Goal: Information Seeking & Learning: Learn about a topic

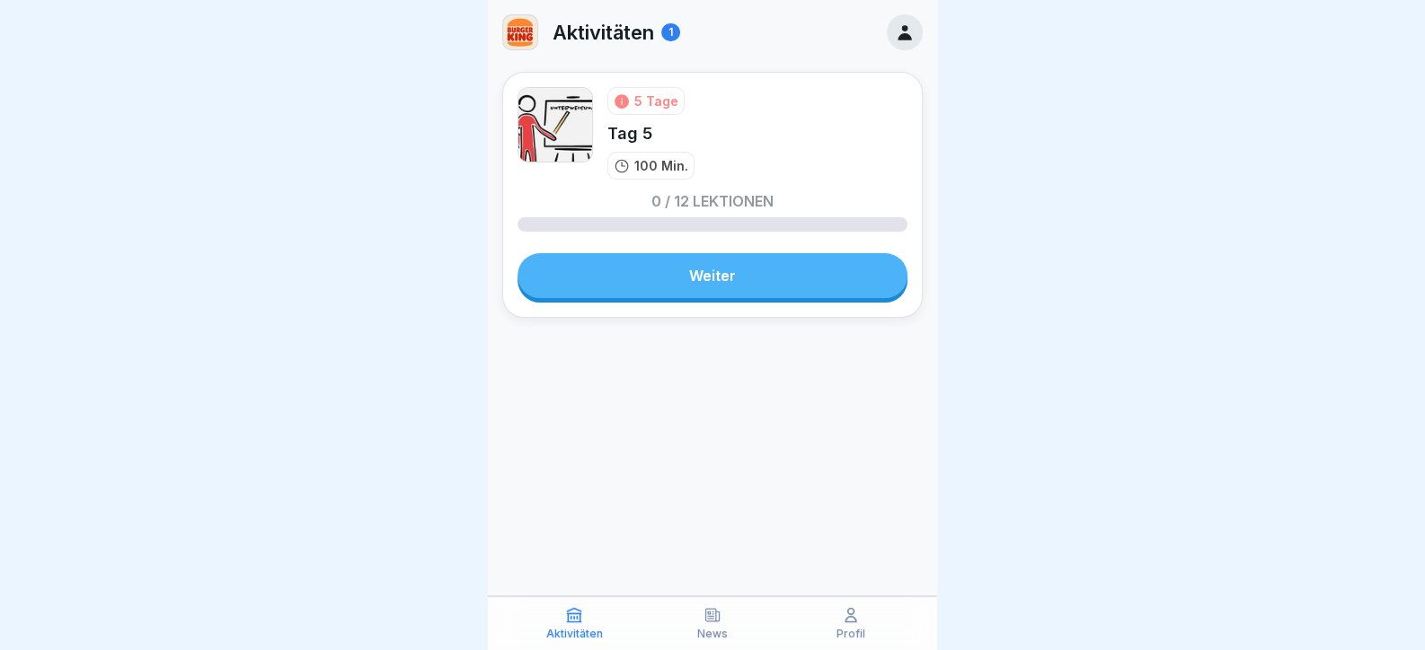
click at [817, 270] on link "Weiter" at bounding box center [712, 275] width 390 height 45
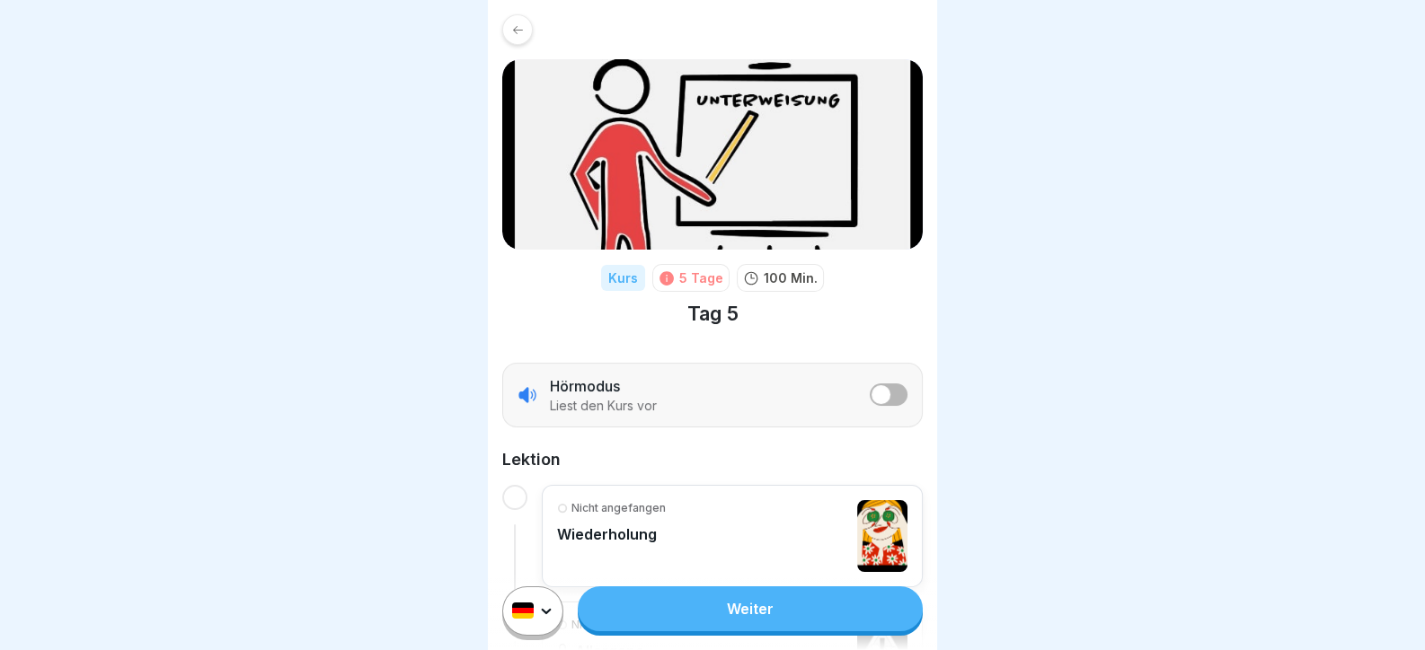
click at [732, 614] on link "Weiter" at bounding box center [750, 609] width 345 height 45
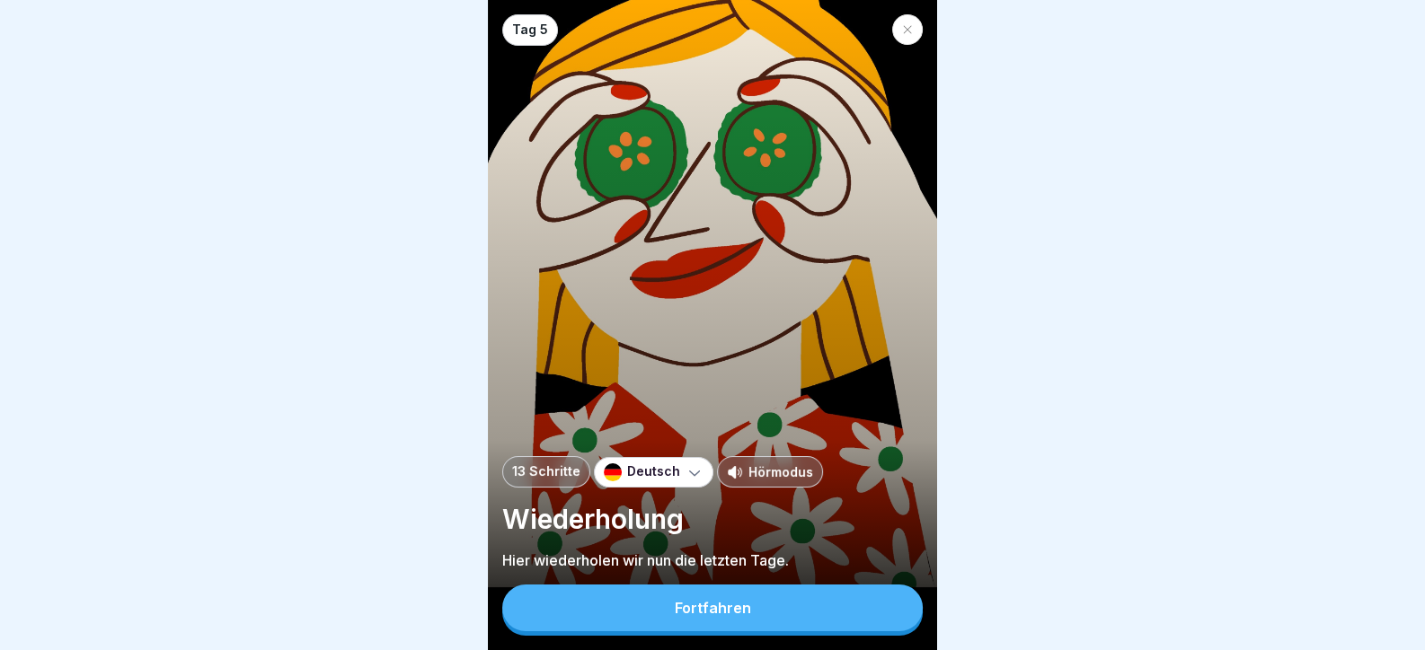
click at [732, 614] on button "Fortfahren" at bounding box center [712, 608] width 420 height 47
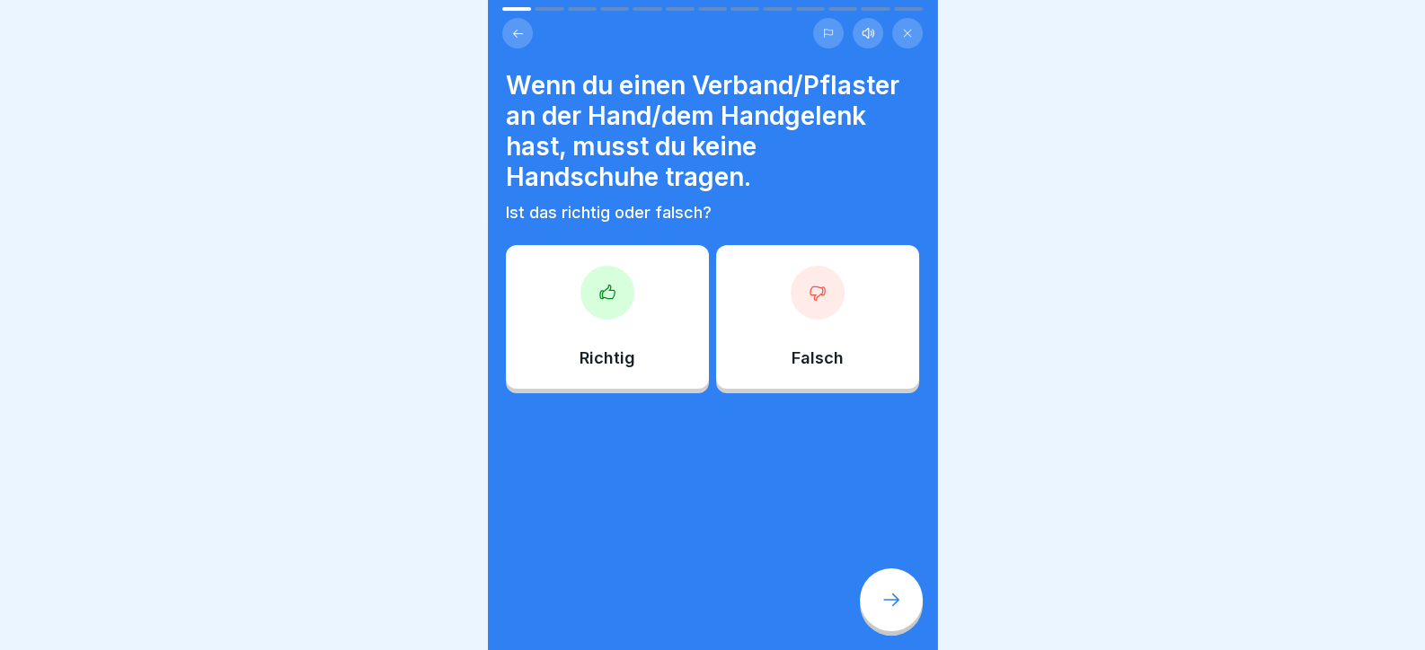
click at [632, 345] on div "Richtig" at bounding box center [607, 317] width 203 height 144
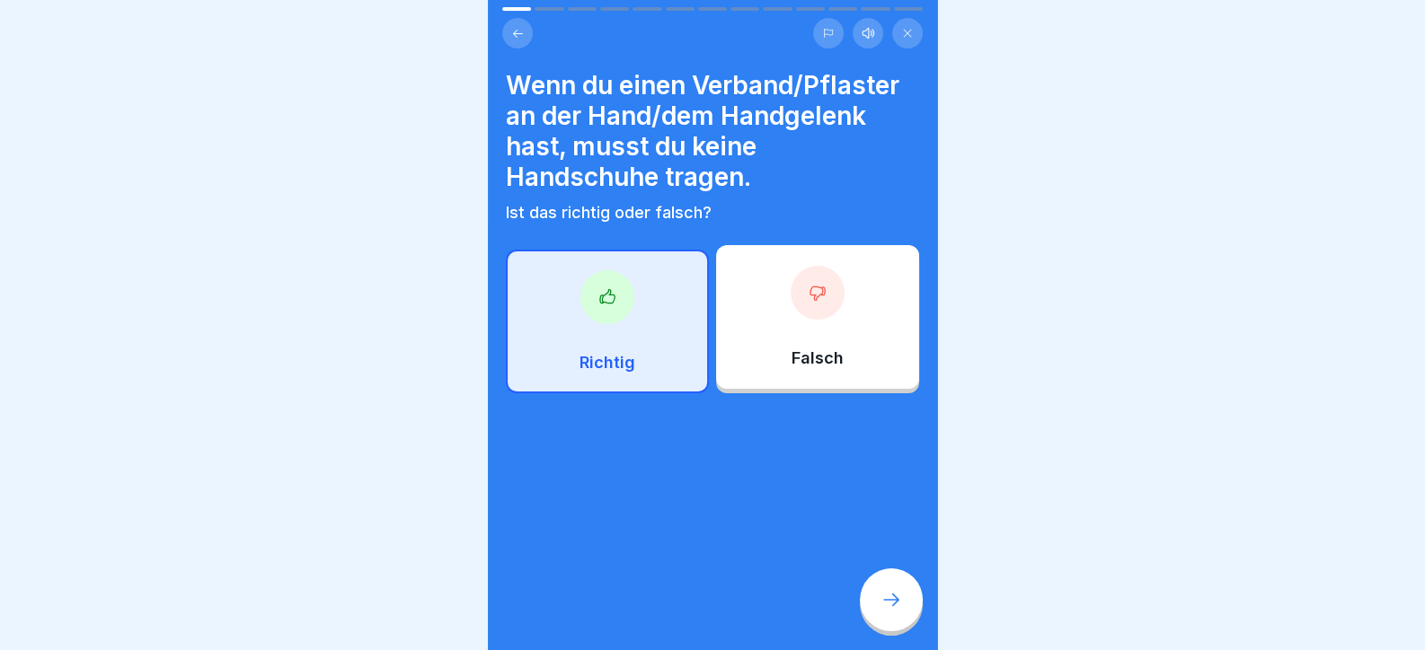
click at [765, 220] on p "Ist das richtig oder falsch?" at bounding box center [712, 213] width 413 height 20
click at [799, 308] on div at bounding box center [818, 293] width 54 height 54
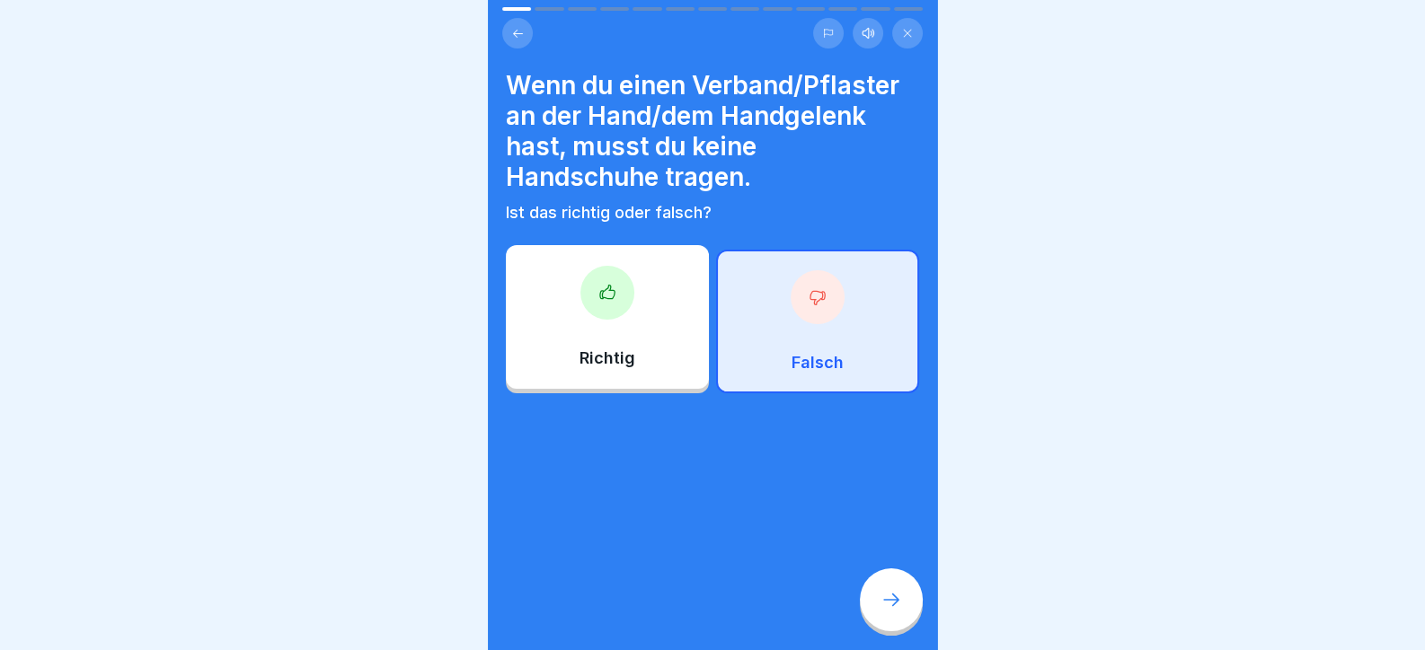
click at [894, 609] on icon at bounding box center [891, 600] width 22 height 22
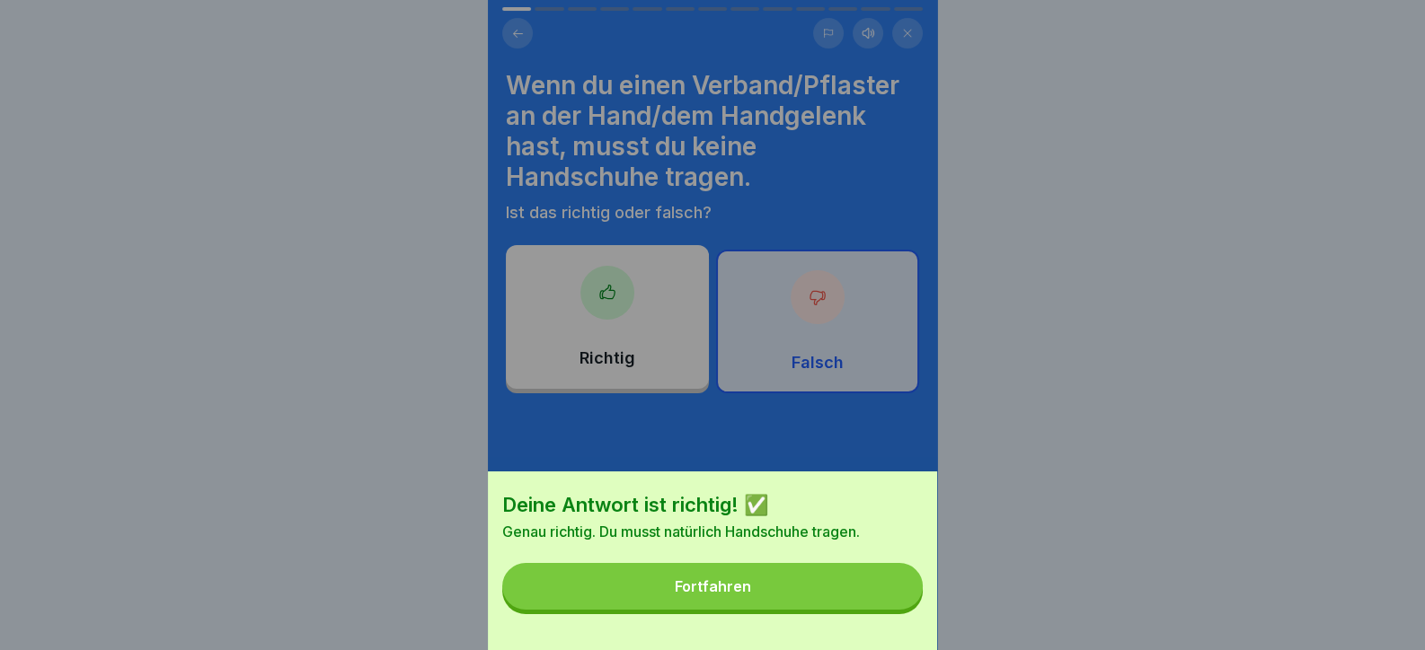
click at [878, 609] on button "Fortfahren" at bounding box center [712, 586] width 420 height 47
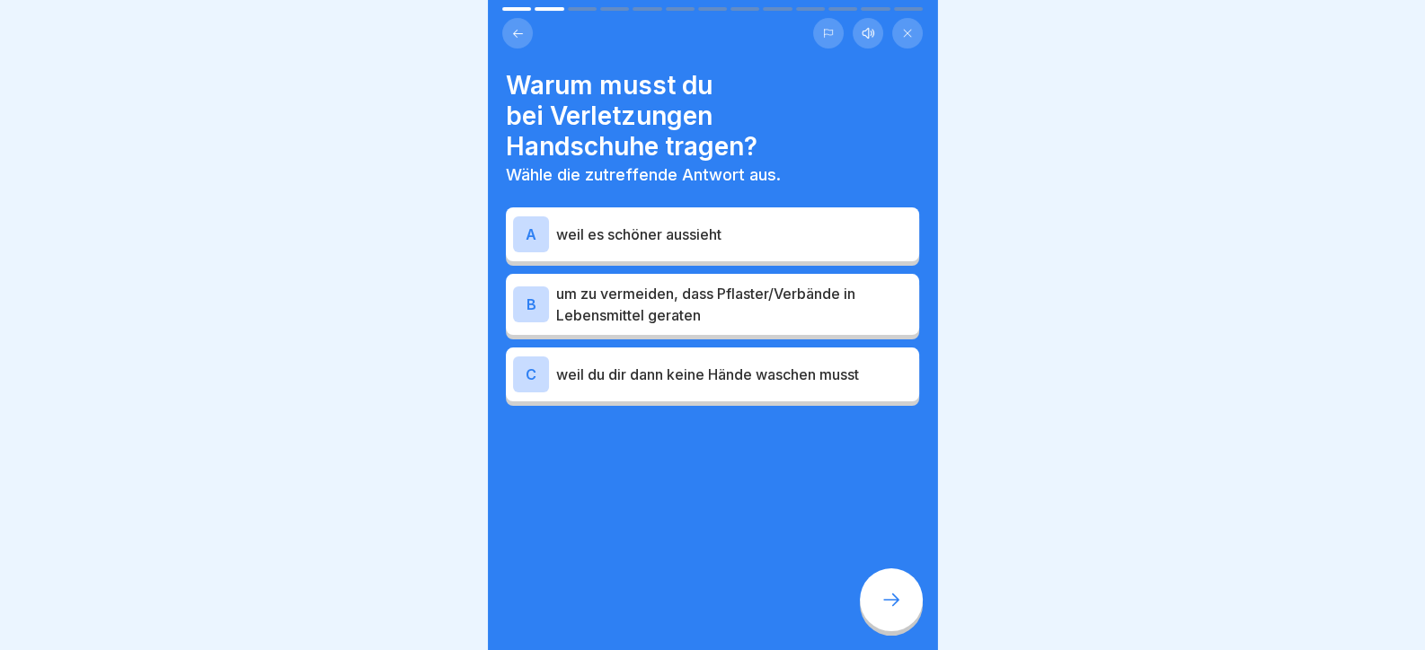
click at [721, 308] on p "um zu vermeiden, dass Pflaster/Verbände in Lebensmittel geraten" at bounding box center [734, 304] width 356 height 43
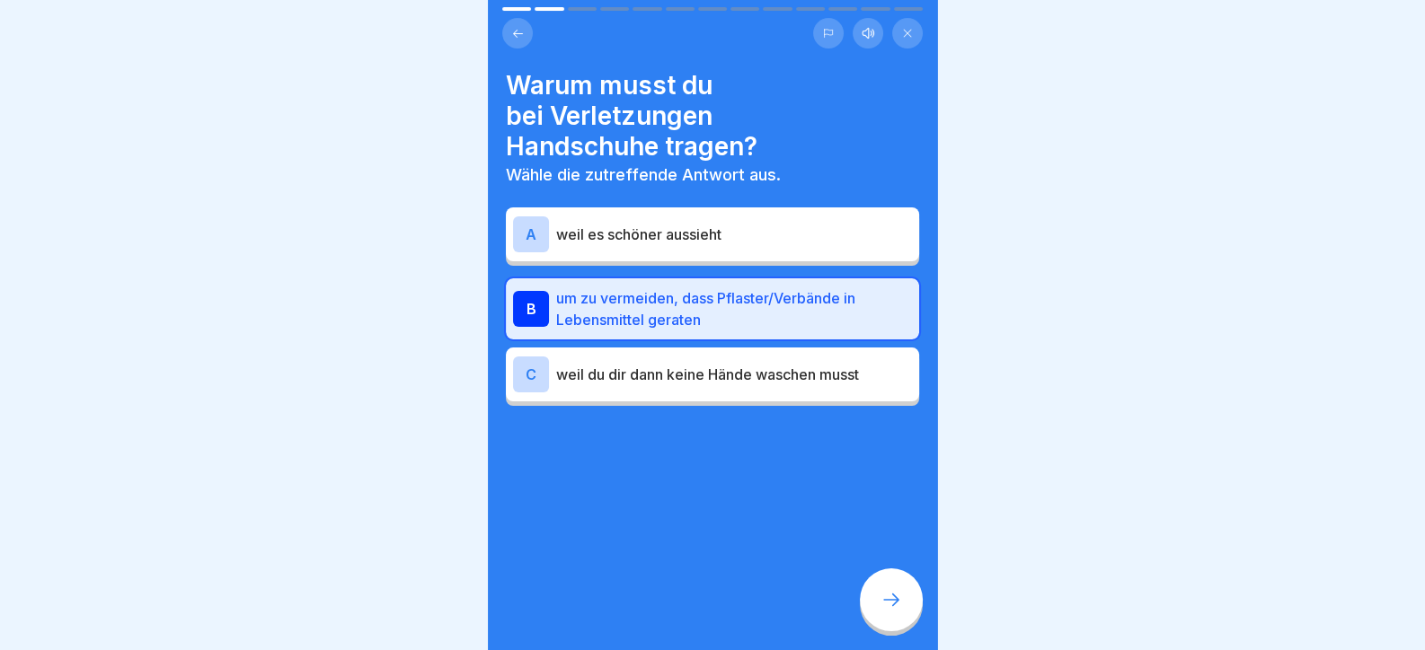
click at [895, 608] on icon at bounding box center [891, 600] width 22 height 22
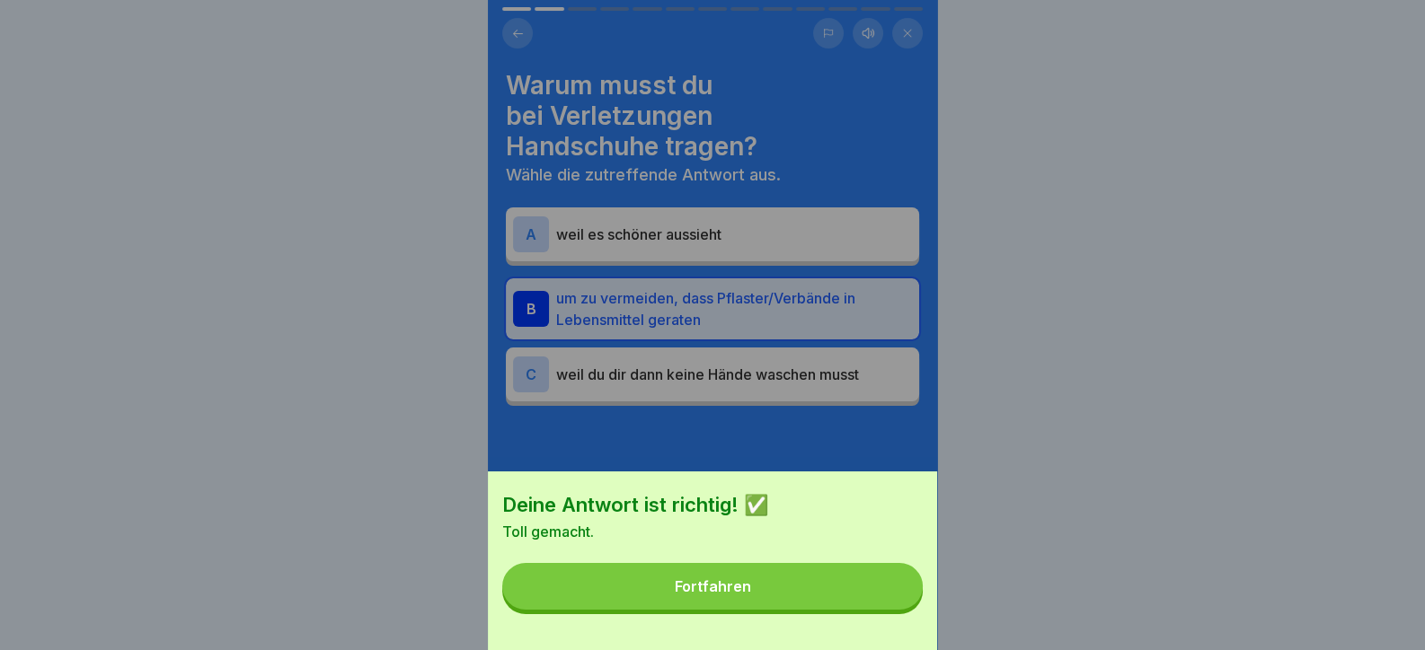
click at [868, 596] on button "Fortfahren" at bounding box center [712, 586] width 420 height 47
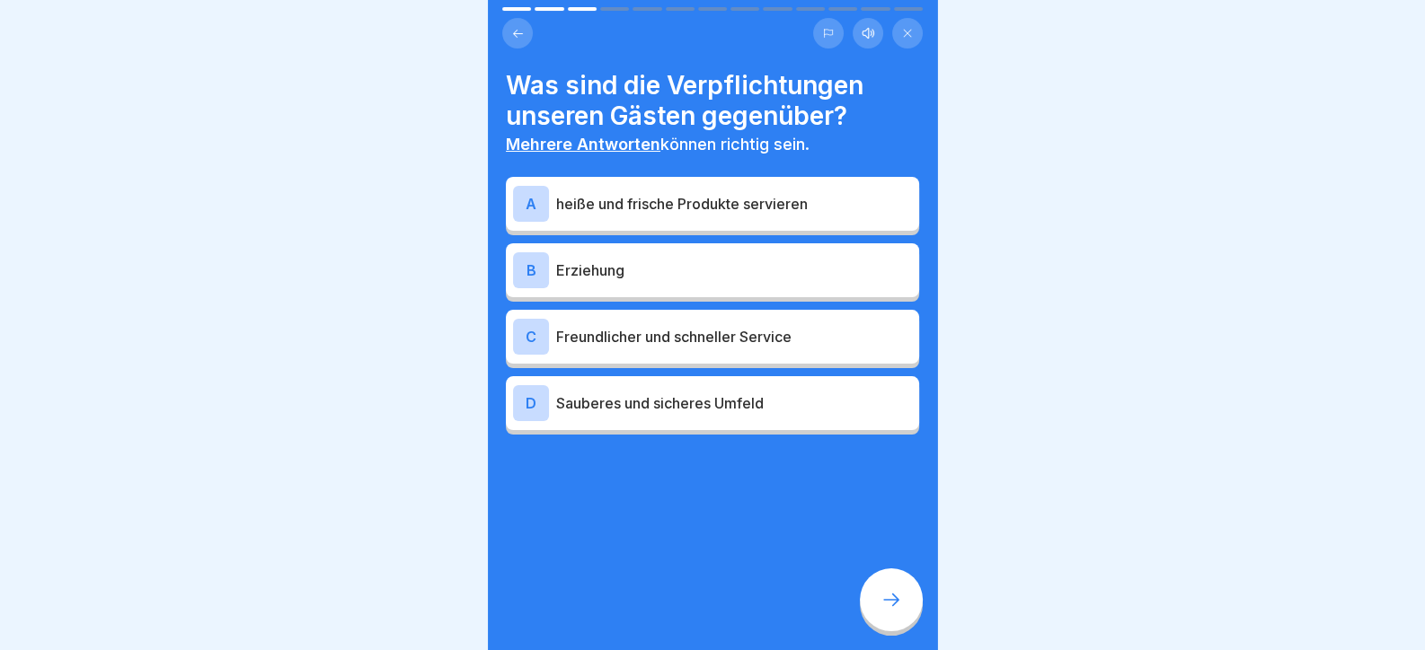
click at [728, 201] on p "heiße und frische Produkte servieren" at bounding box center [734, 204] width 356 height 22
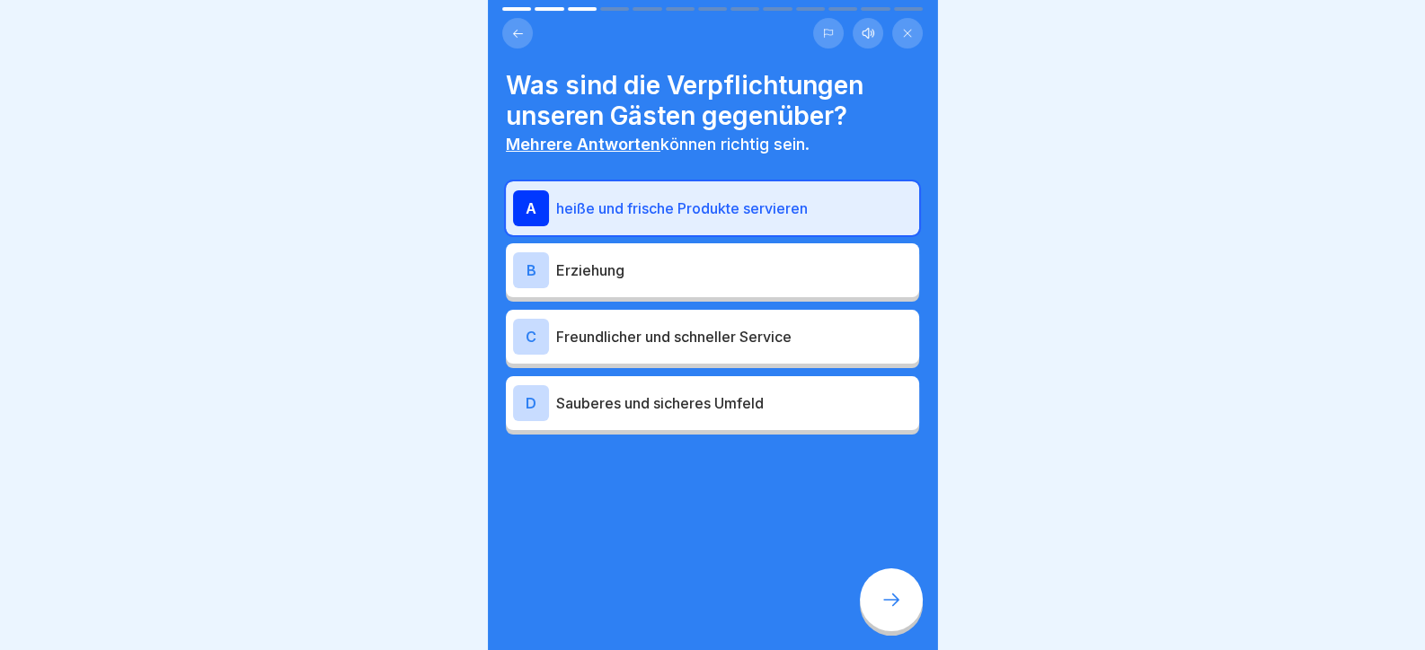
click at [759, 343] on div "C Freundlicher und schneller Service" at bounding box center [712, 337] width 413 height 54
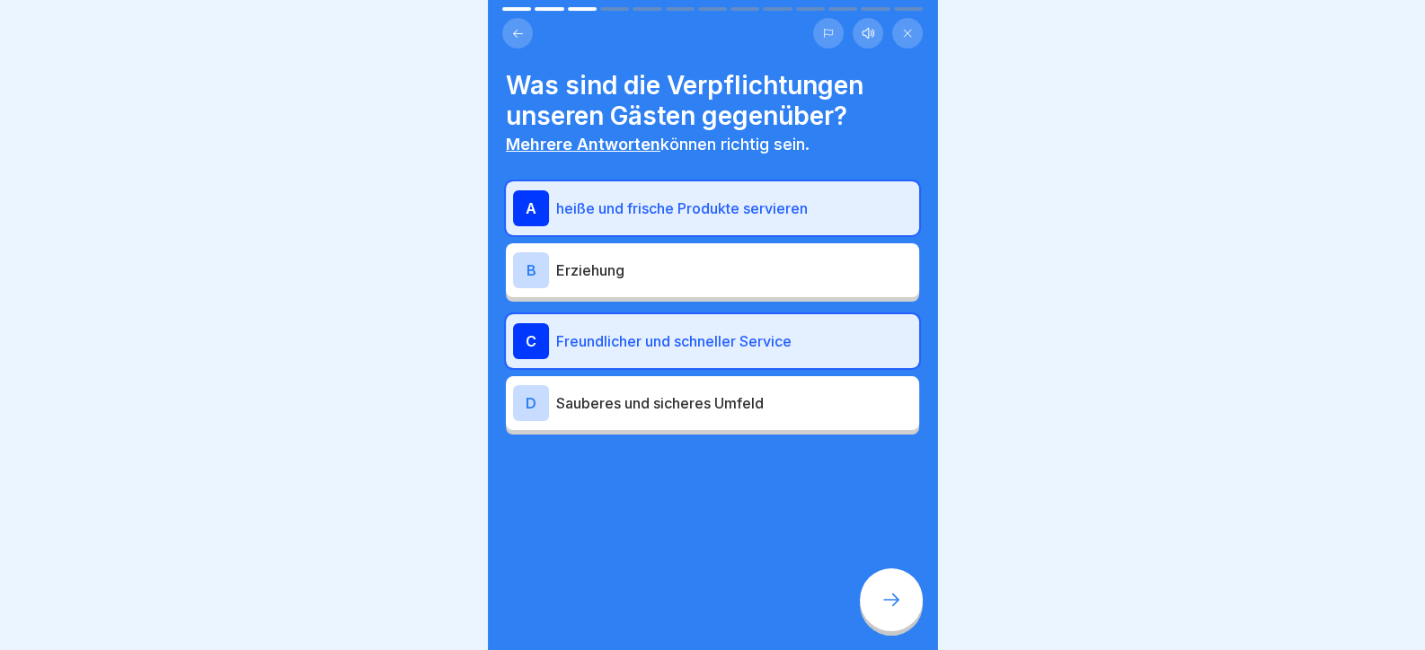
click at [759, 337] on p "Freundlicher und schneller Service" at bounding box center [734, 342] width 356 height 22
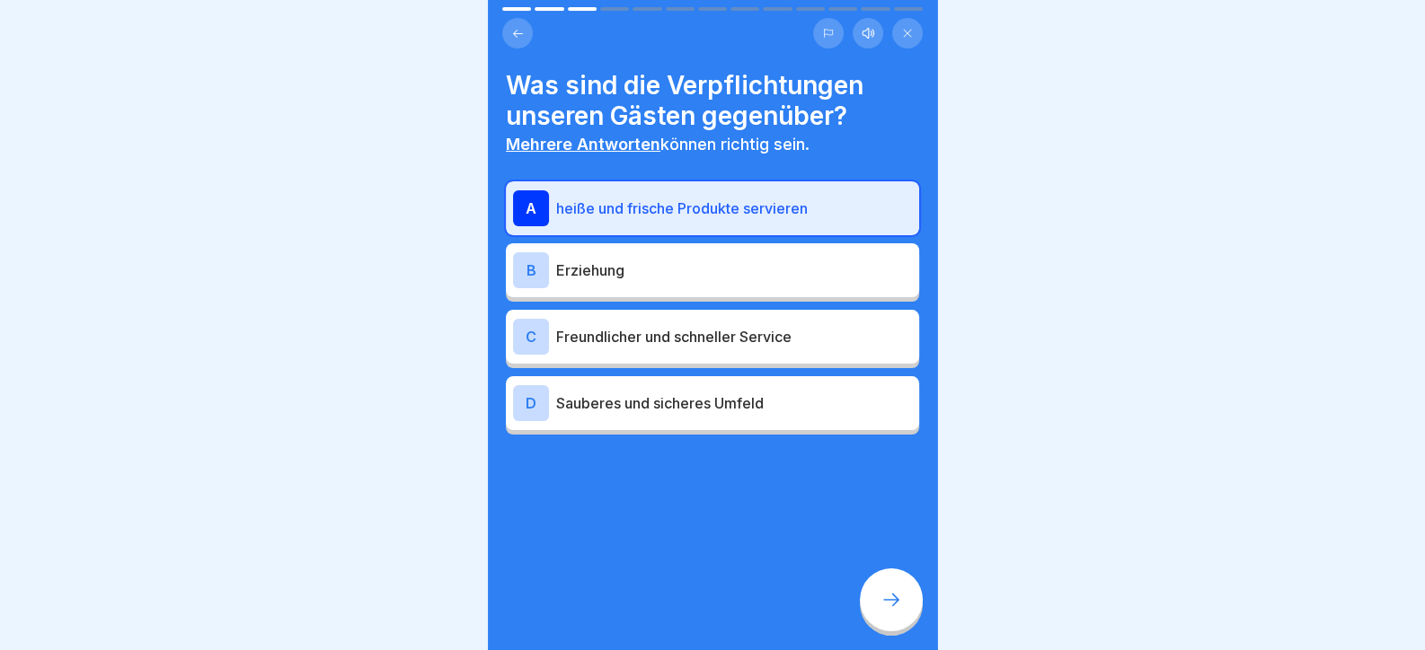
click at [772, 417] on div "D Sauberes und sicheres Umfeld" at bounding box center [712, 403] width 399 height 36
click at [769, 349] on div "C Freundlicher und schneller Service" at bounding box center [712, 337] width 399 height 36
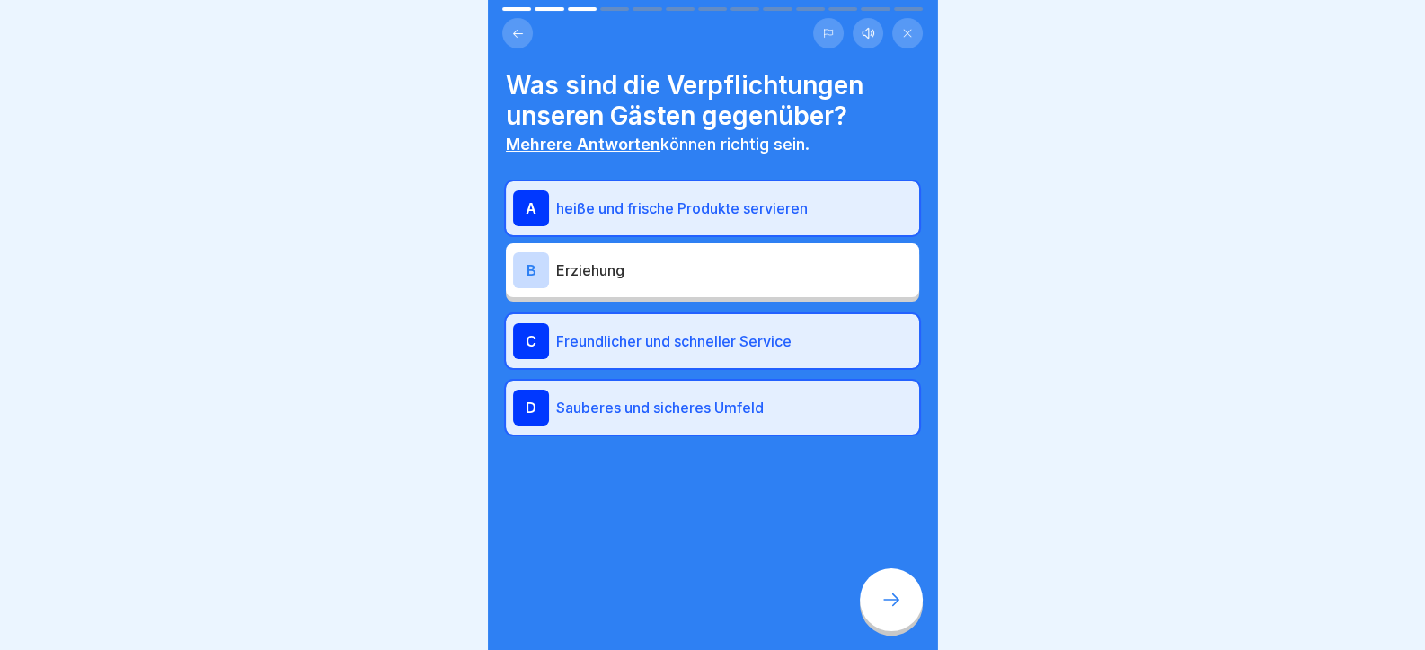
click at [894, 611] on icon at bounding box center [891, 600] width 22 height 22
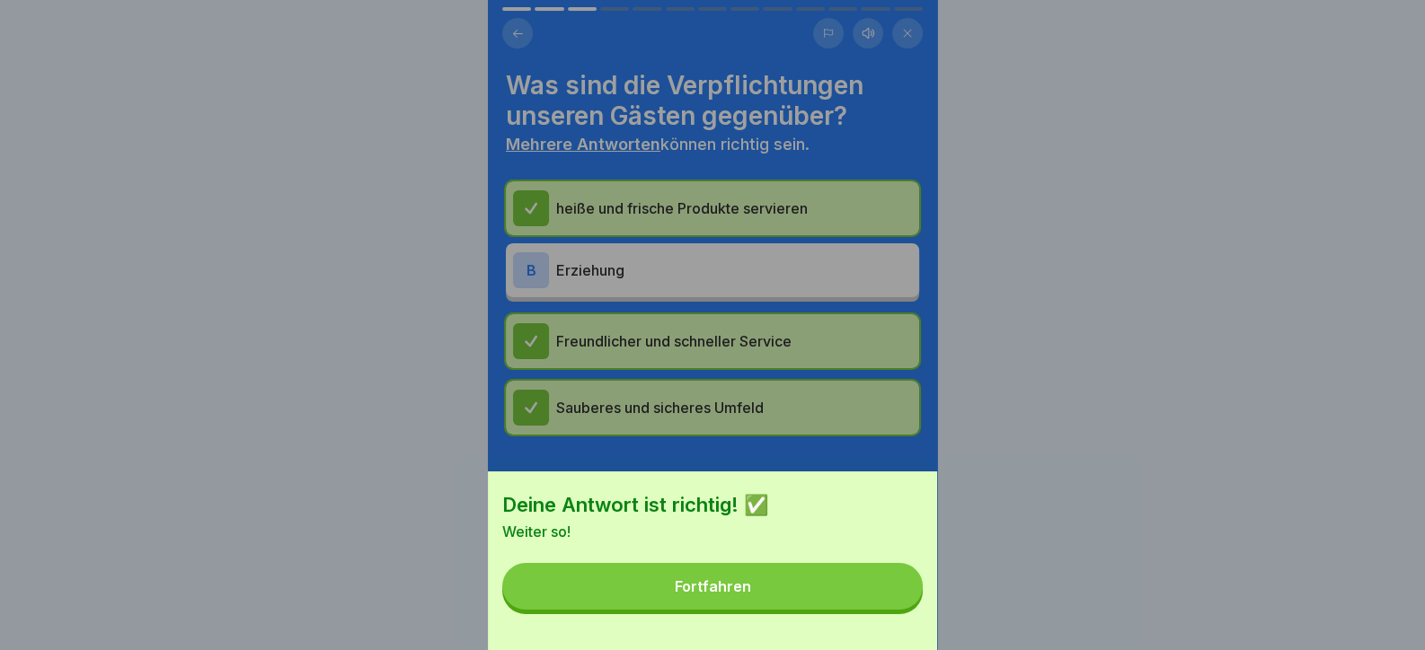
click at [874, 607] on button "Fortfahren" at bounding box center [712, 586] width 420 height 47
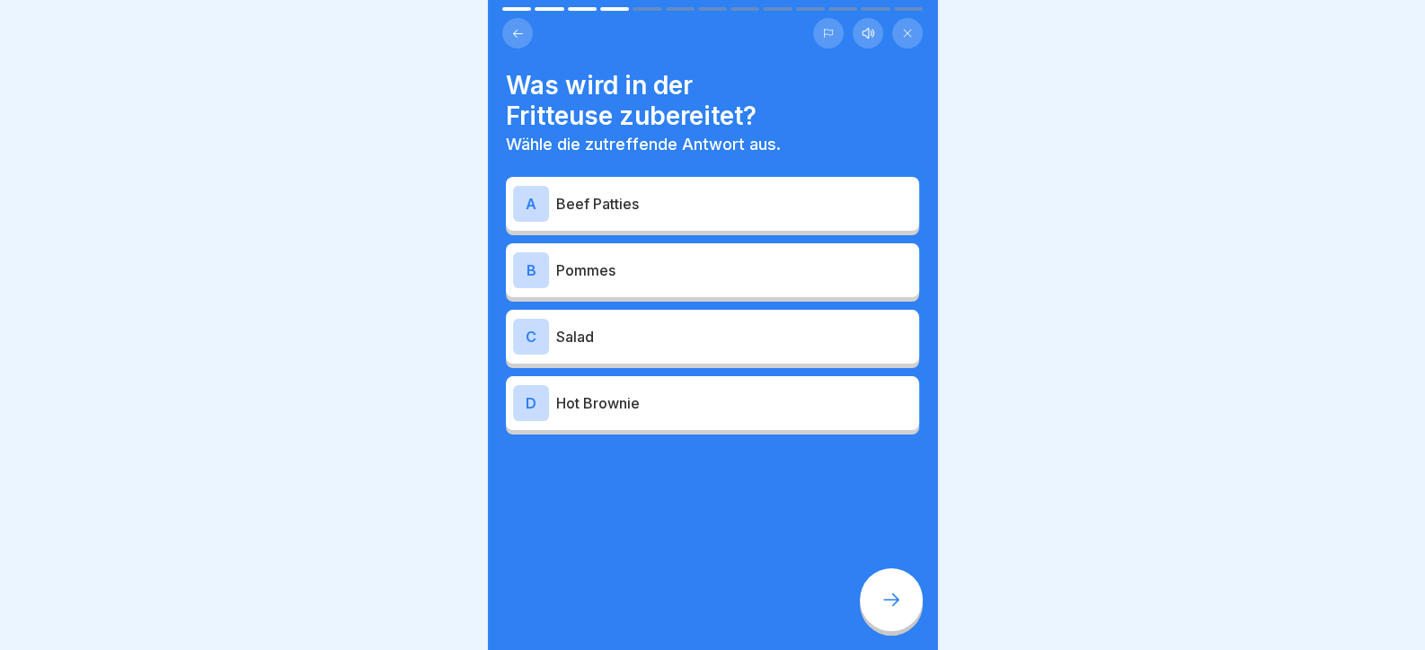
click at [711, 291] on div "B Pommes" at bounding box center [712, 270] width 413 height 54
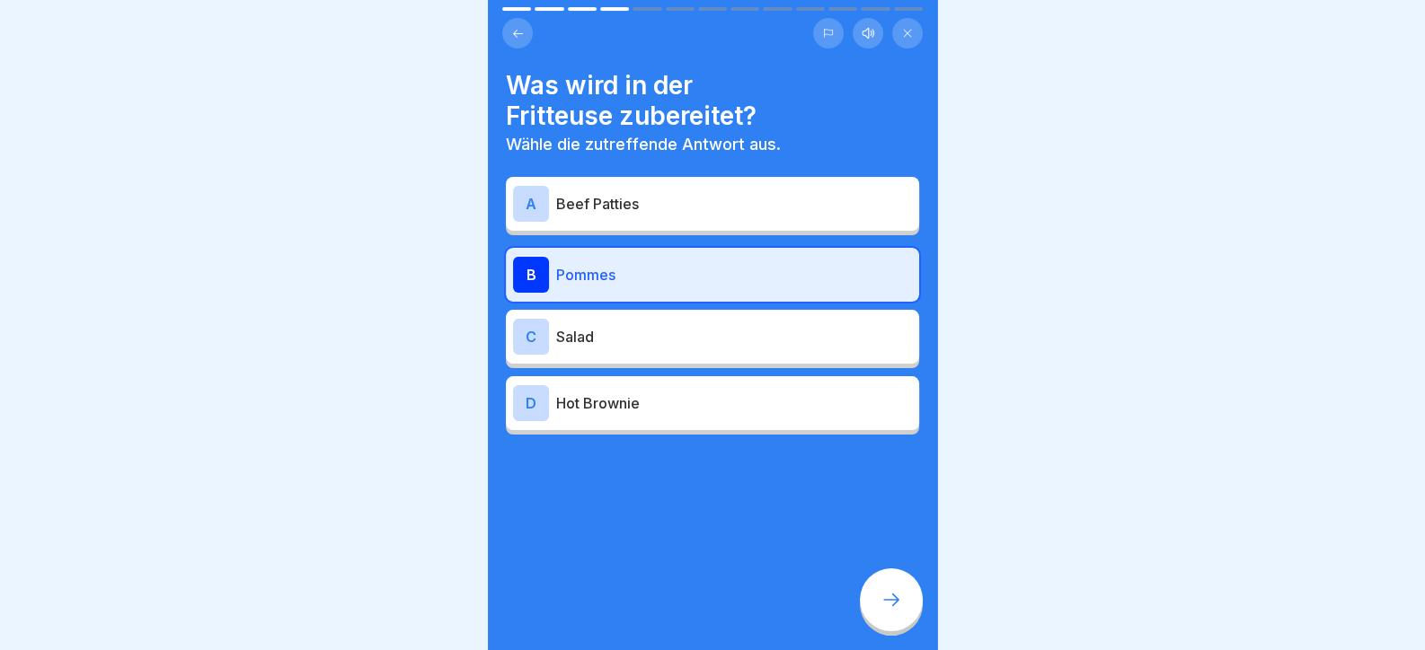
click at [681, 333] on p "Salad" at bounding box center [734, 337] width 356 height 22
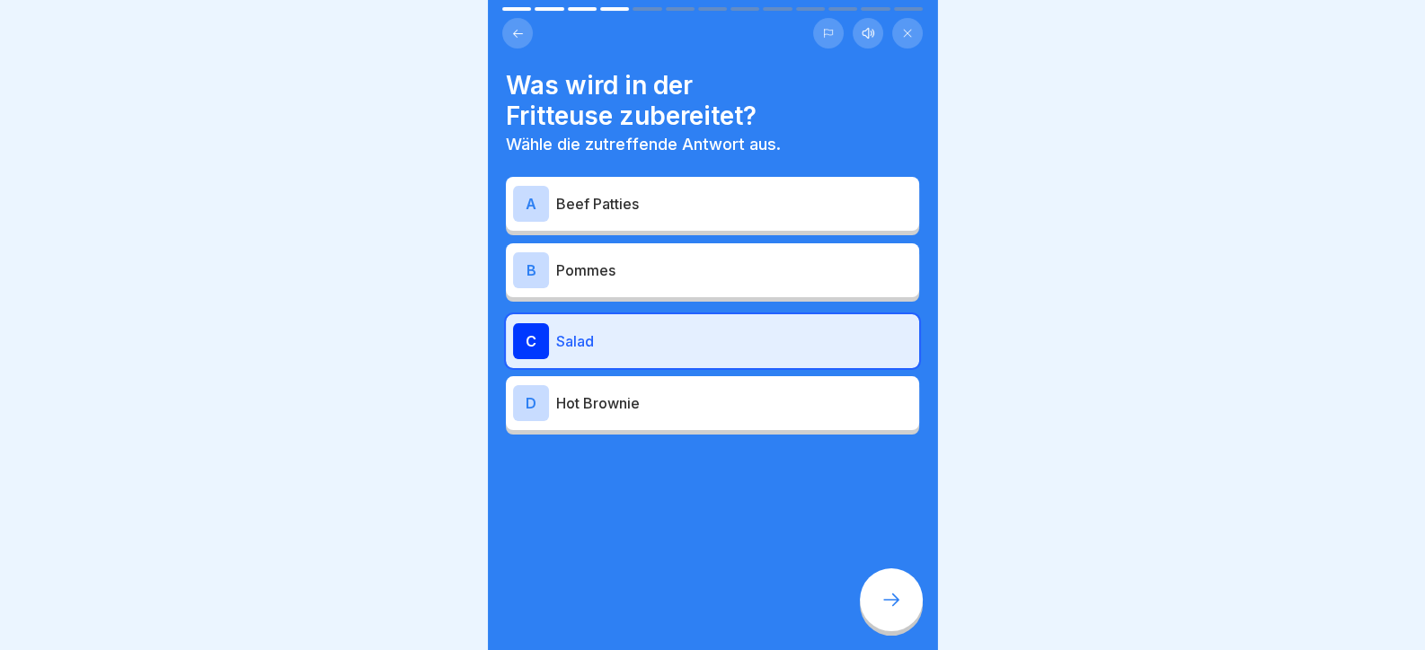
click at [877, 621] on div at bounding box center [891, 600] width 63 height 63
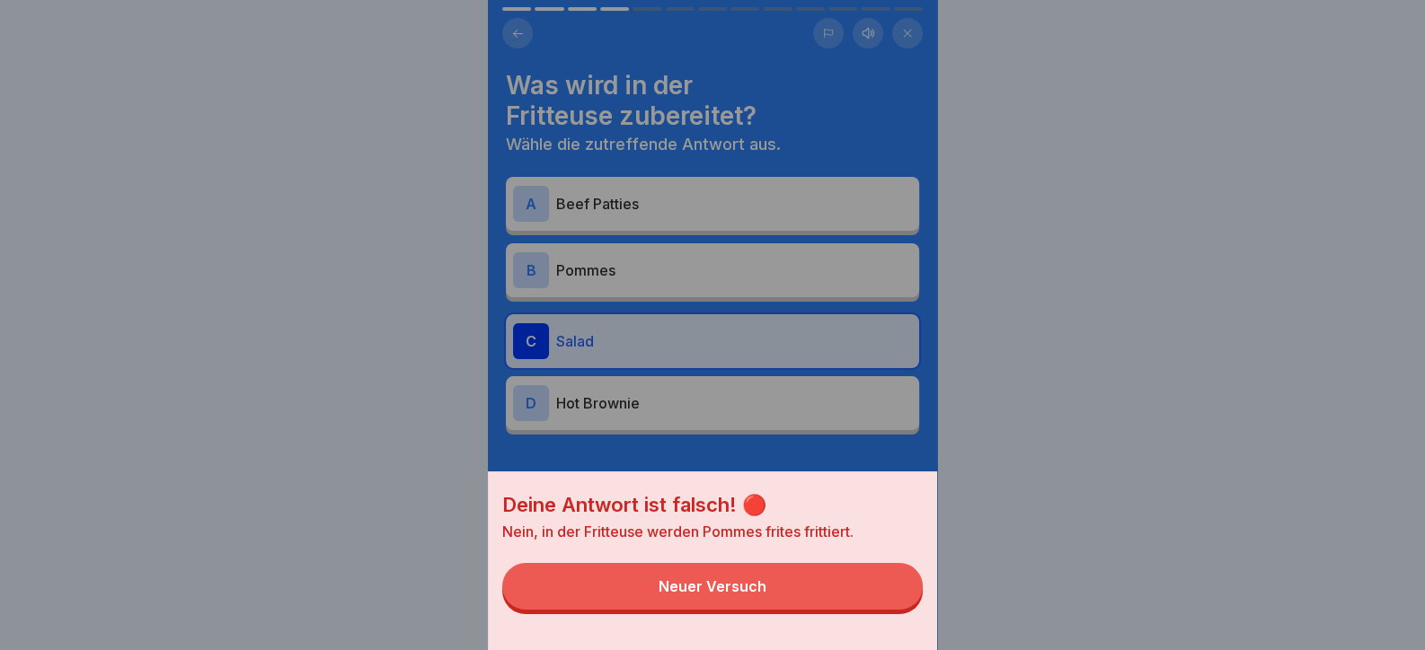
click at [868, 605] on button "Neuer Versuch" at bounding box center [712, 586] width 420 height 47
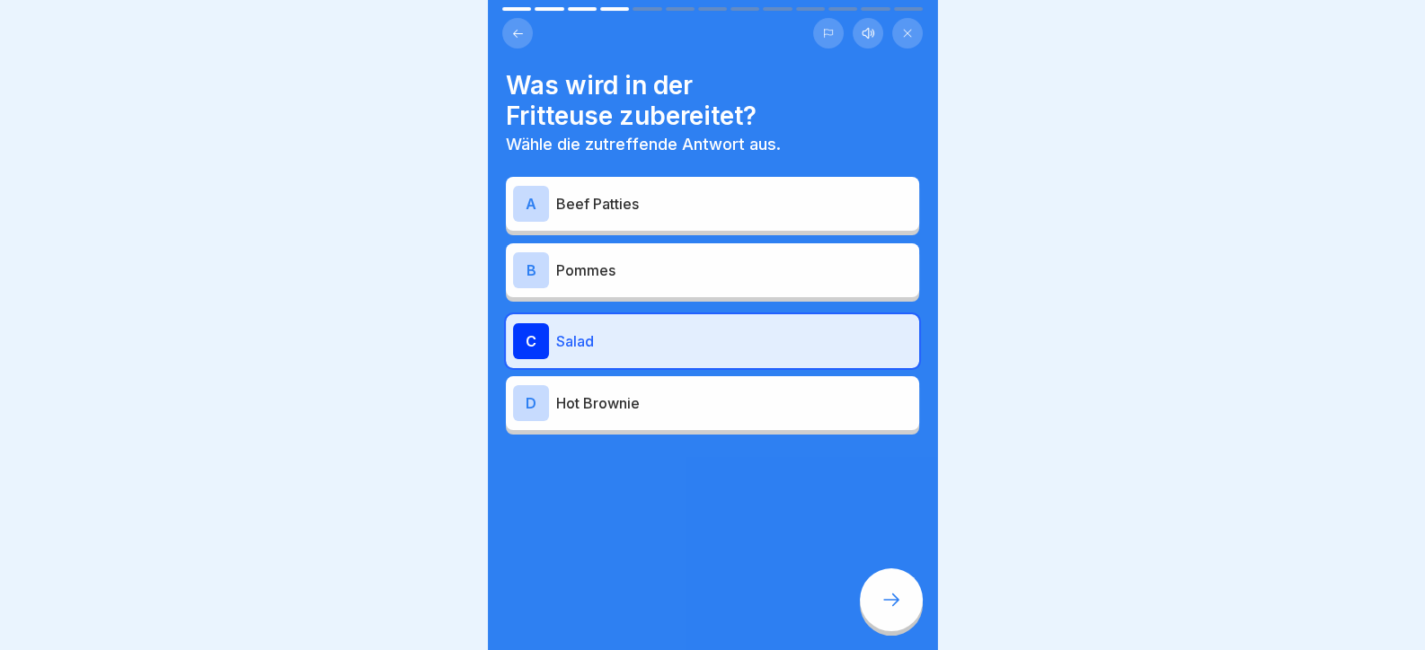
click at [651, 261] on p "Pommes" at bounding box center [734, 271] width 356 height 22
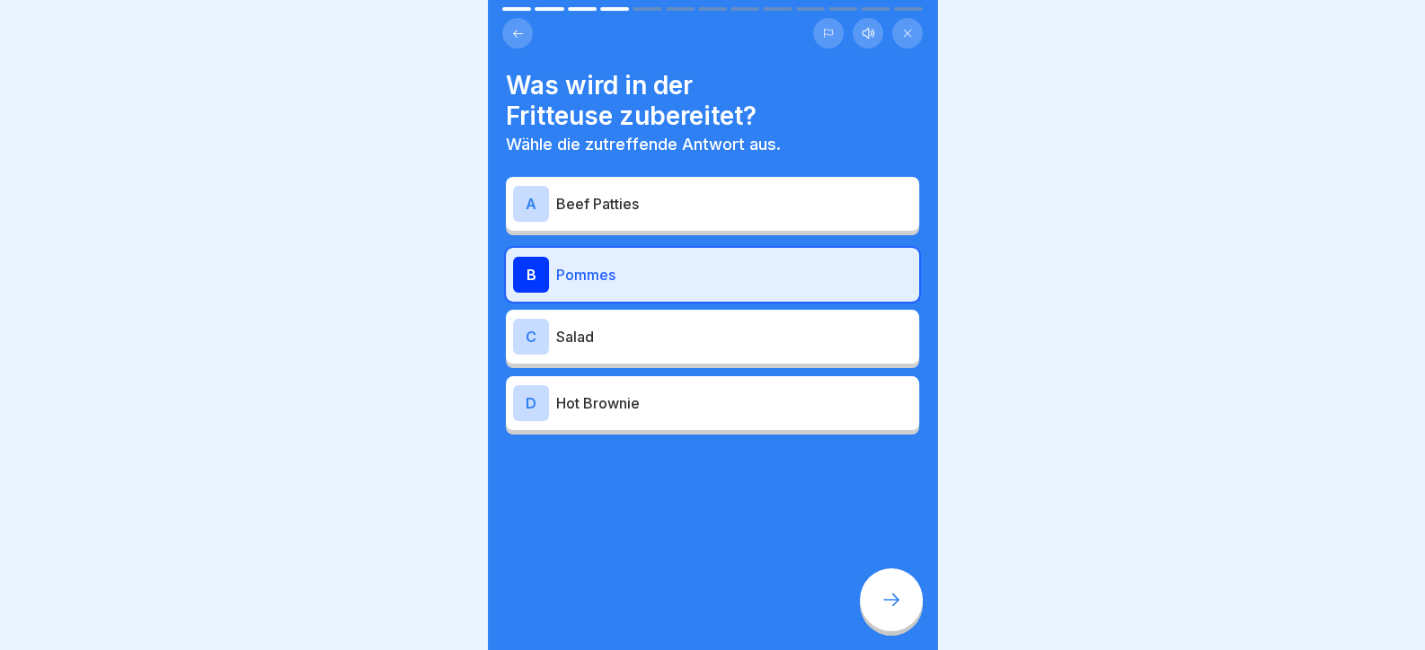
click at [885, 611] on icon at bounding box center [891, 600] width 22 height 22
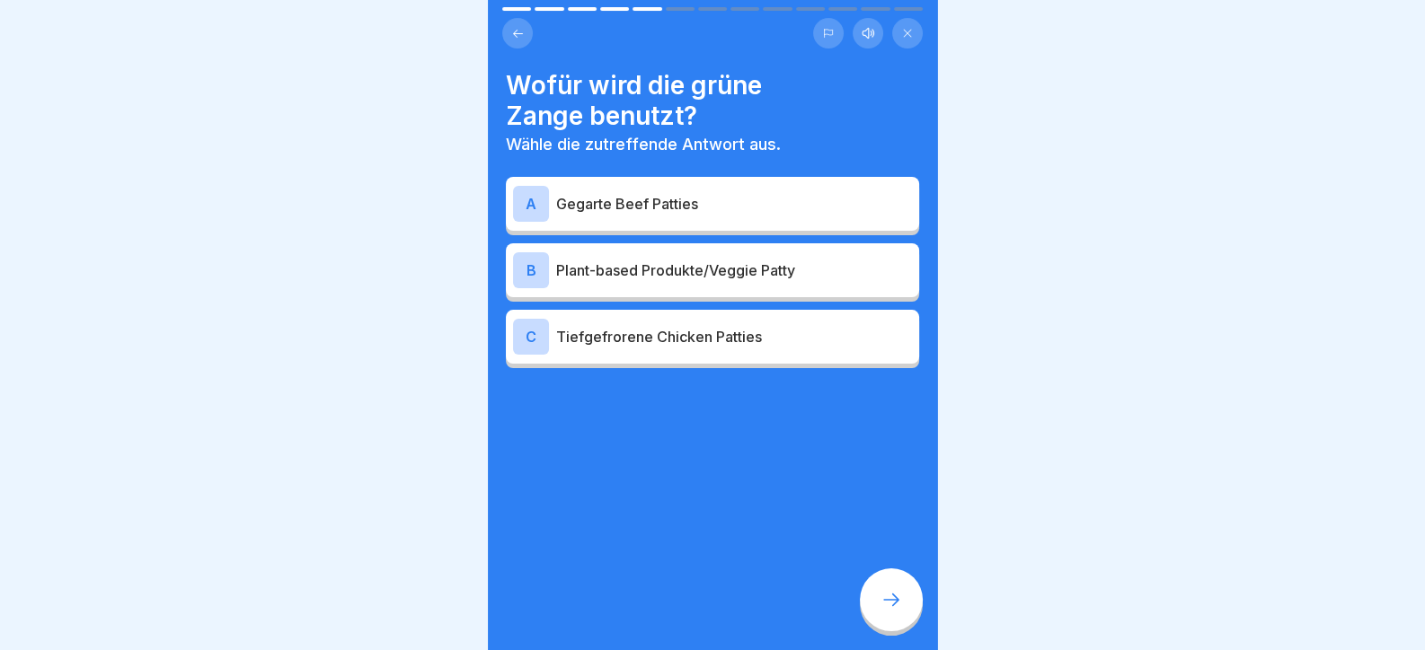
click at [689, 282] on div "B Plant-based Produkte/Veggie Patty" at bounding box center [712, 270] width 399 height 36
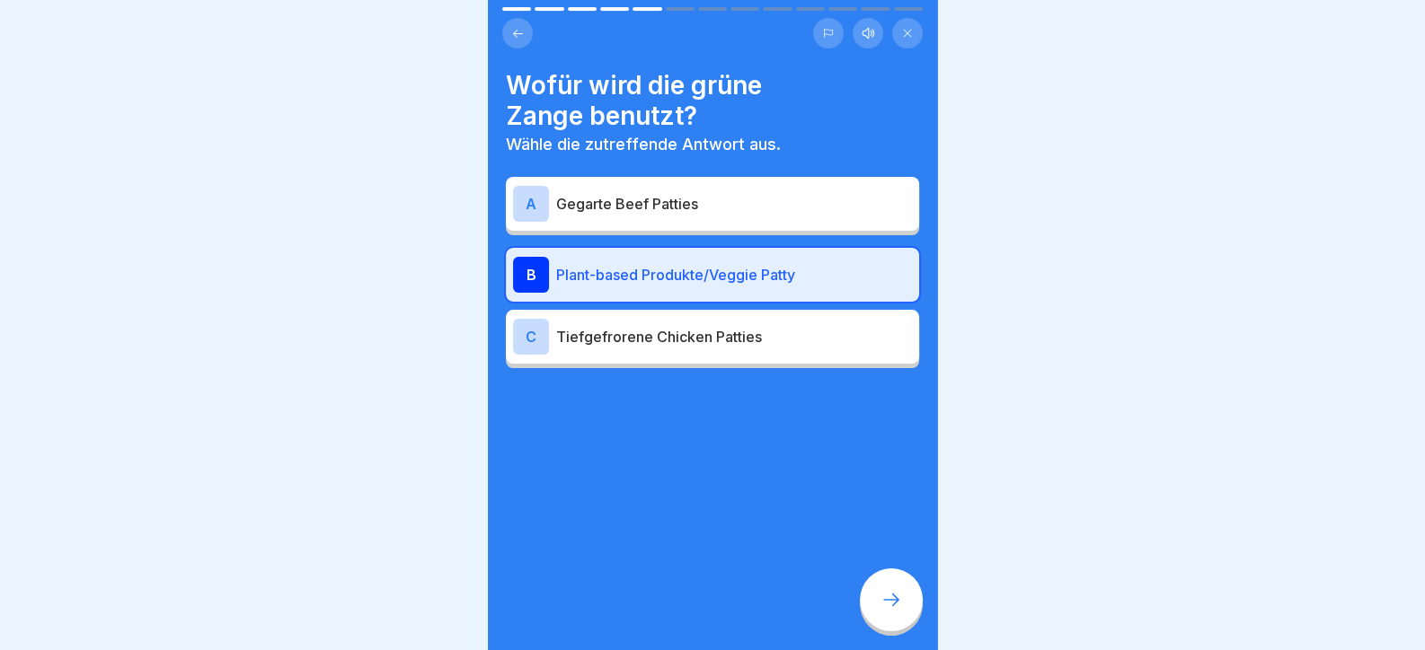
click at [901, 611] on icon at bounding box center [891, 600] width 22 height 22
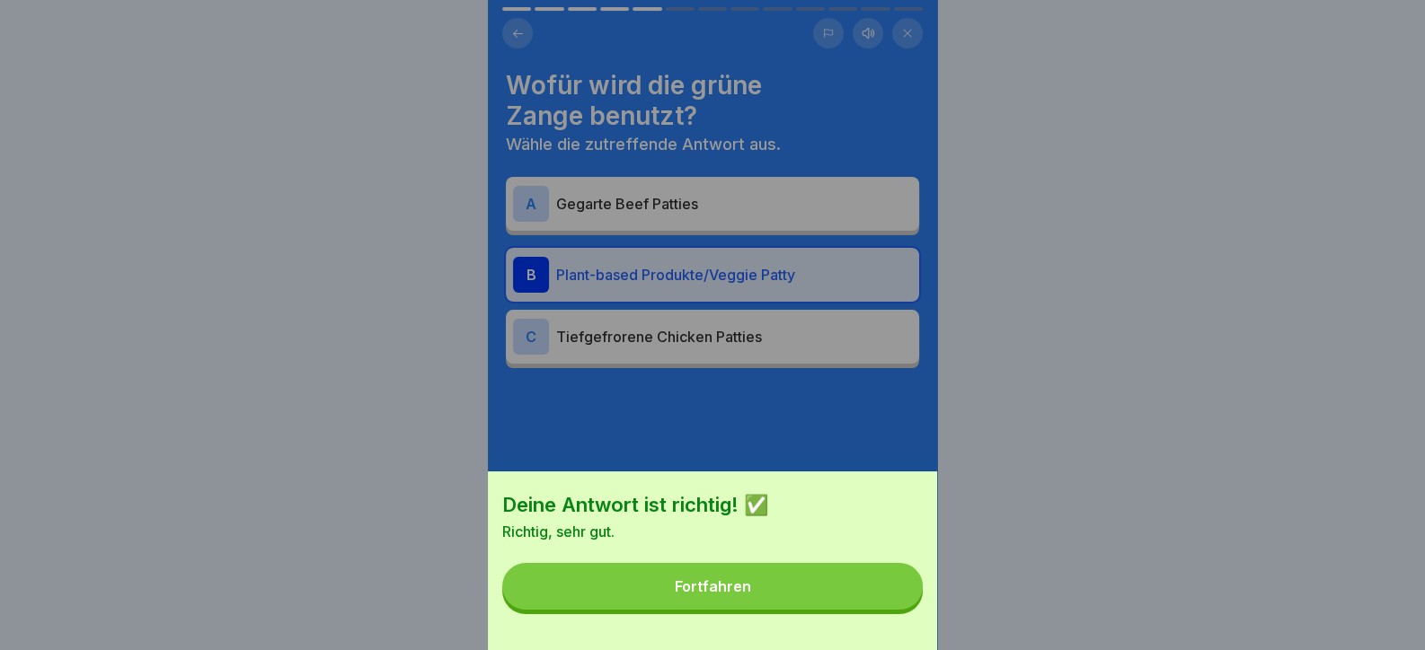
click at [862, 609] on button "Fortfahren" at bounding box center [712, 586] width 420 height 47
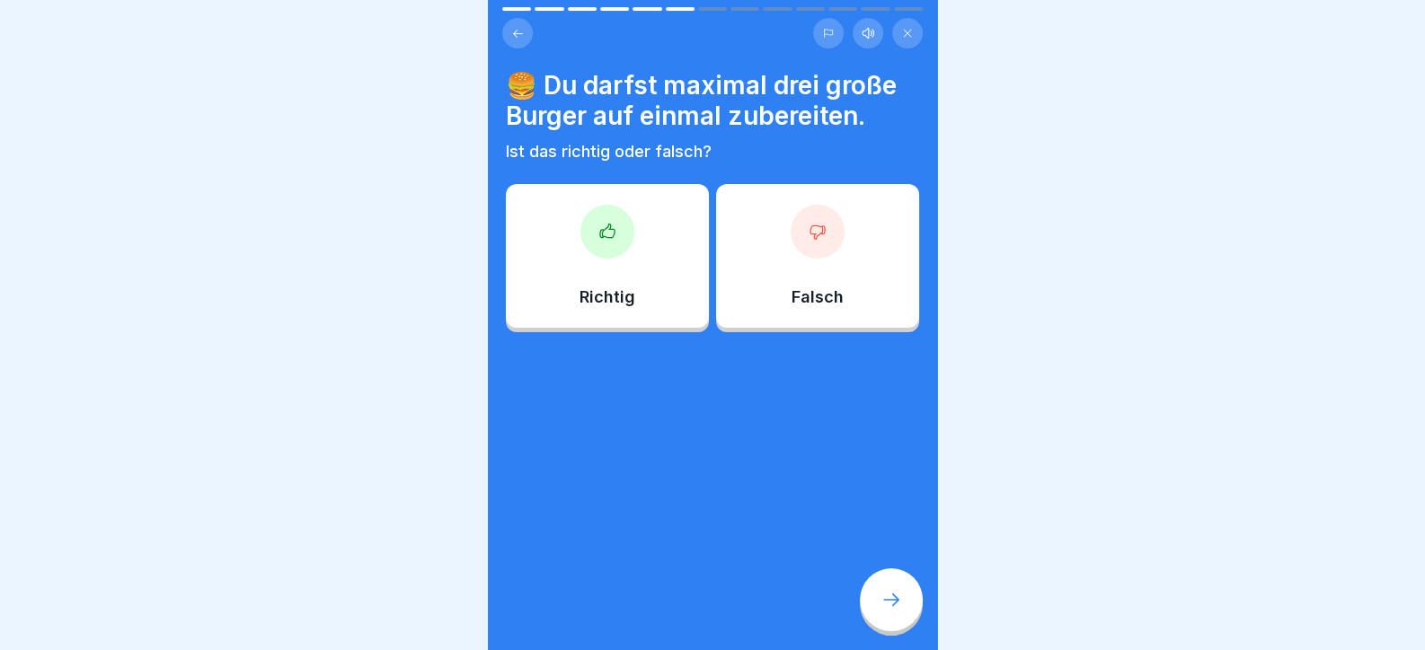
click at [624, 235] on div at bounding box center [607, 232] width 54 height 54
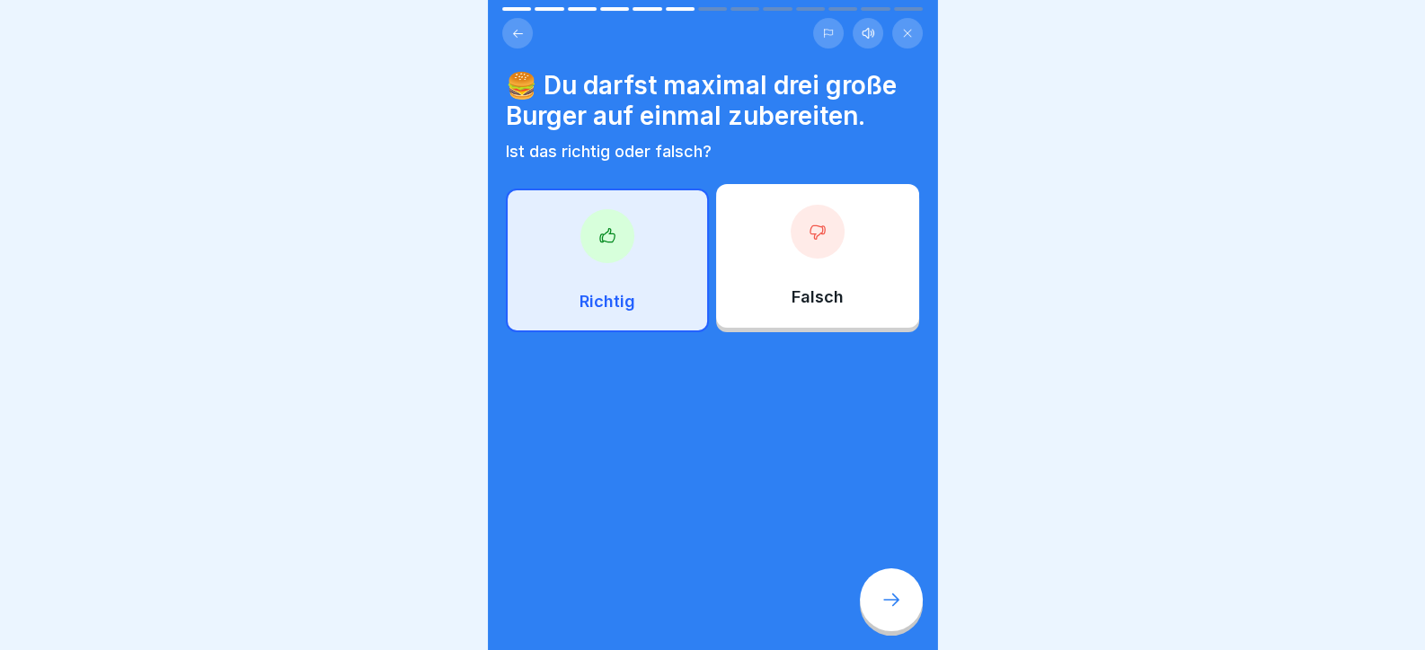
click at [885, 611] on icon at bounding box center [891, 600] width 22 height 22
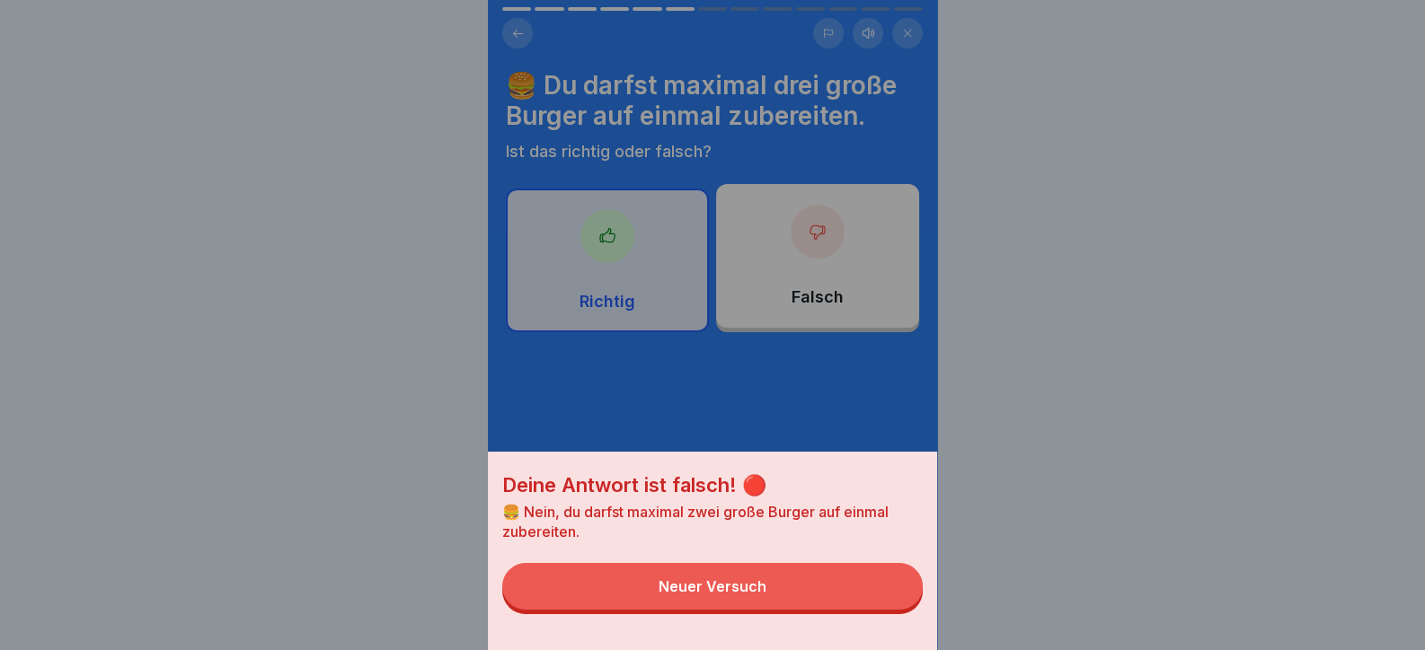
click at [849, 610] on button "Neuer Versuch" at bounding box center [712, 586] width 420 height 47
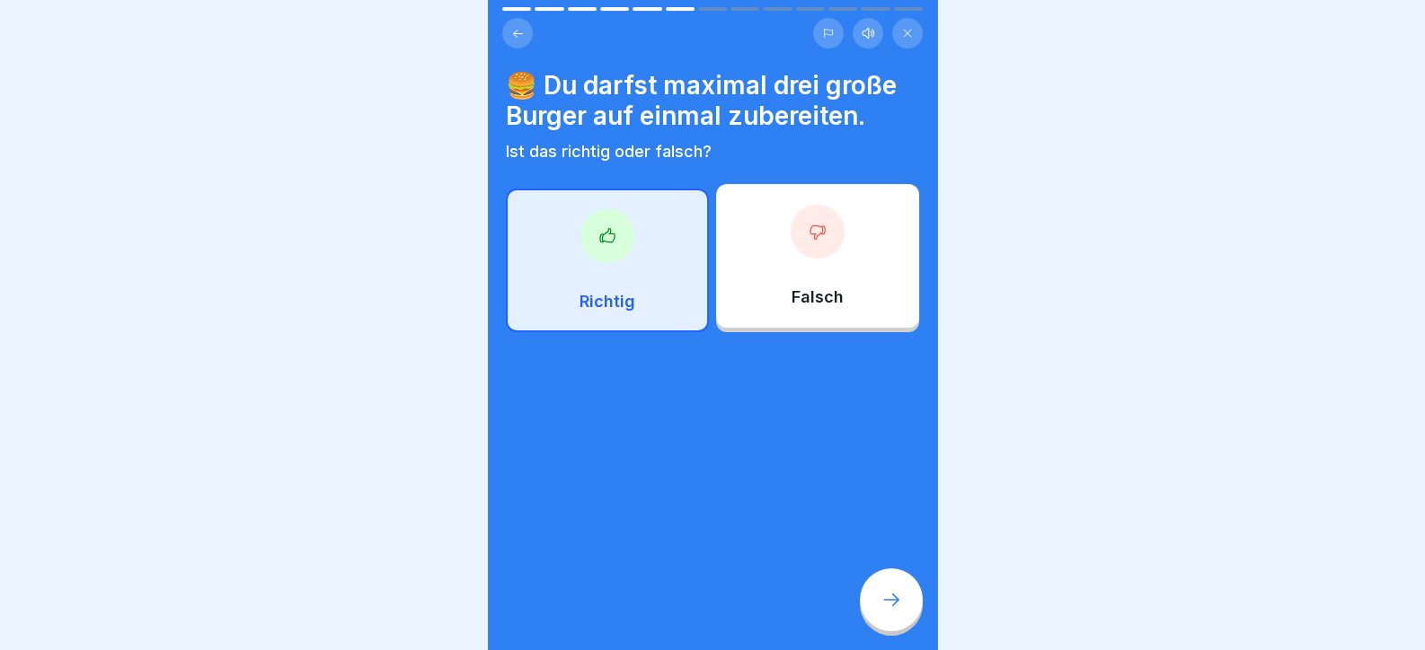
click at [912, 623] on div at bounding box center [891, 600] width 63 height 63
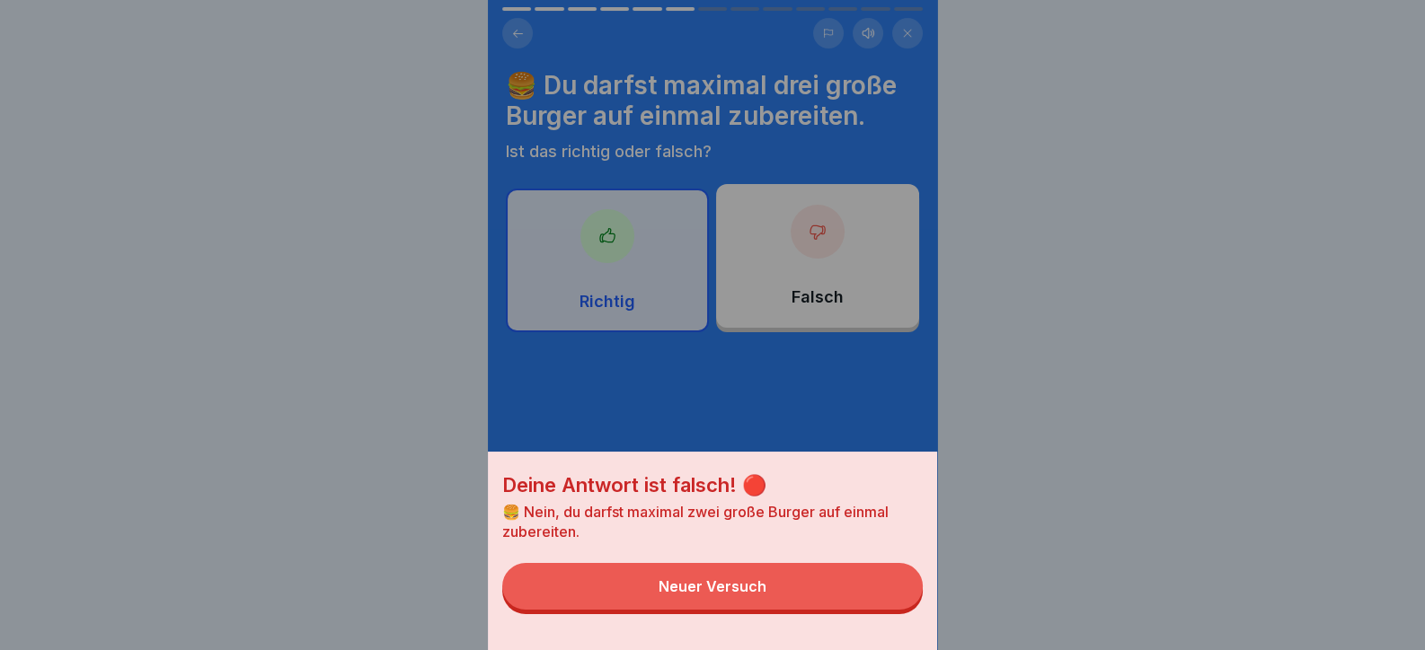
click at [839, 610] on button "Neuer Versuch" at bounding box center [712, 586] width 420 height 47
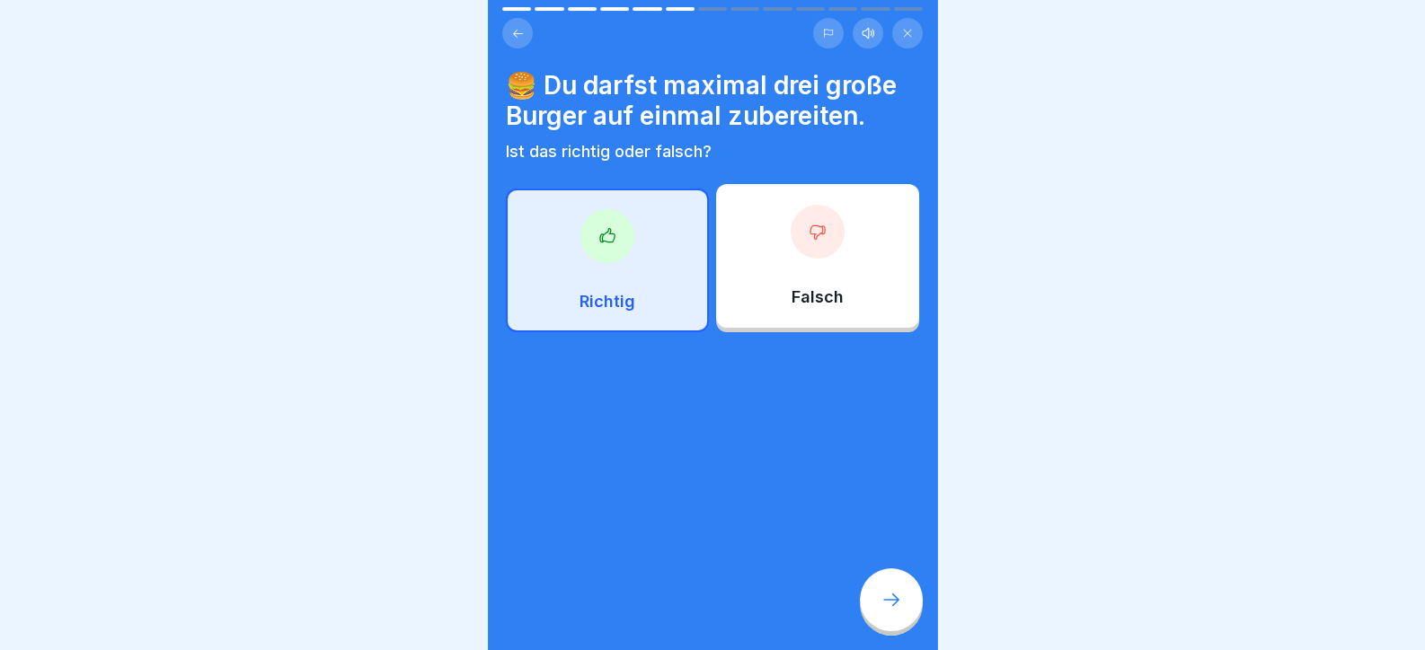
click at [795, 300] on p "Falsch" at bounding box center [817, 297] width 52 height 20
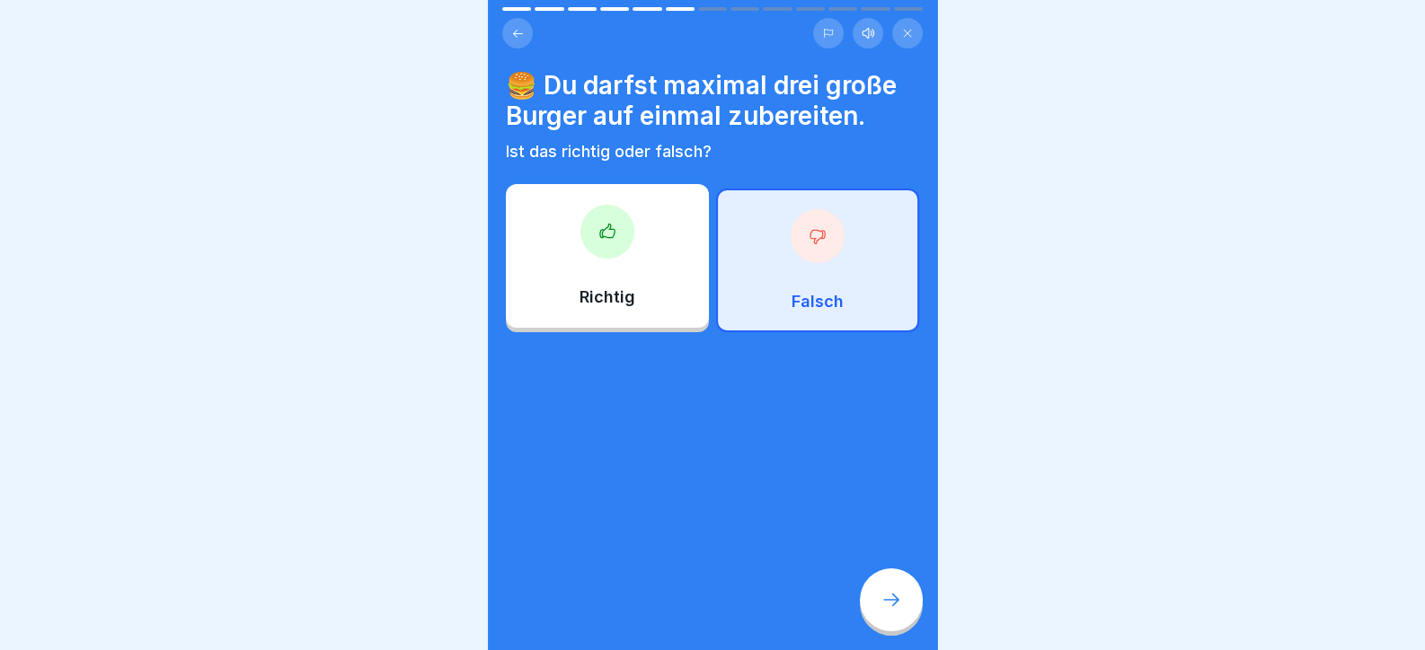
click at [903, 593] on div at bounding box center [891, 600] width 63 height 63
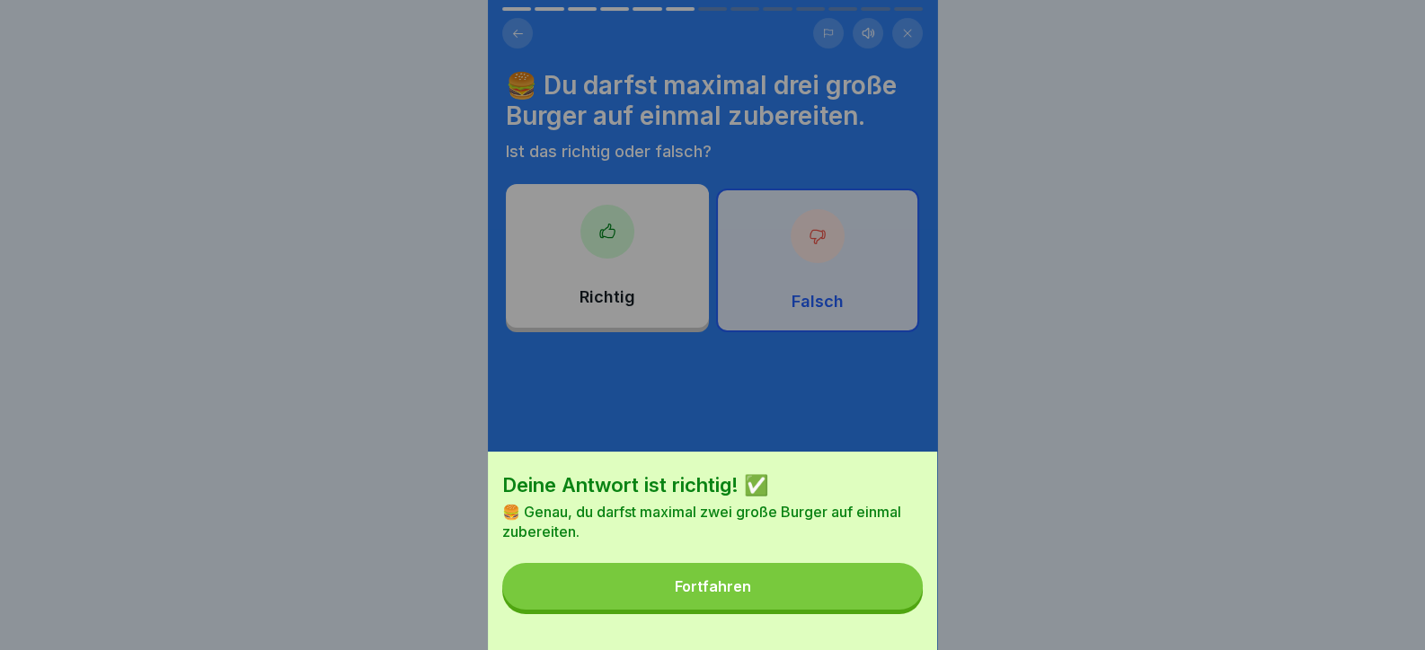
click at [861, 610] on button "Fortfahren" at bounding box center [712, 586] width 420 height 47
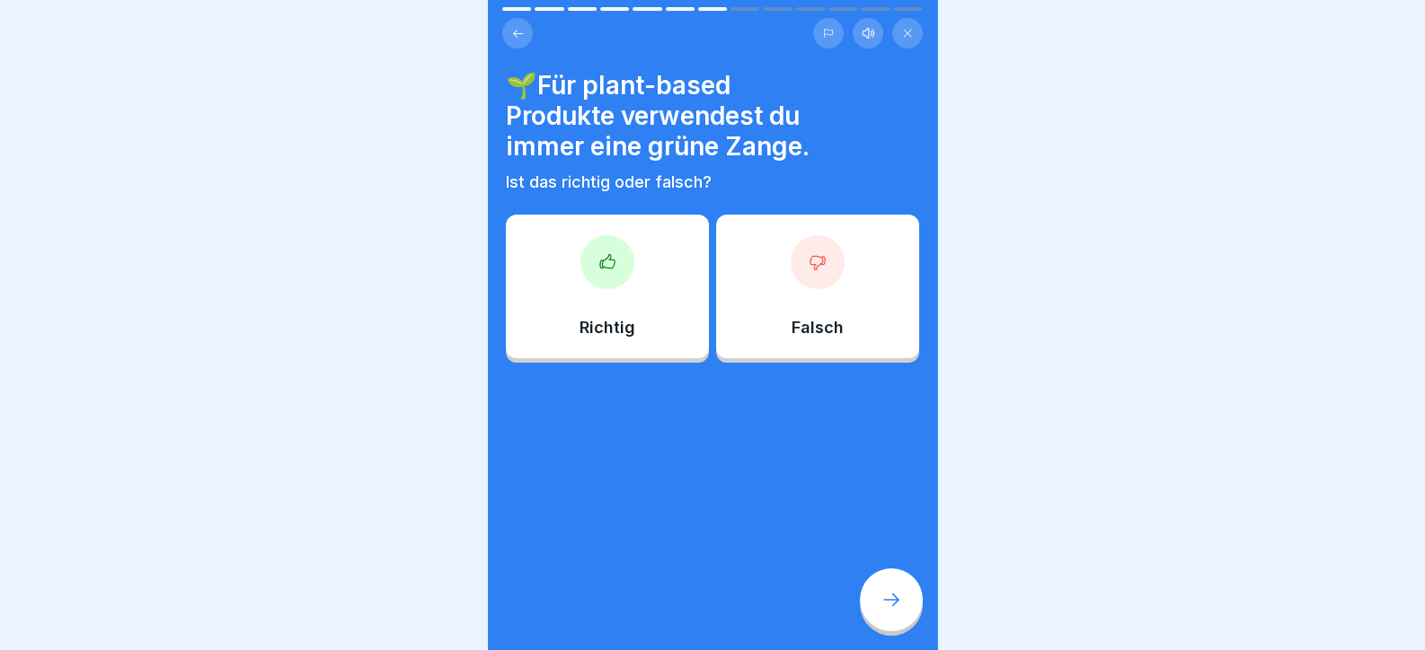
click at [565, 246] on div "Richtig" at bounding box center [607, 287] width 203 height 144
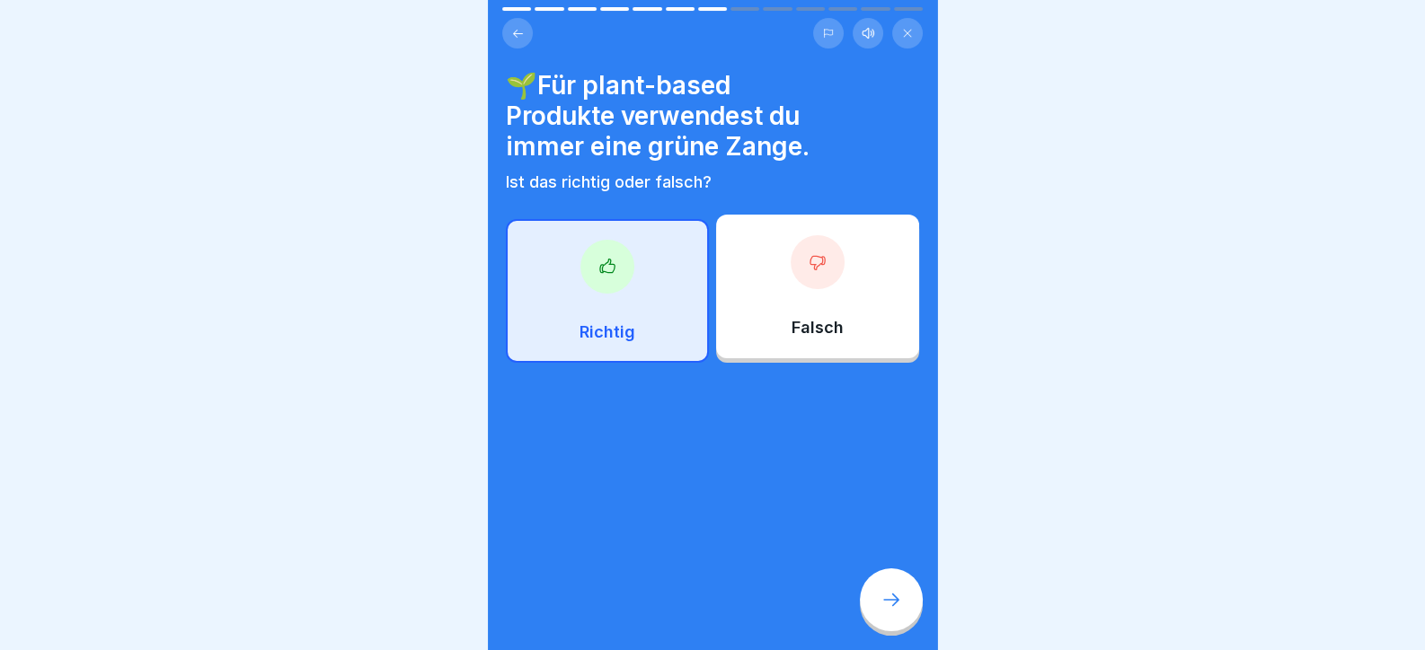
click at [880, 601] on div at bounding box center [891, 600] width 63 height 63
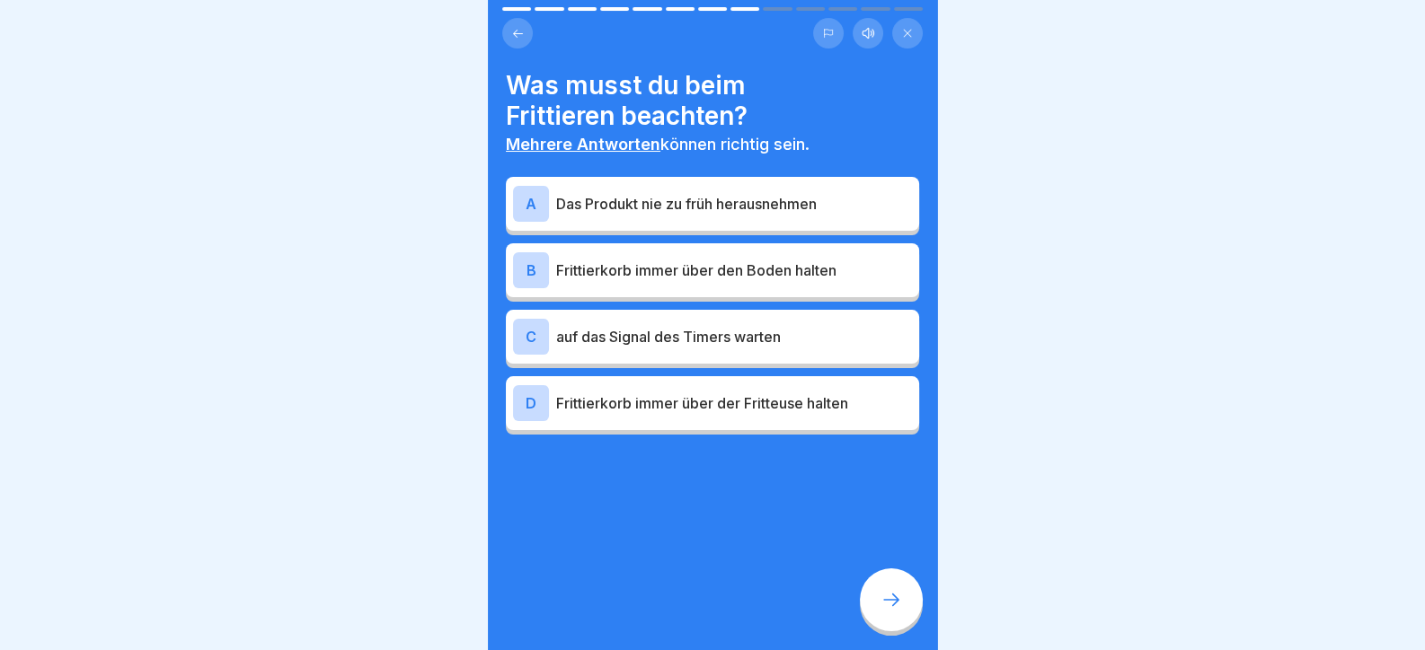
click at [710, 219] on div "A Das Produkt nie zu früh herausnehmen" at bounding box center [712, 204] width 399 height 36
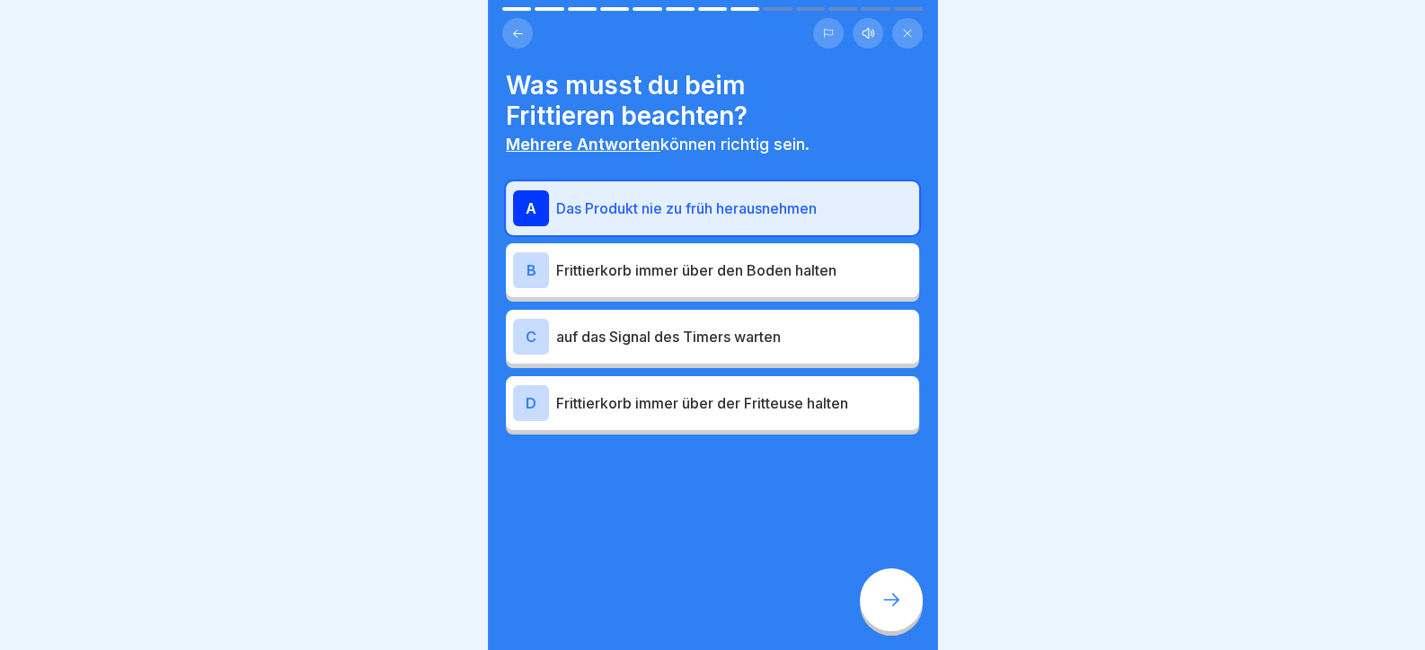
click at [737, 337] on p "auf das Signal des Timers warten" at bounding box center [734, 337] width 356 height 22
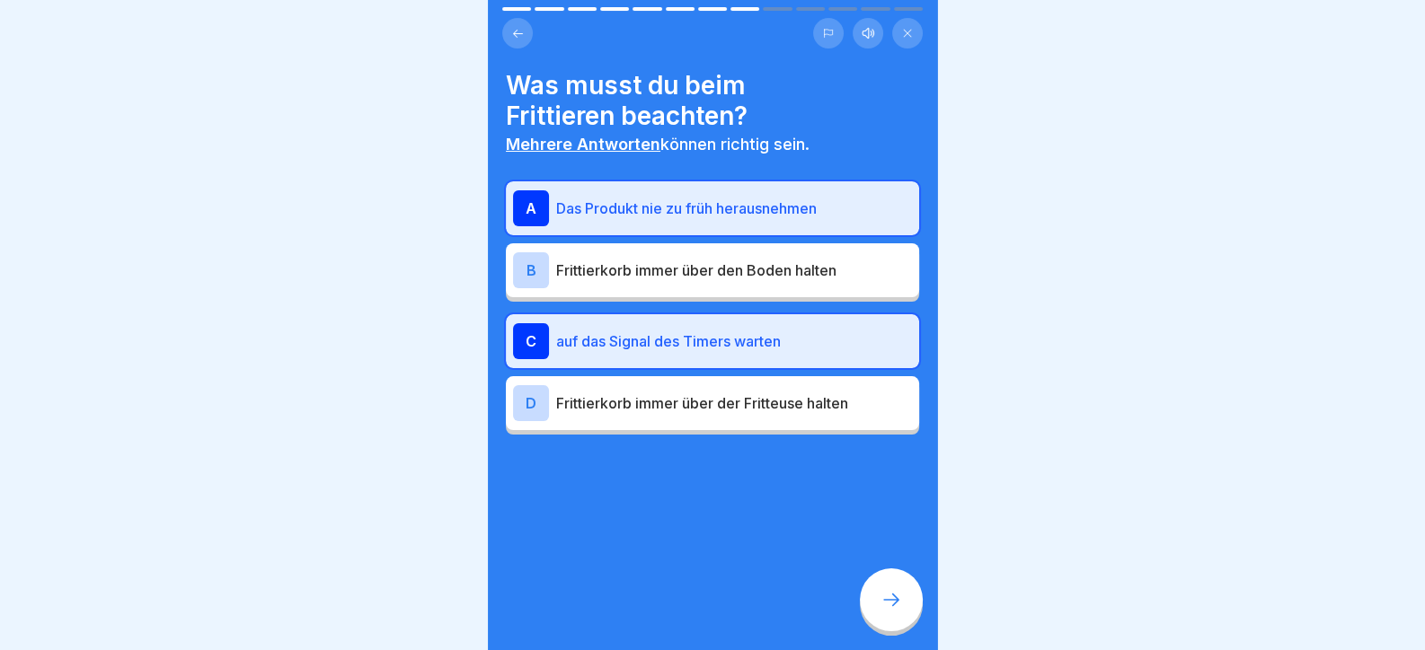
click at [742, 401] on p "Frittierkorb immer über der Fritteuse halten" at bounding box center [734, 404] width 356 height 22
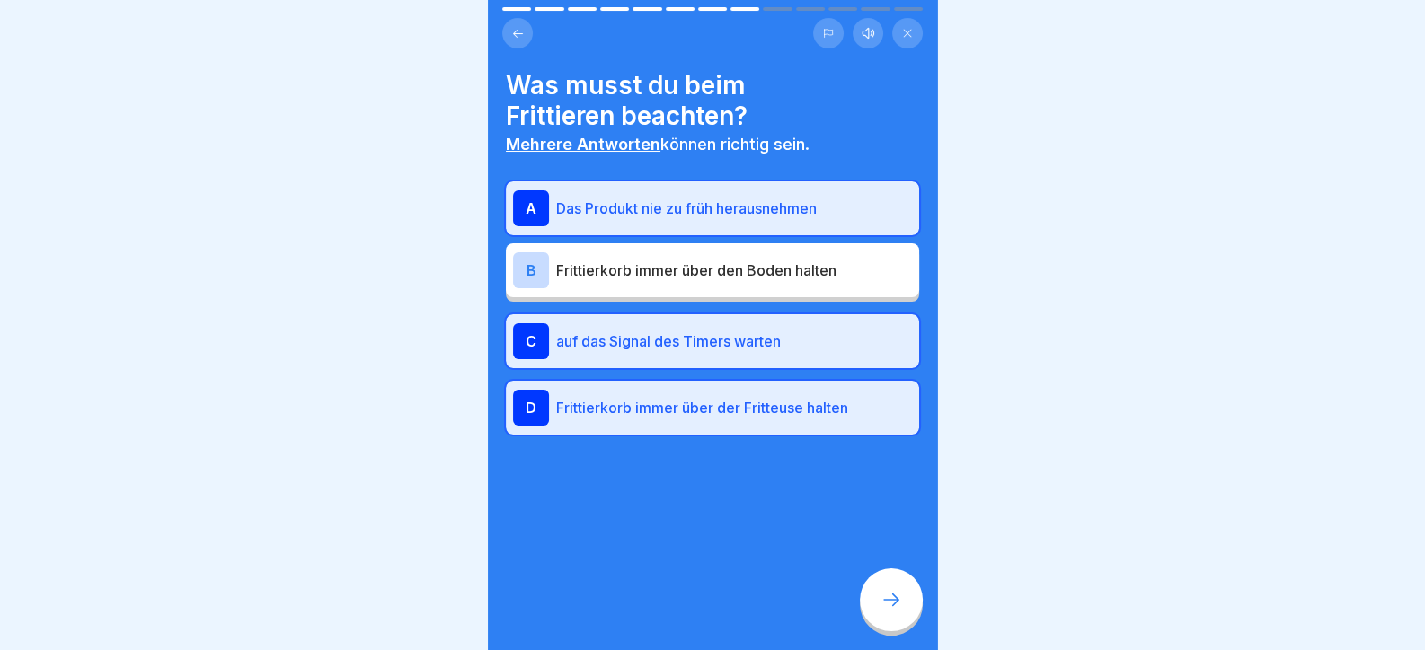
click at [881, 608] on icon at bounding box center [891, 600] width 22 height 22
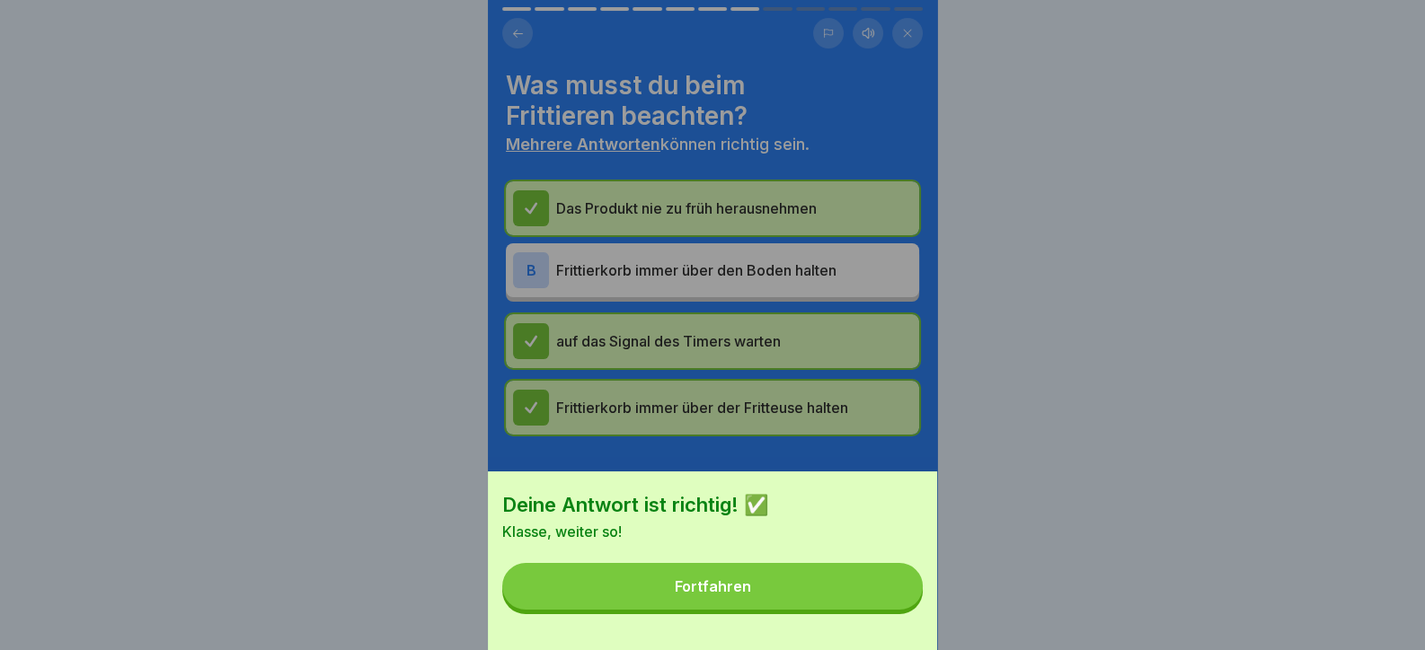
click at [854, 606] on button "Fortfahren" at bounding box center [712, 586] width 420 height 47
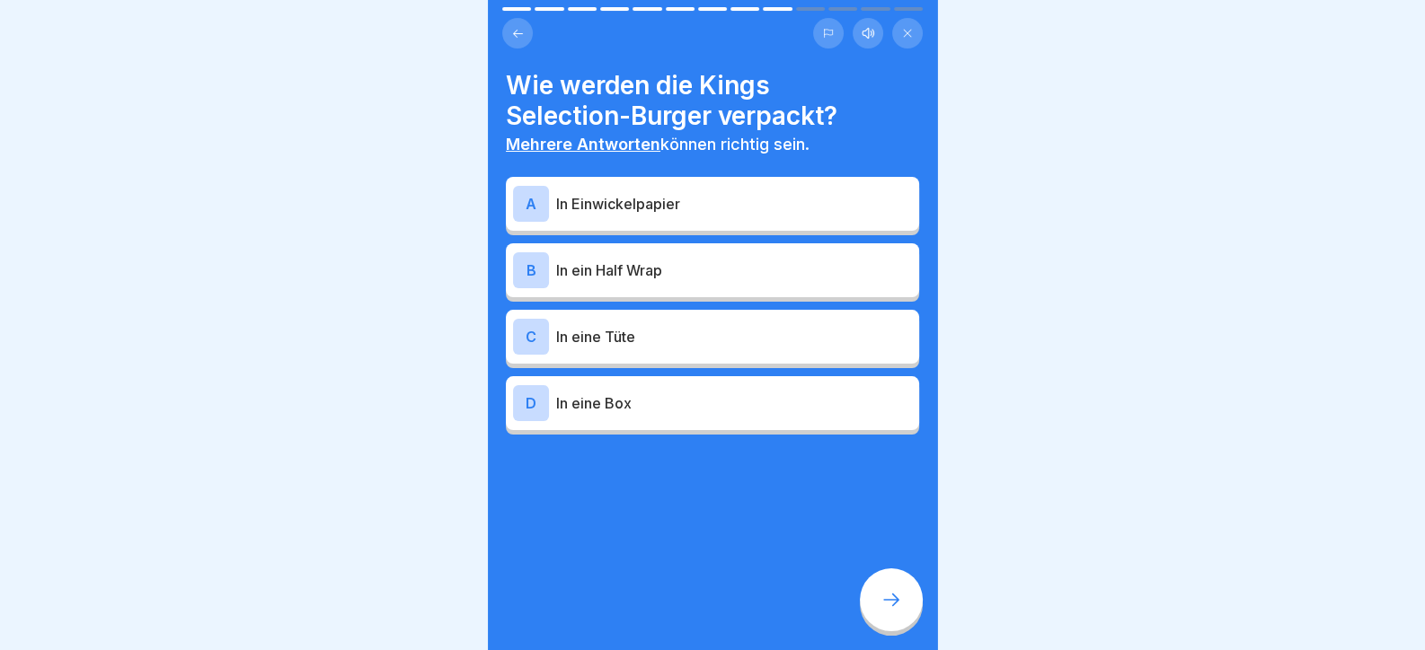
click at [665, 279] on p "In ein Half Wrap" at bounding box center [734, 271] width 356 height 22
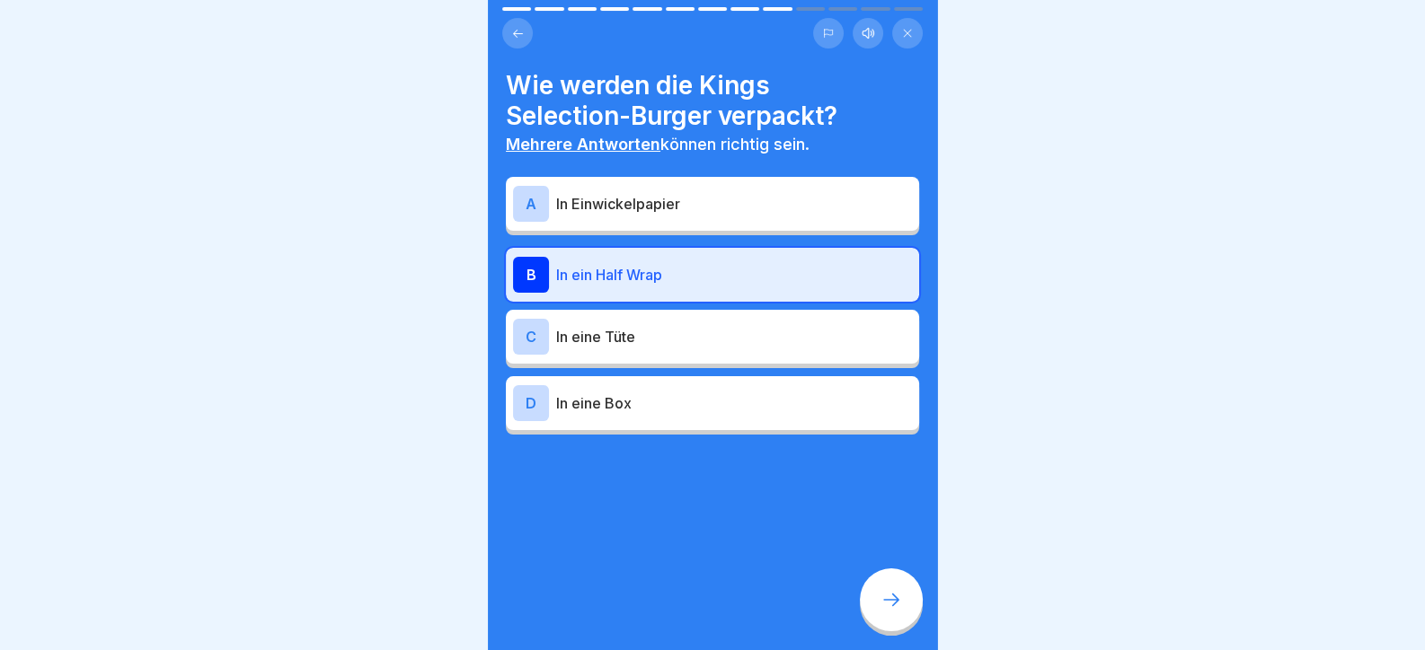
click at [693, 390] on div "D In eine Box" at bounding box center [712, 403] width 399 height 36
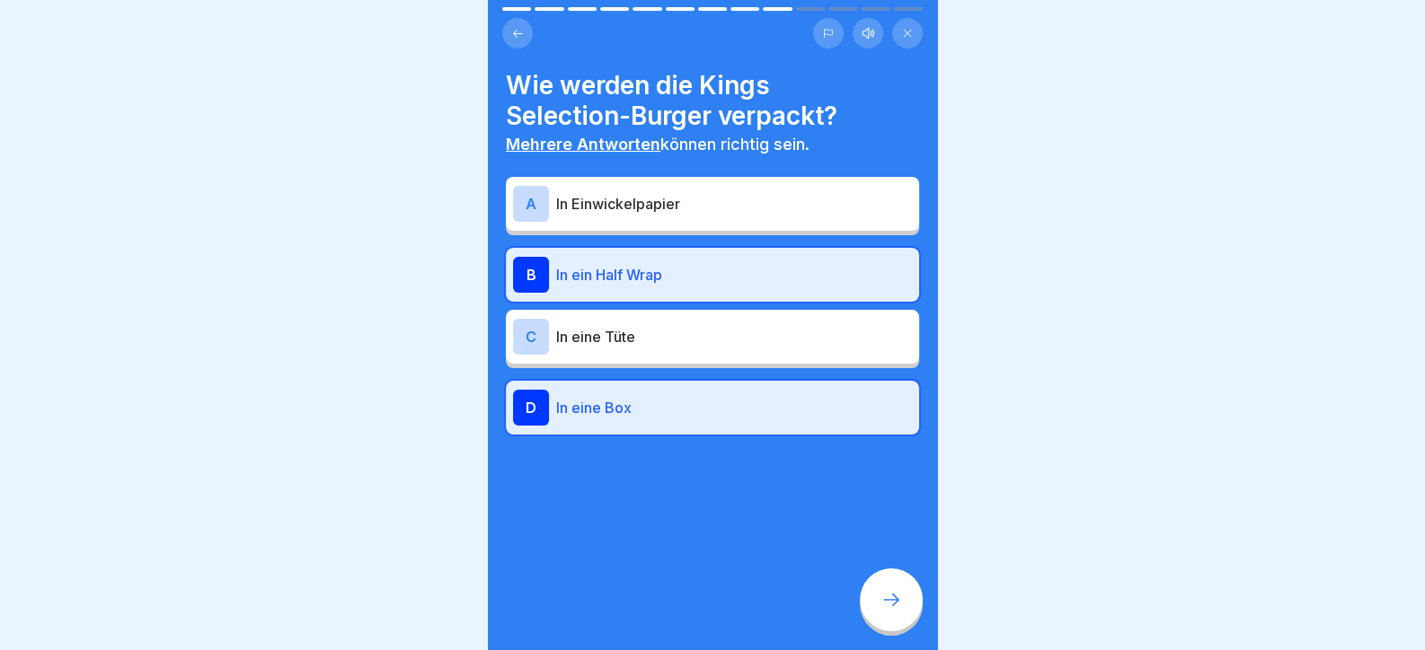
click at [883, 599] on div at bounding box center [891, 600] width 63 height 63
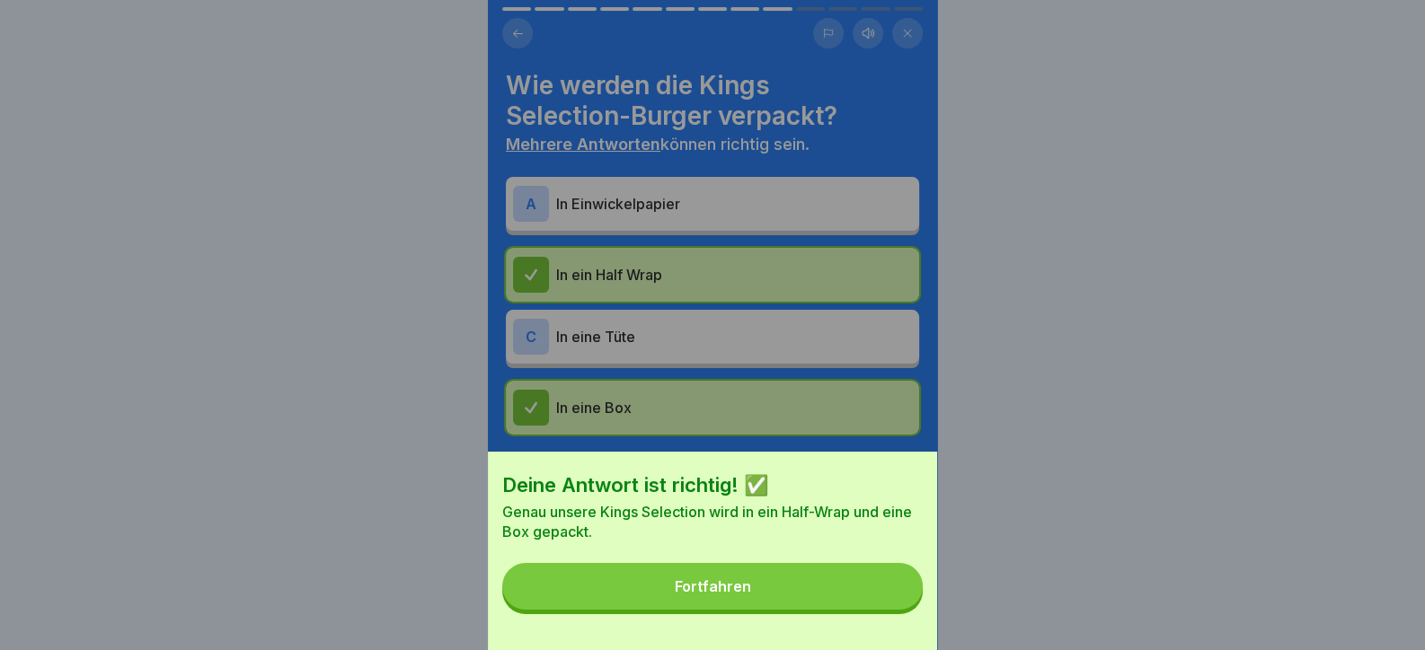
click at [873, 610] on button "Fortfahren" at bounding box center [712, 586] width 420 height 47
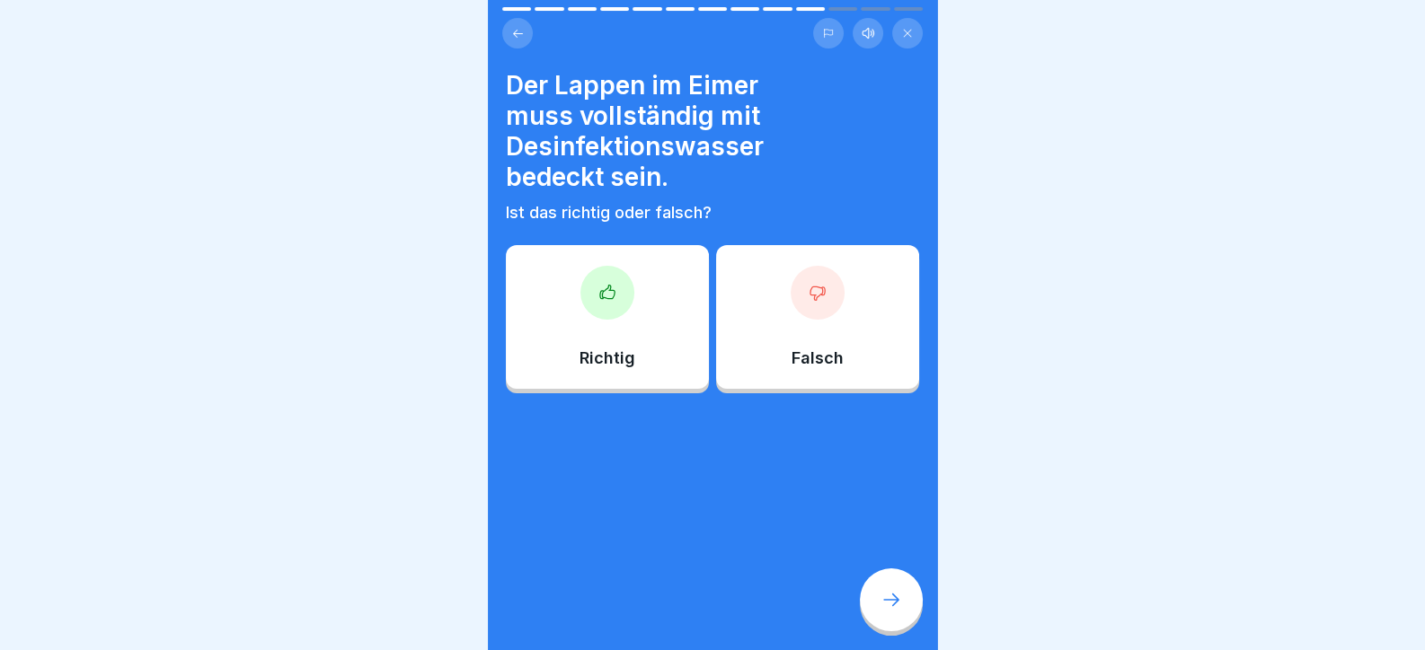
click at [611, 327] on div "Richtig" at bounding box center [607, 317] width 203 height 144
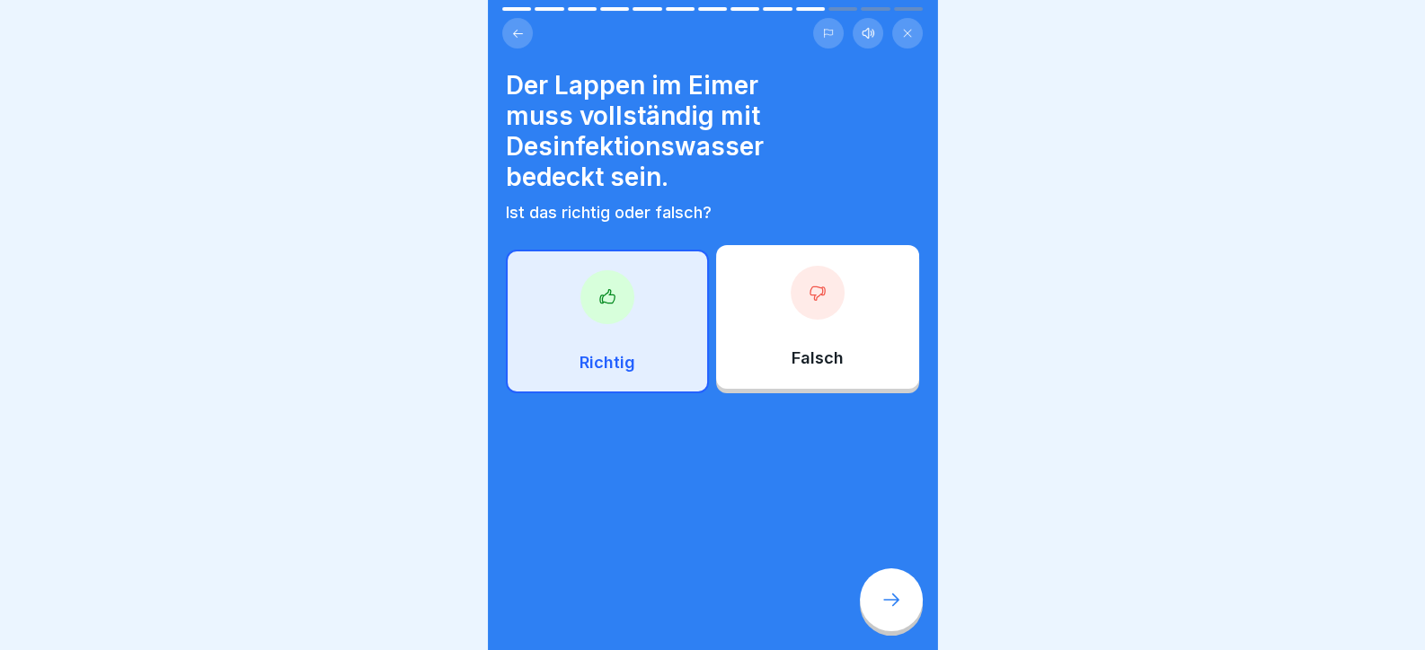
click at [894, 611] on icon at bounding box center [891, 600] width 22 height 22
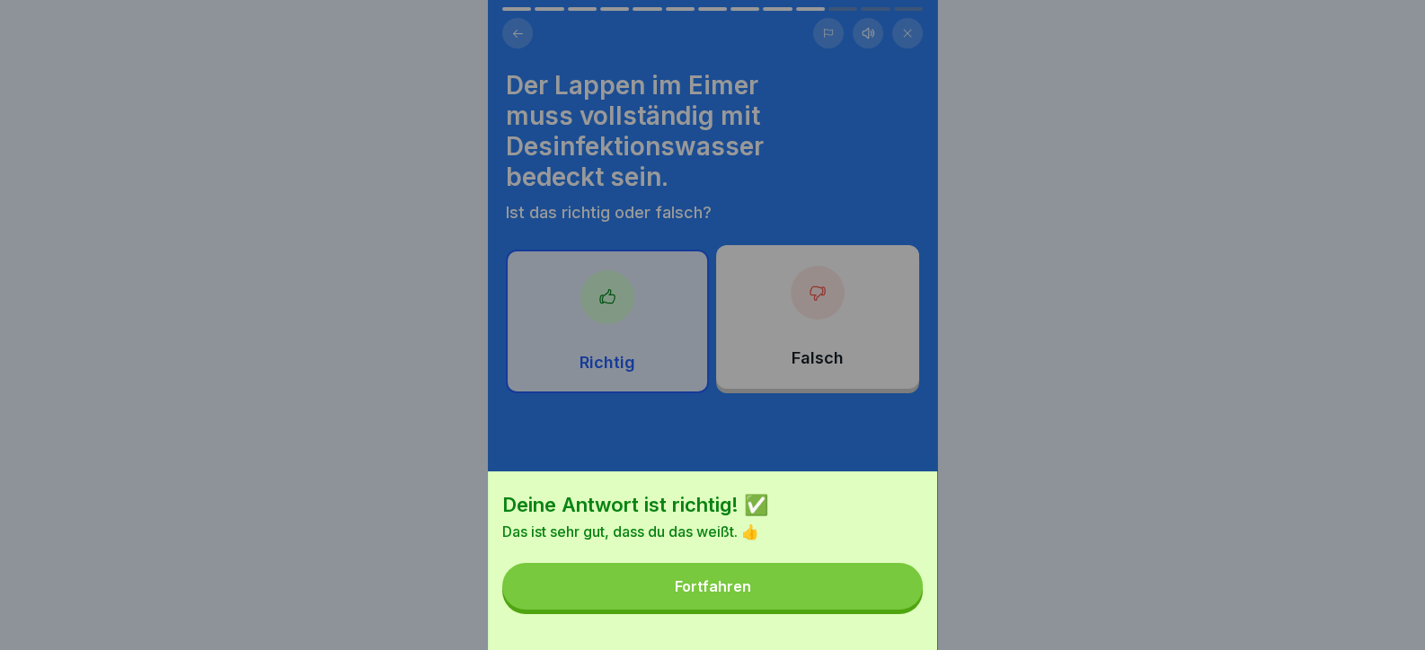
click at [883, 610] on button "Fortfahren" at bounding box center [712, 586] width 420 height 47
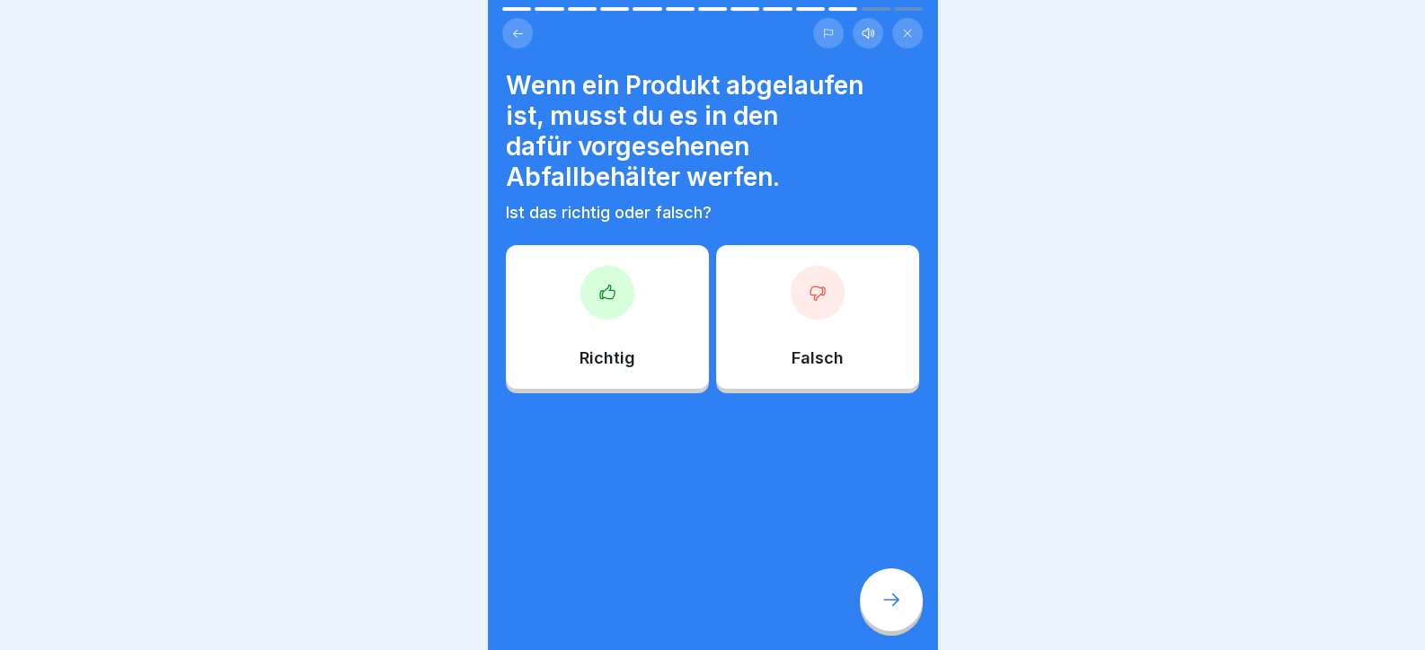
click at [683, 314] on div "Richtig" at bounding box center [607, 317] width 203 height 144
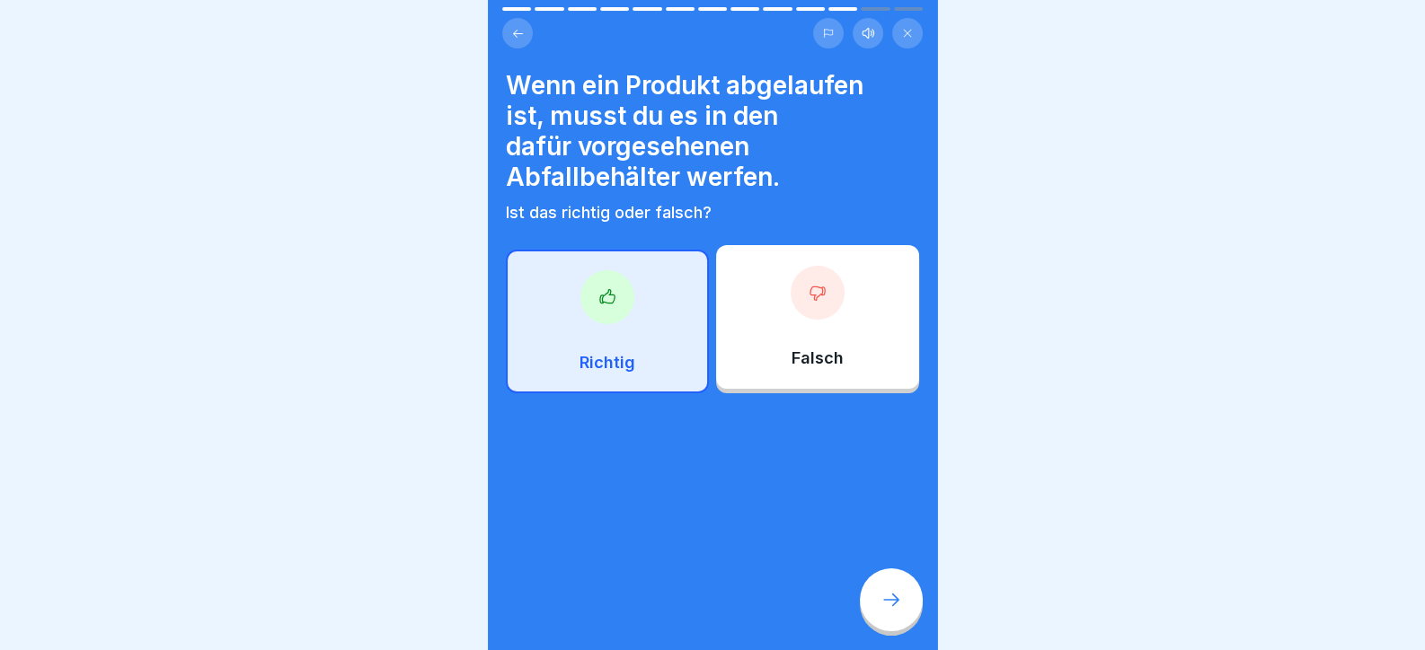
click at [889, 632] on div at bounding box center [891, 600] width 63 height 63
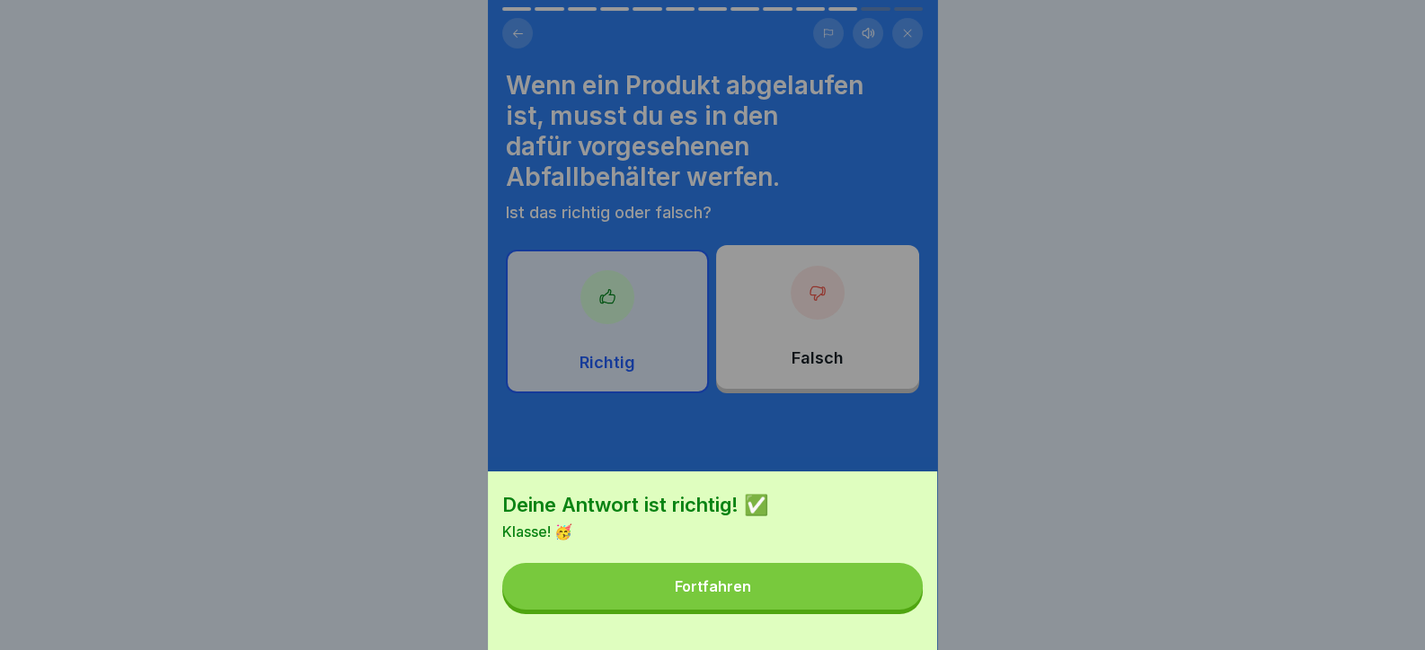
click at [877, 610] on button "Fortfahren" at bounding box center [712, 586] width 420 height 47
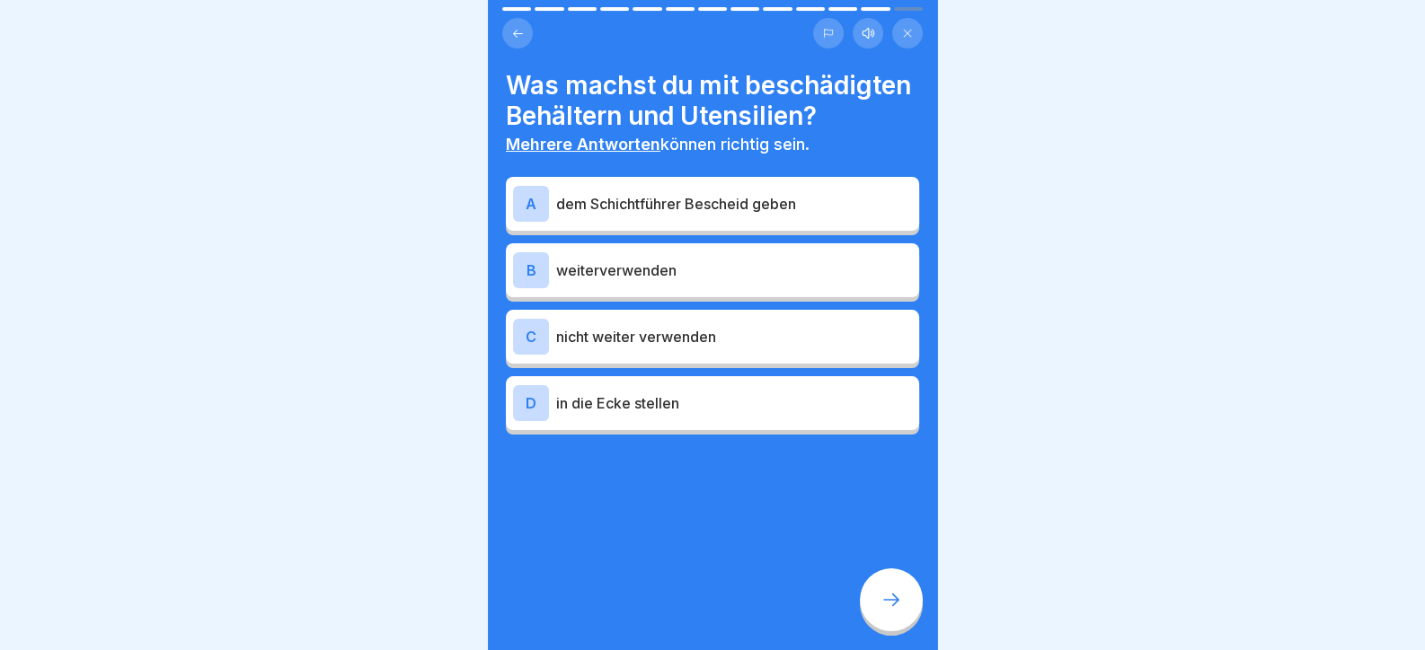
click at [675, 215] on p "dem Schichtführer Bescheid geben" at bounding box center [734, 204] width 356 height 22
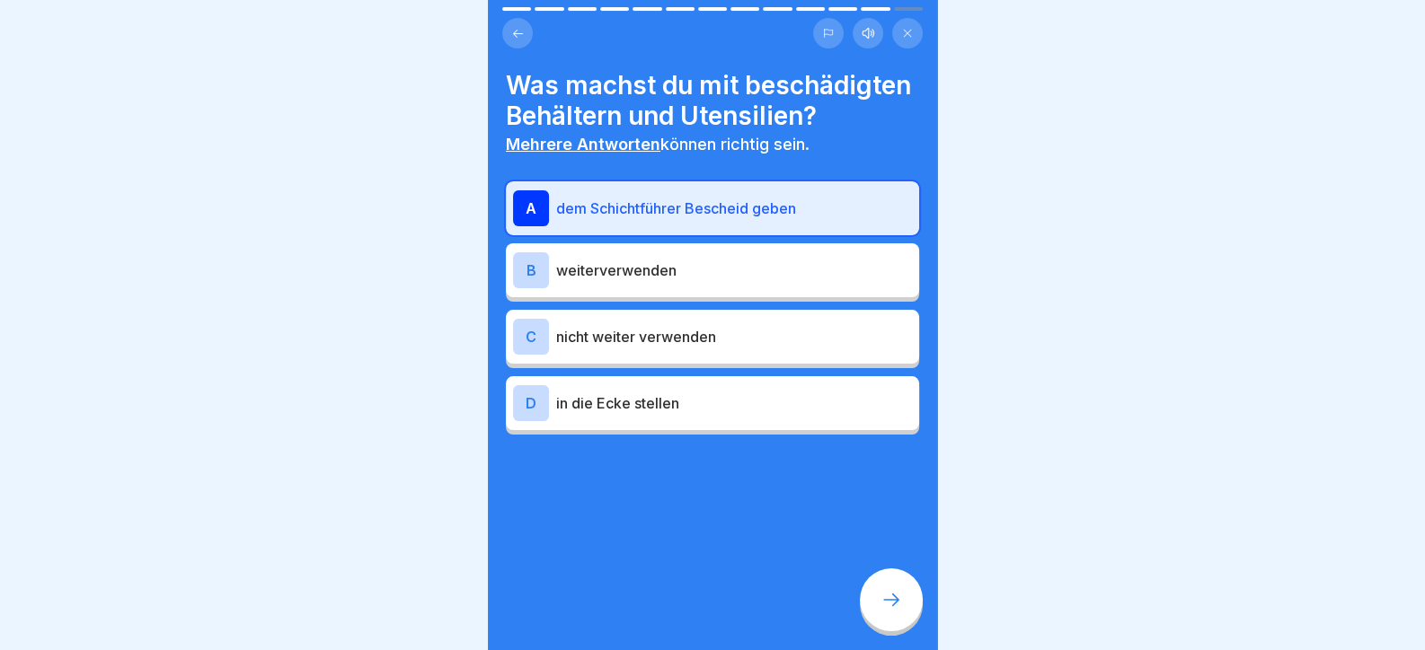
click at [732, 348] on p "nicht weiter verwenden" at bounding box center [734, 337] width 356 height 22
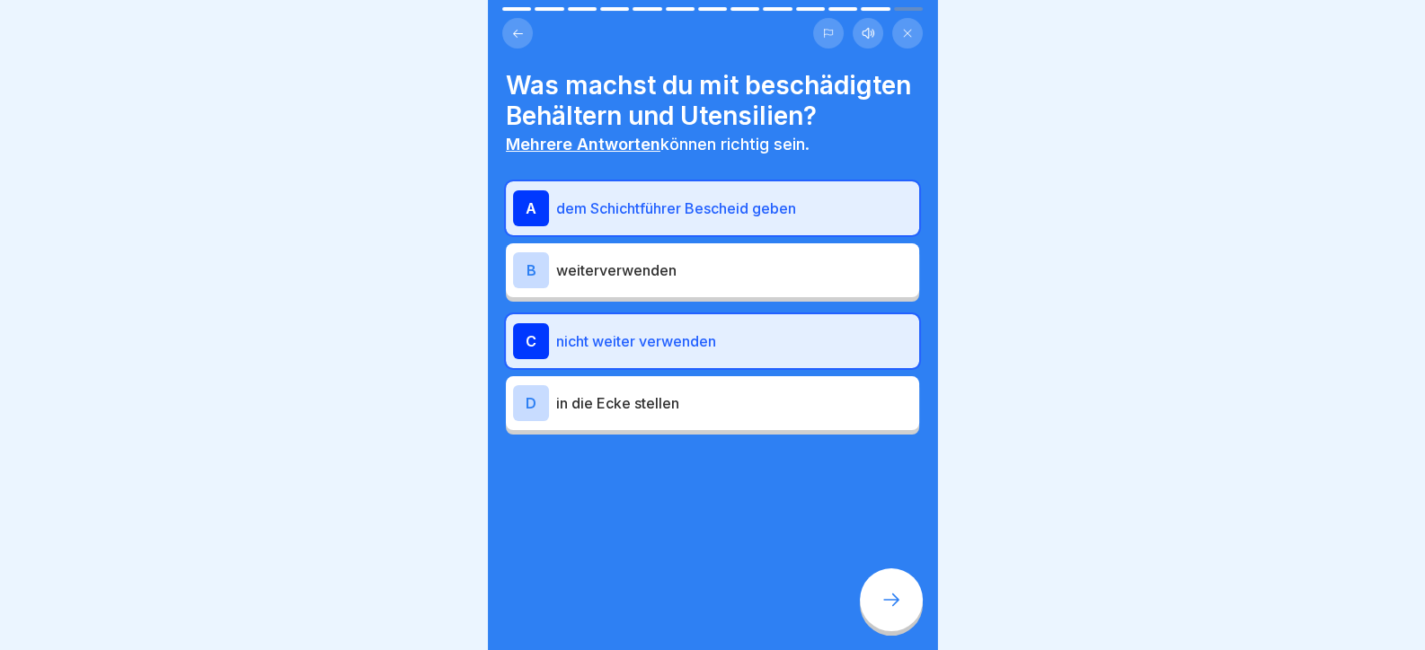
click at [872, 621] on div at bounding box center [891, 600] width 63 height 63
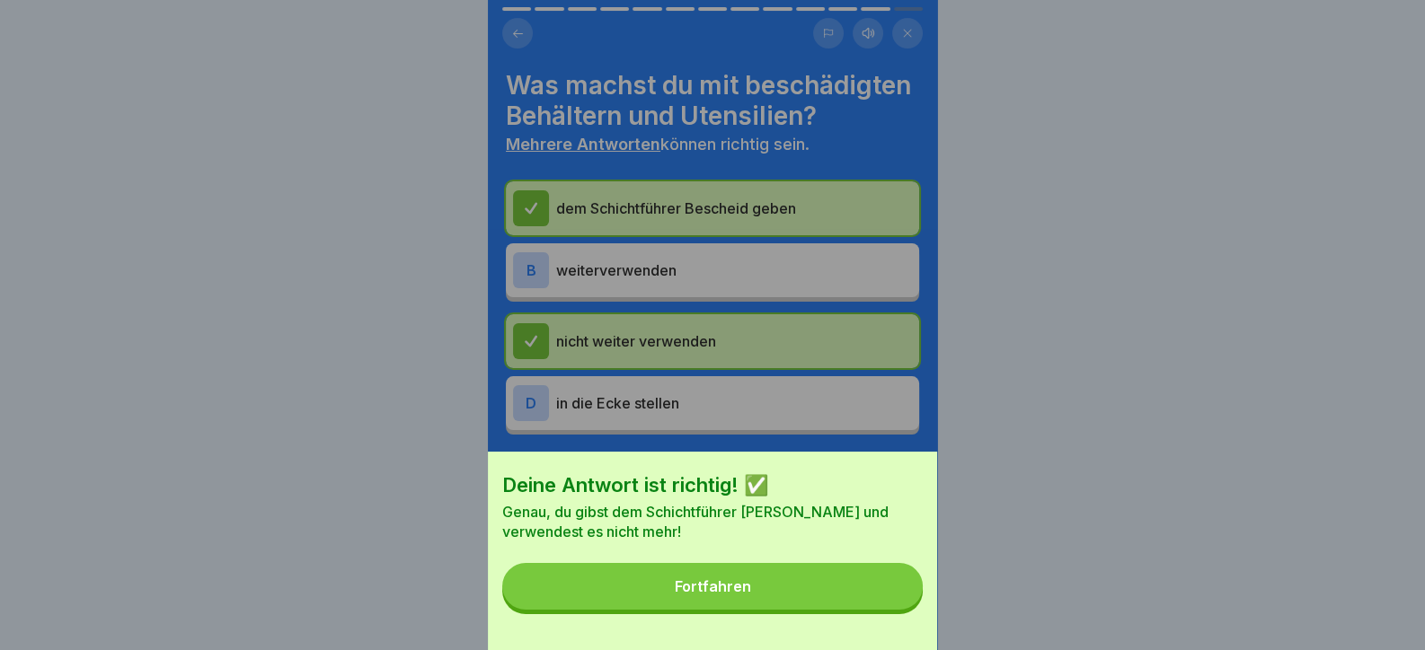
click at [870, 610] on button "Fortfahren" at bounding box center [712, 586] width 420 height 47
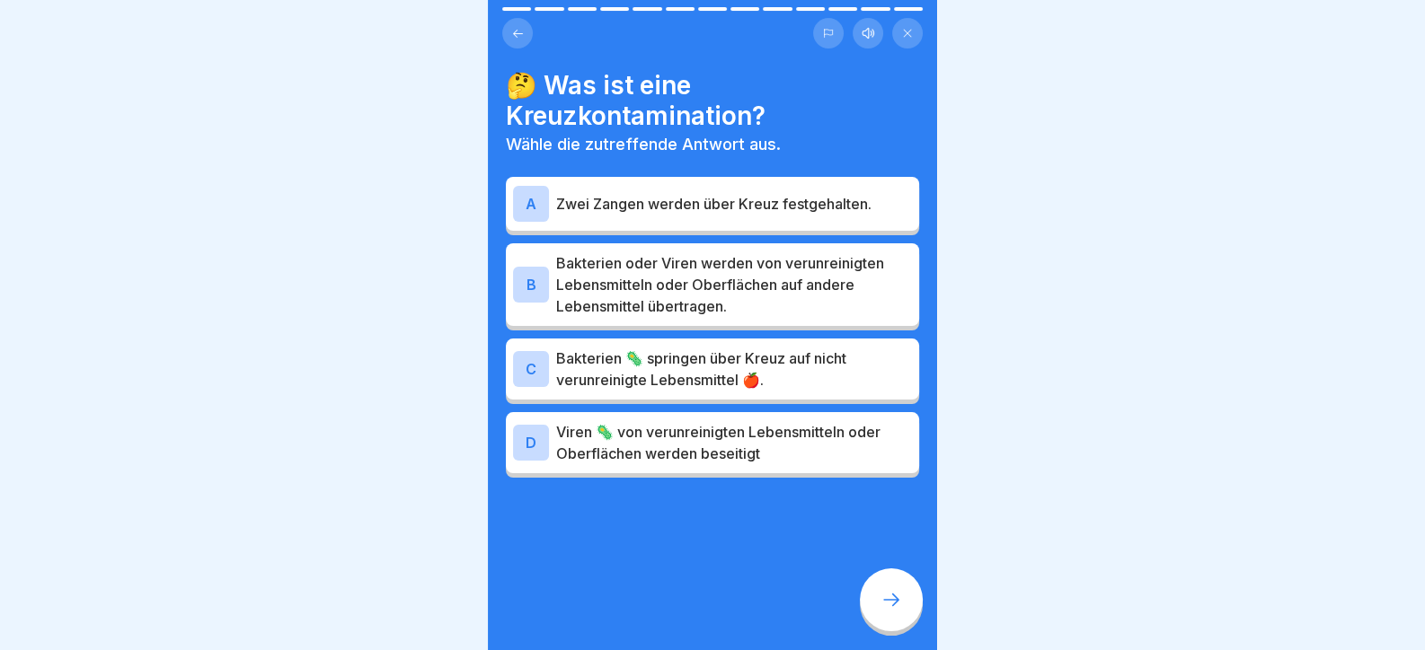
click at [791, 181] on div "A Zwei Zangen werden über Kreuz festgehalten." at bounding box center [712, 204] width 413 height 54
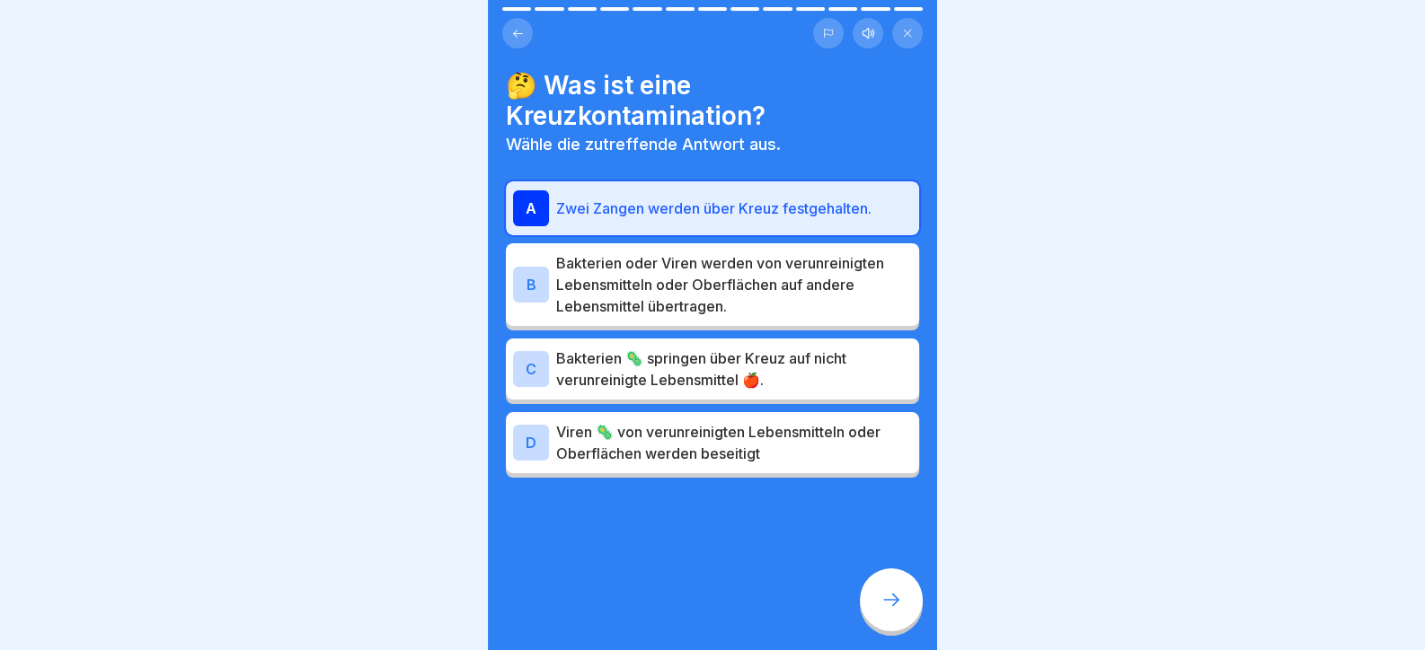
click at [808, 282] on p "Bakterien oder Viren werden von verunreinigten Lebensmitteln oder Oberflächen a…" at bounding box center [734, 284] width 356 height 65
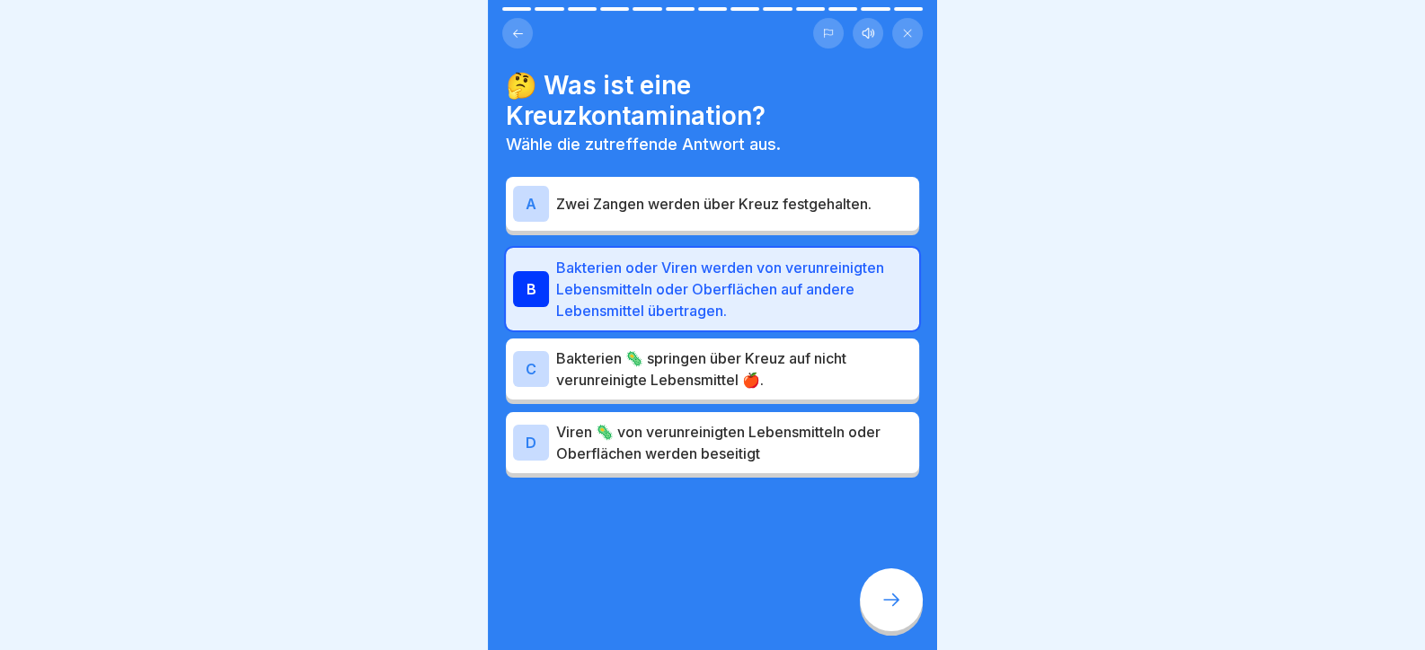
click at [820, 355] on p "Bakterien 🦠 springen über Kreuz auf nicht verunreinigte Lebensmittel 🍎." at bounding box center [734, 369] width 356 height 43
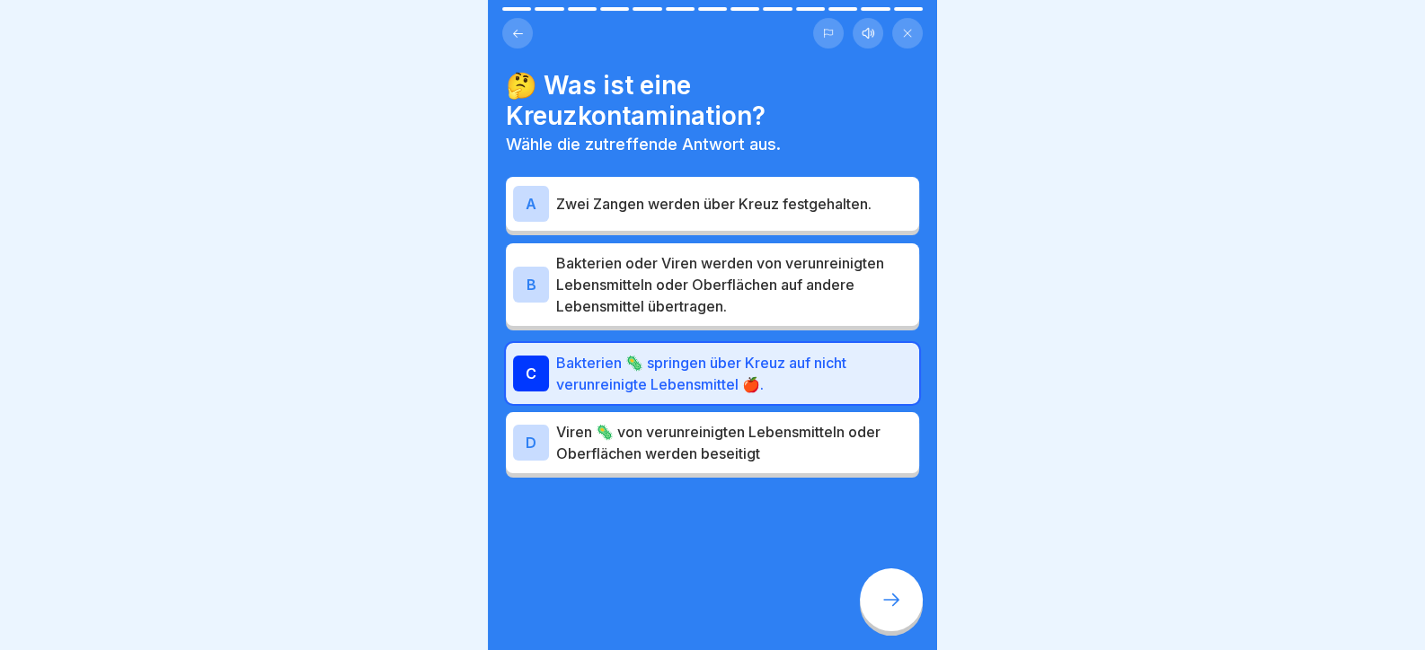
click at [818, 444] on p "Viren 🦠 von verunreinigten Lebensmitteln oder Oberflächen werden beseitigt" at bounding box center [734, 442] width 356 height 43
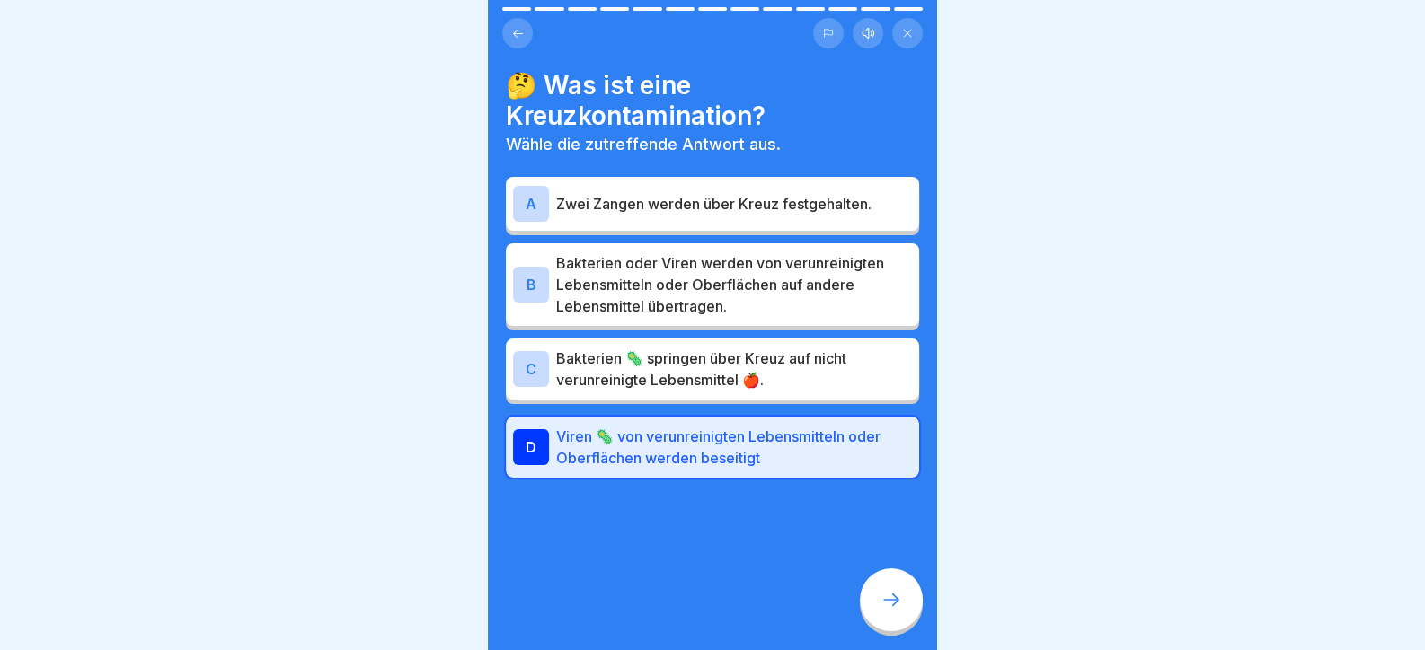
click at [799, 318] on div "B Bakterien oder Viren werden von verunreinigten Lebensmitteln oder Oberflächen…" at bounding box center [712, 284] width 413 height 83
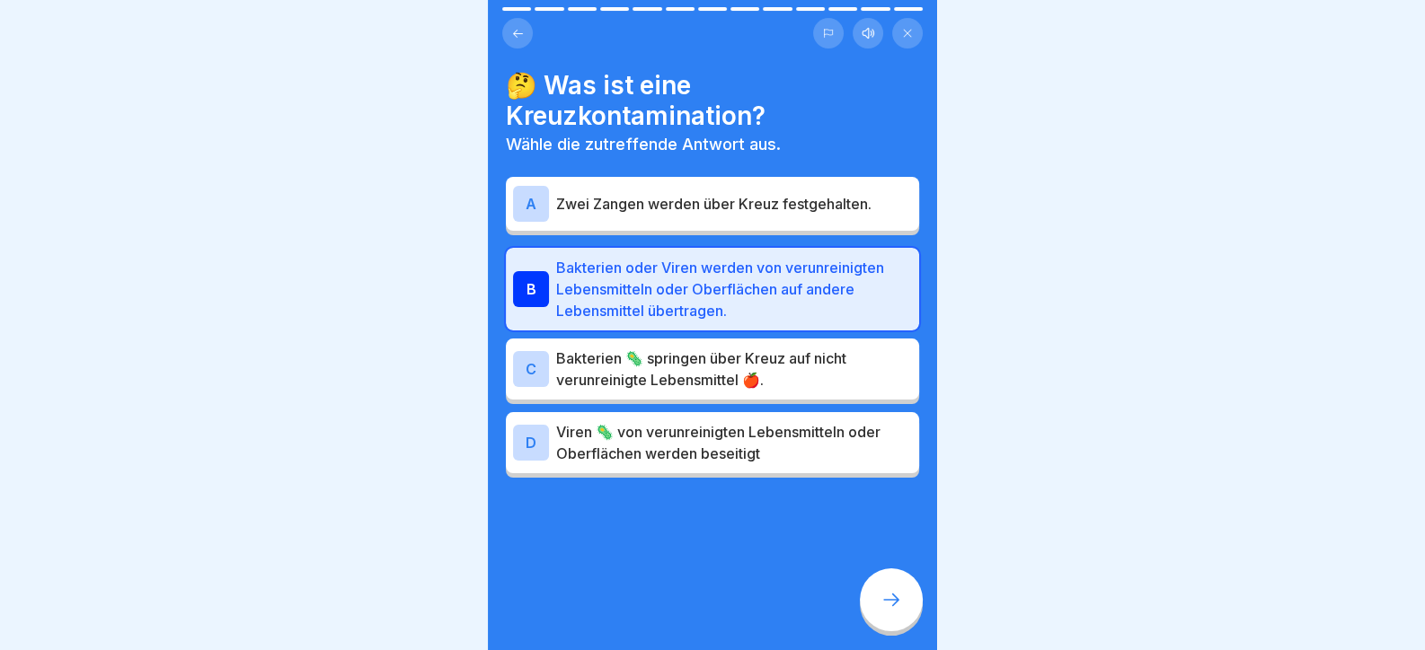
click at [886, 611] on icon at bounding box center [891, 600] width 22 height 22
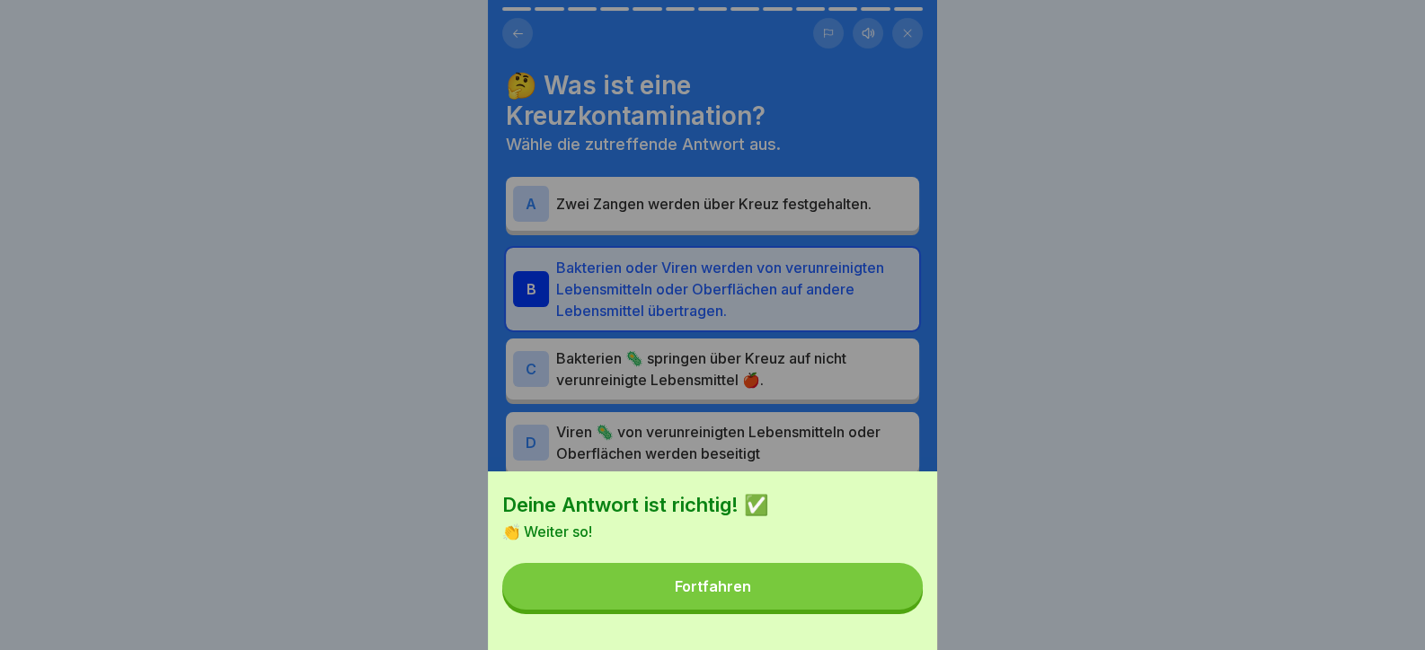
click at [881, 610] on button "Fortfahren" at bounding box center [712, 586] width 420 height 47
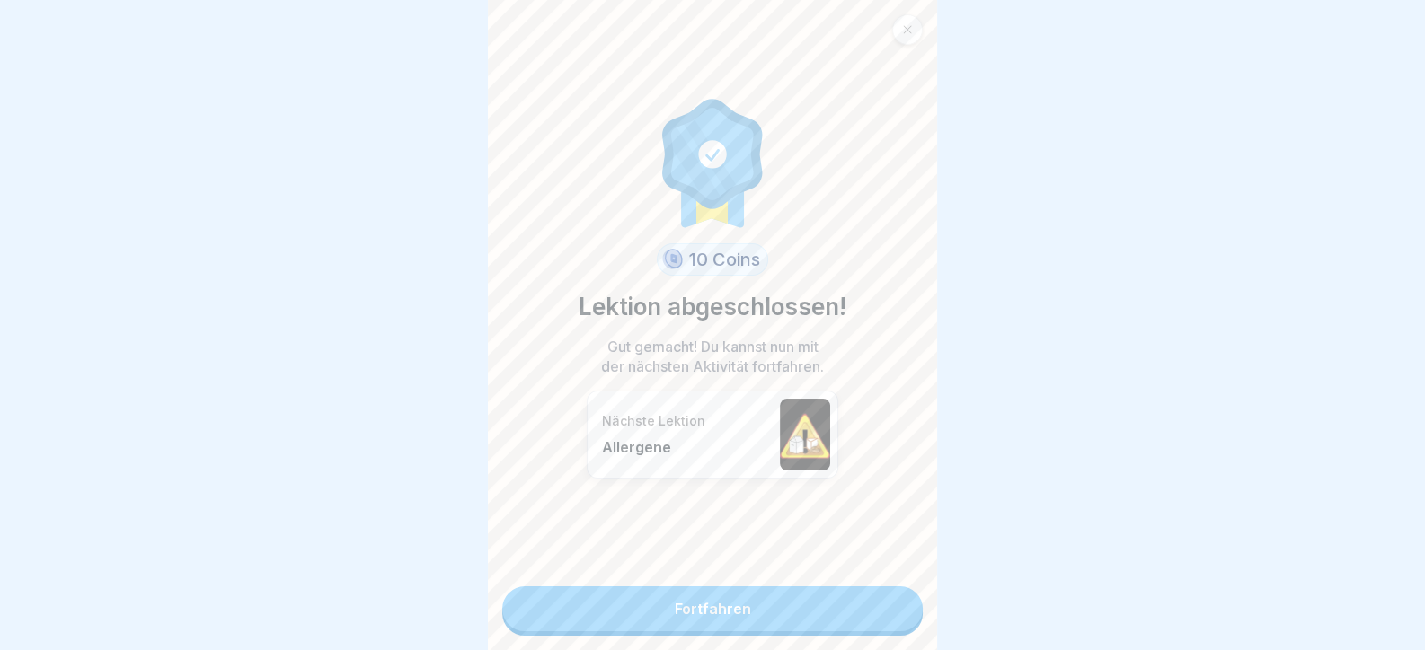
click at [876, 612] on link "Fortfahren" at bounding box center [712, 609] width 420 height 45
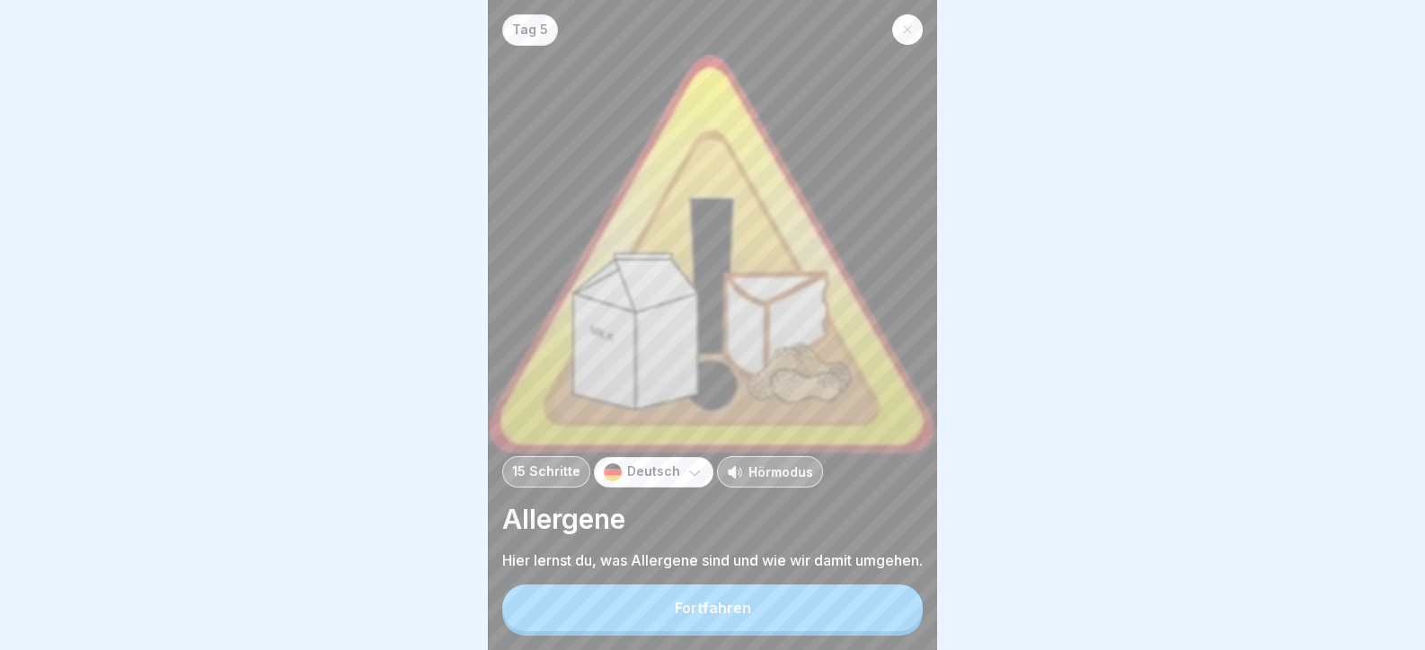
click at [876, 612] on button "Fortfahren" at bounding box center [712, 608] width 420 height 47
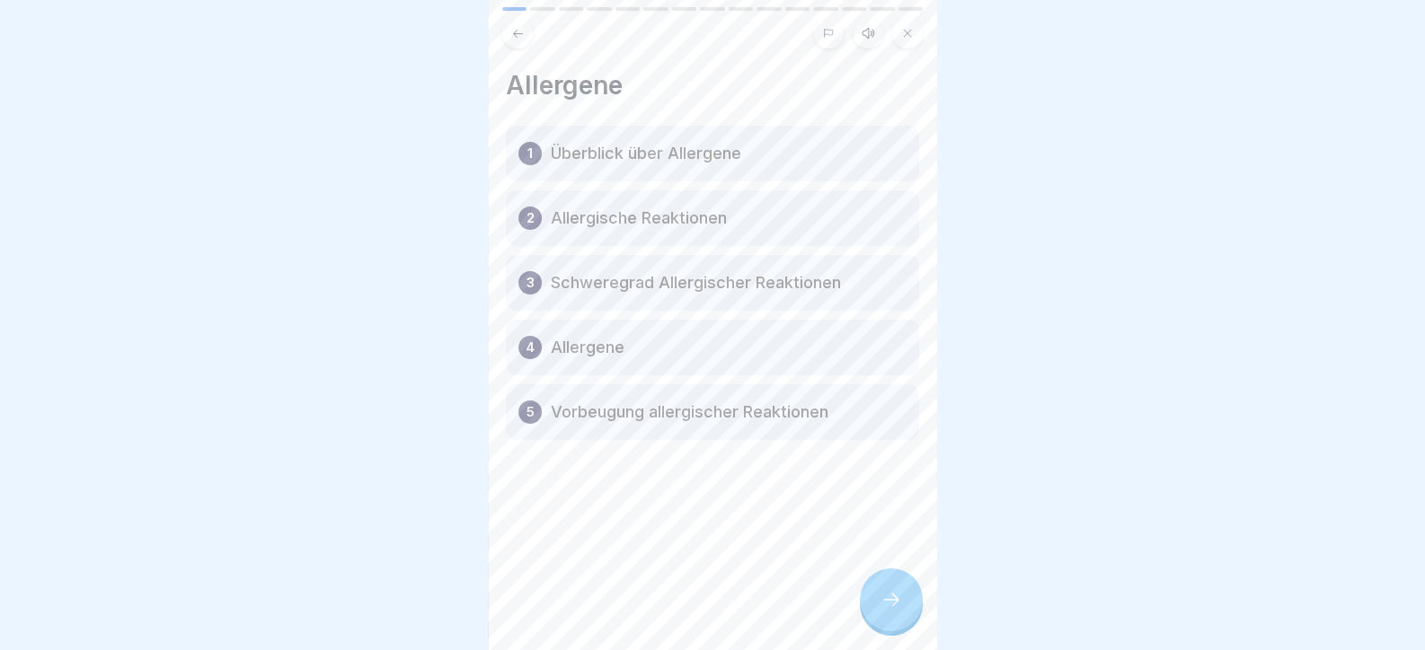
click at [876, 611] on div at bounding box center [891, 600] width 63 height 63
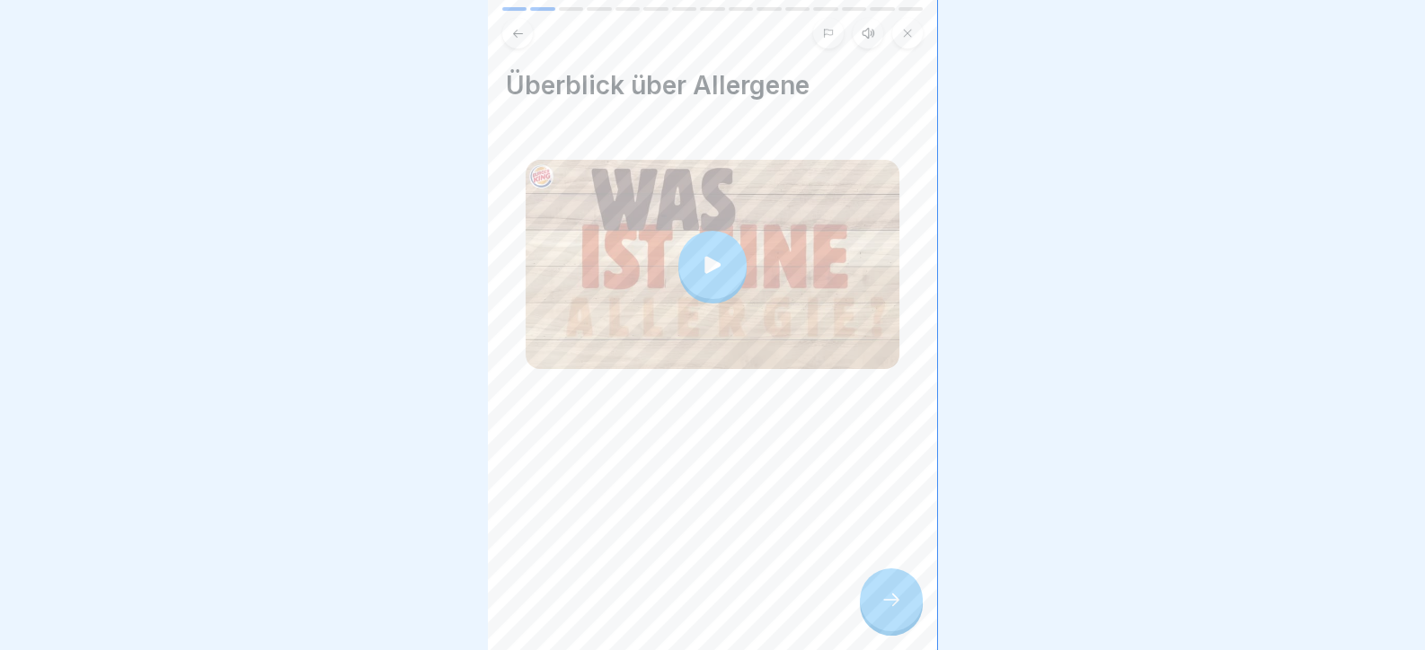
click at [879, 610] on div at bounding box center [891, 600] width 63 height 63
click at [903, 616] on div at bounding box center [891, 600] width 63 height 63
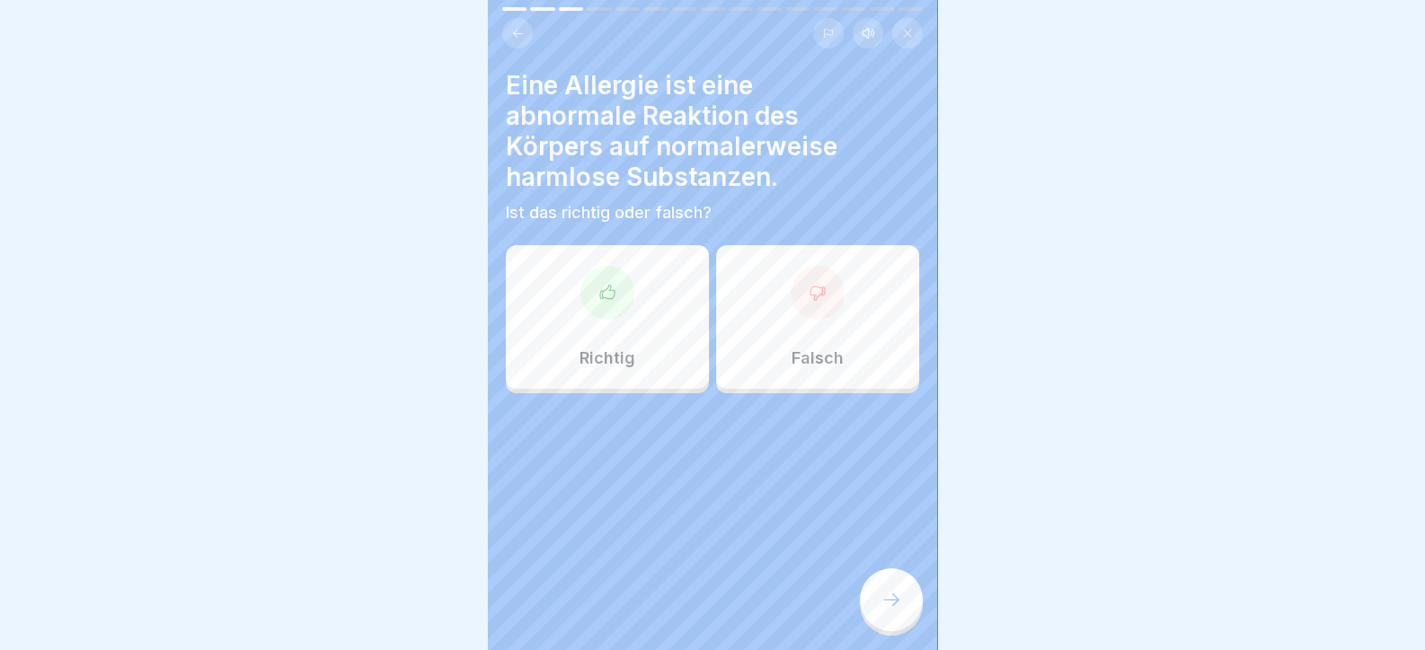
click at [612, 314] on div at bounding box center [607, 293] width 54 height 54
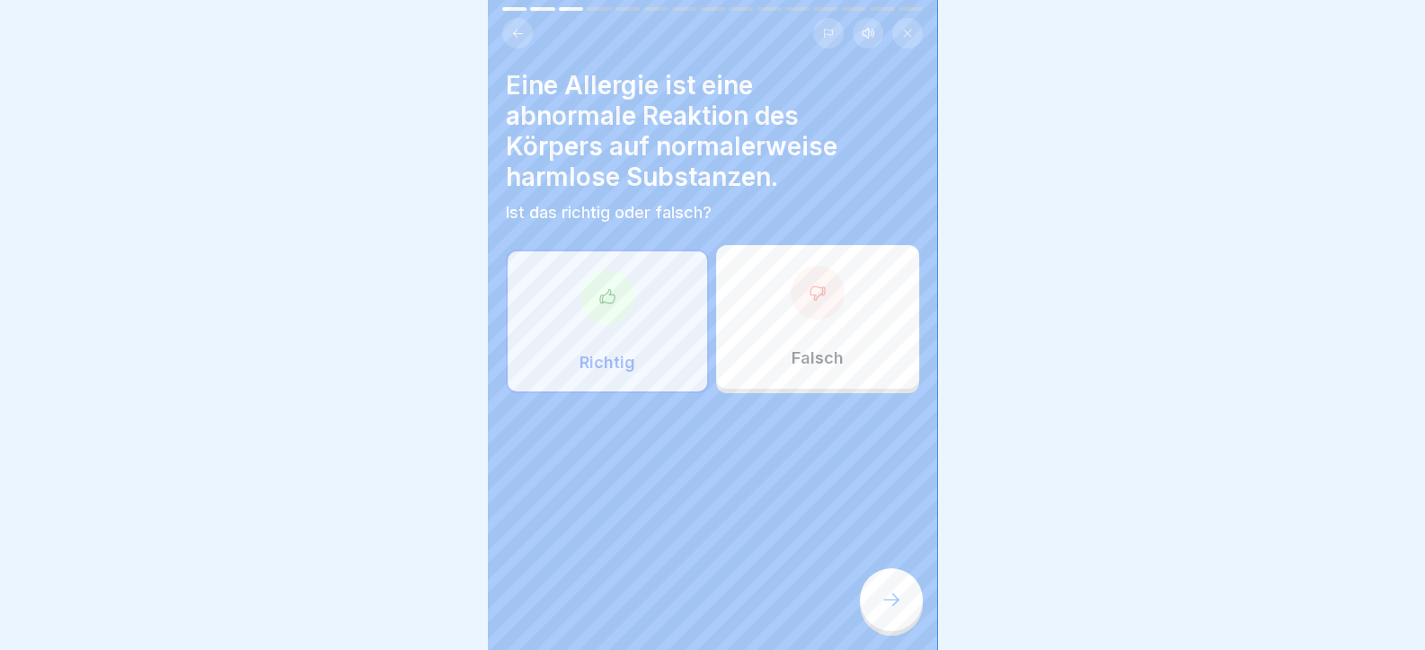
click at [889, 607] on icon at bounding box center [891, 600] width 22 height 22
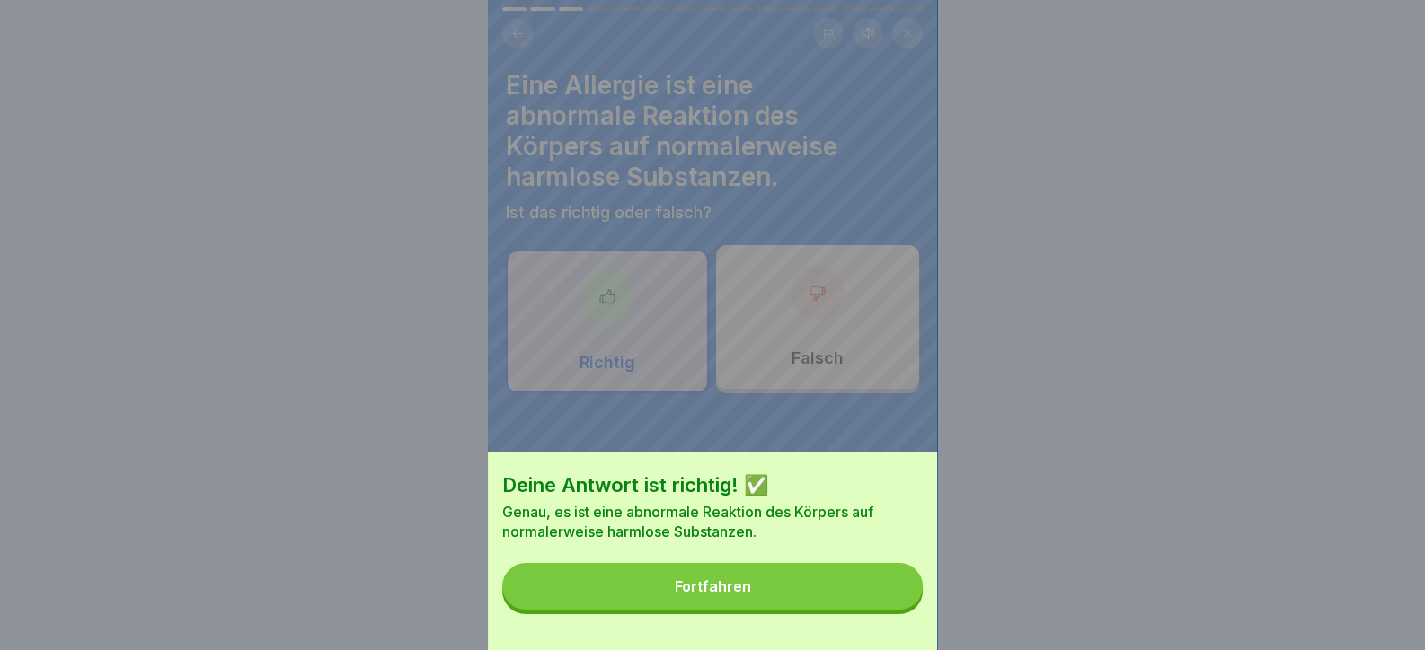
click at [875, 605] on button "Fortfahren" at bounding box center [712, 586] width 420 height 47
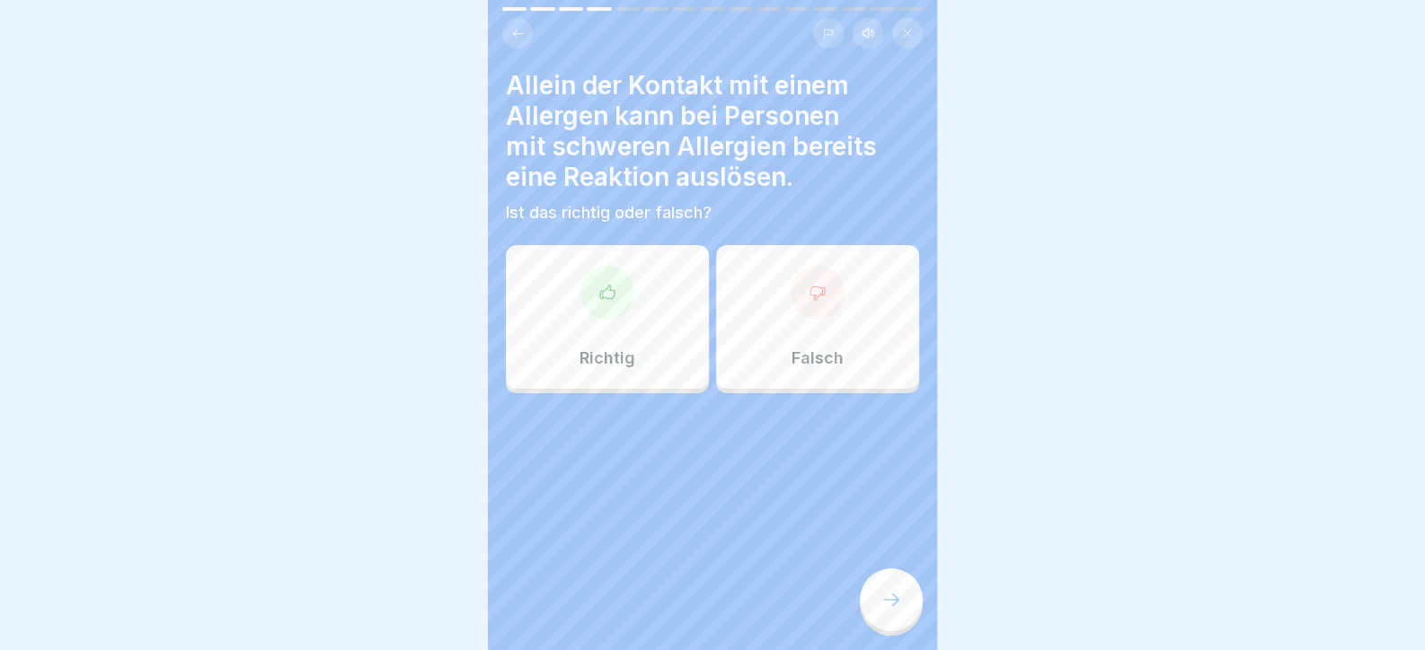
click at [592, 333] on div "Richtig" at bounding box center [607, 317] width 203 height 144
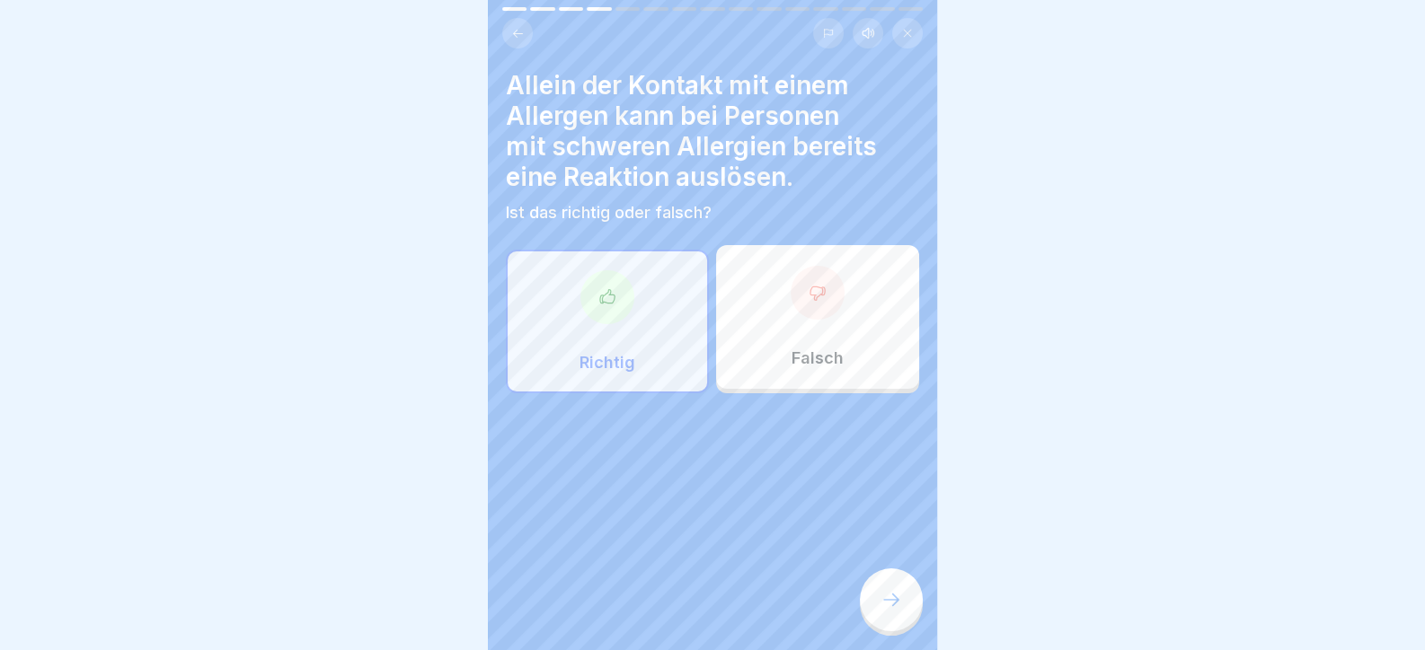
click at [885, 629] on div at bounding box center [891, 600] width 63 height 63
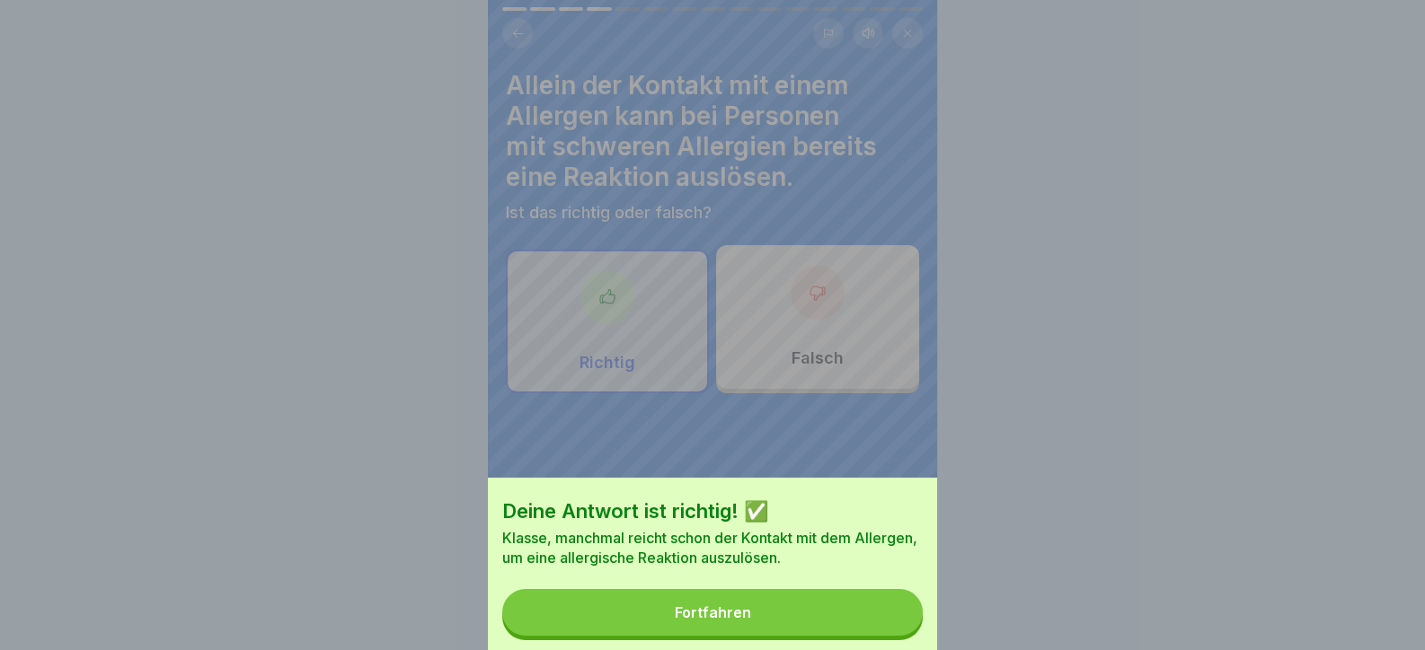
click at [879, 622] on button "Fortfahren" at bounding box center [712, 612] width 420 height 47
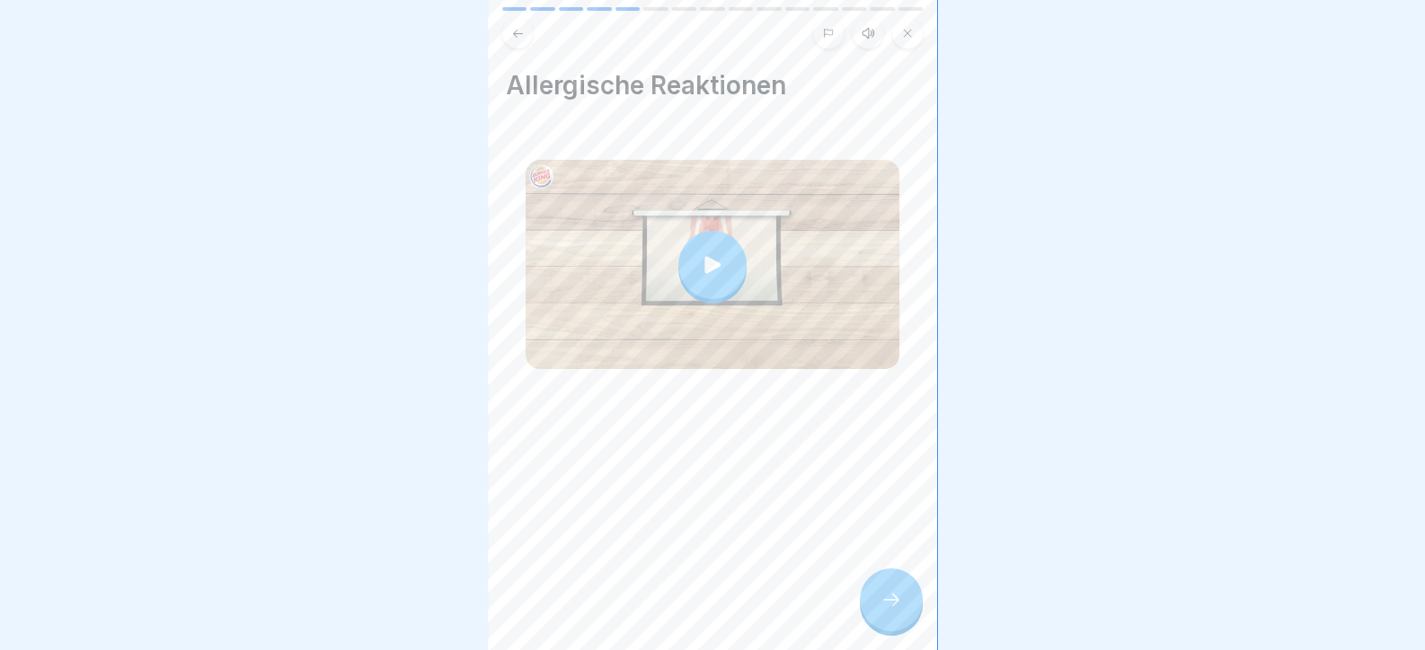
click at [885, 611] on icon at bounding box center [891, 600] width 22 height 22
click at [875, 595] on div at bounding box center [891, 600] width 63 height 63
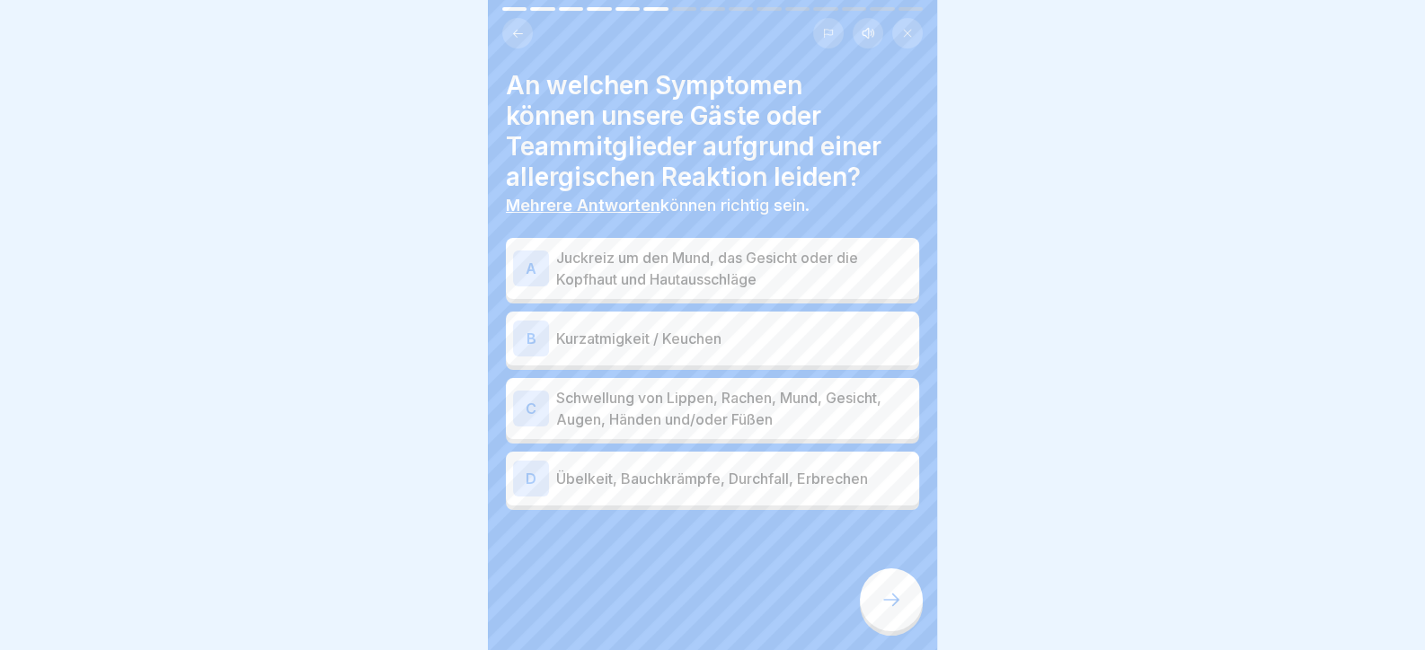
click at [769, 282] on p "Juckreiz um den Mund, das Gesicht oder die Kopfhaut und Hautausschläge" at bounding box center [734, 268] width 356 height 43
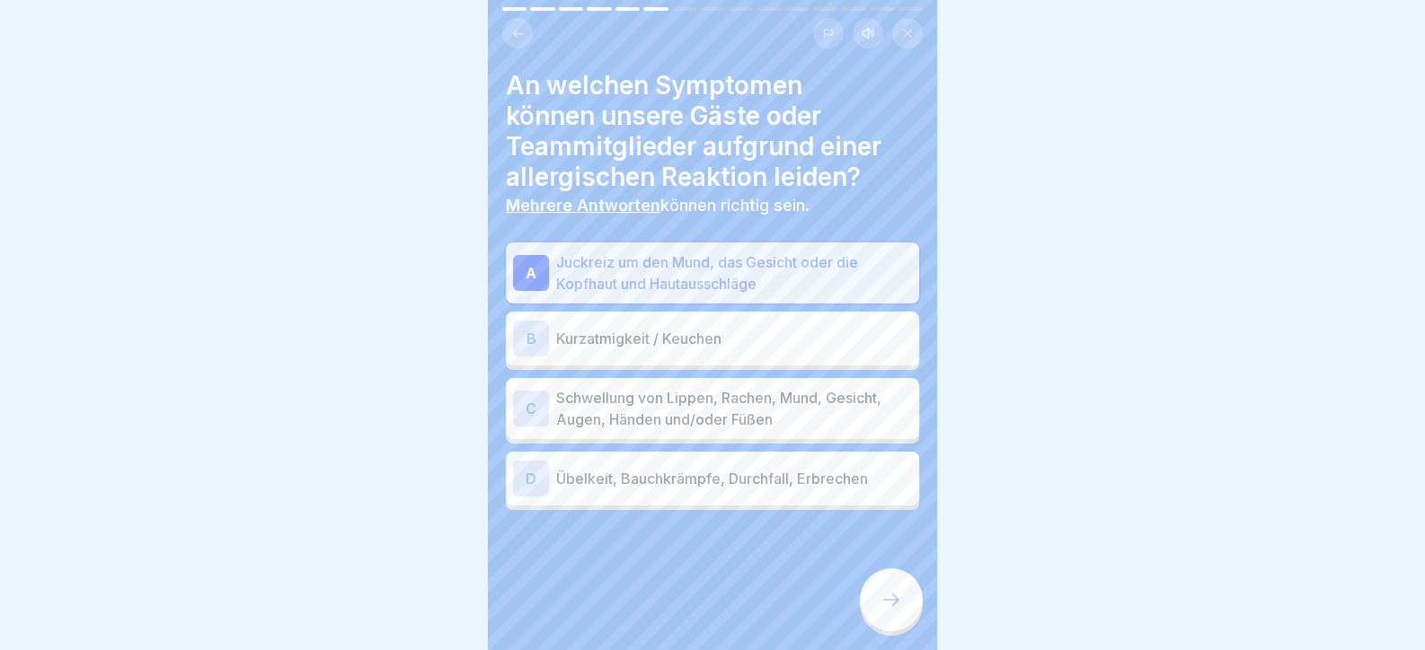
click at [773, 353] on div "B Kurzatmigkeit / Keuchen" at bounding box center [712, 339] width 399 height 36
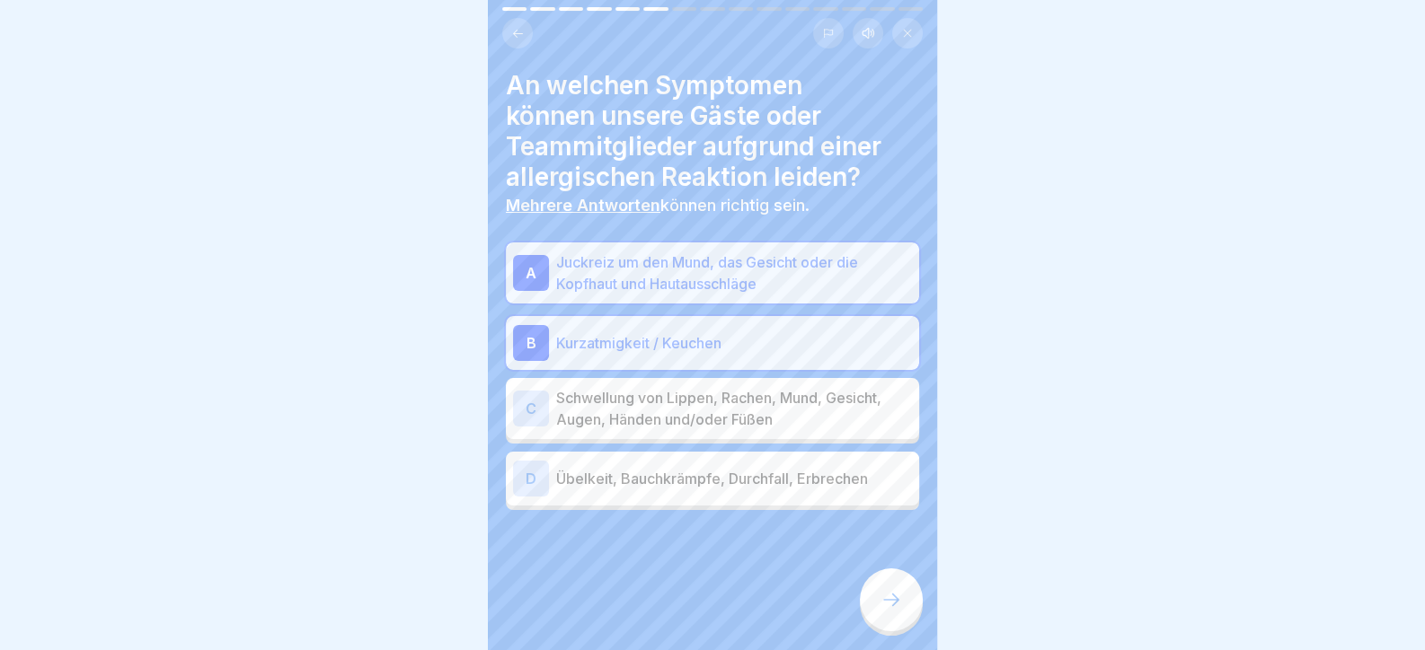
click at [782, 423] on p "Schwellung von Lippen, Rachen, Mund, Gesicht, Augen, Händen und/oder Füßen" at bounding box center [734, 408] width 356 height 43
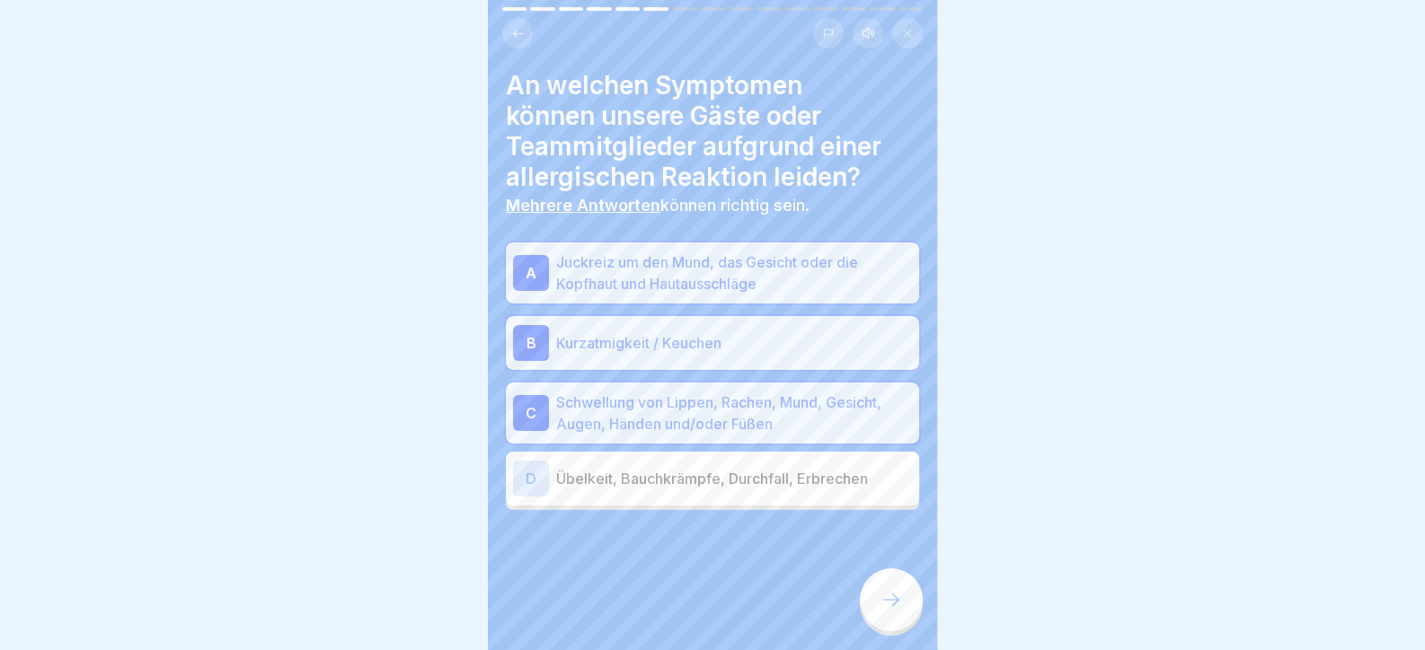
click at [832, 469] on p "Übelkeit, Bauchkrämpfe, Durchfall, Erbrechen" at bounding box center [734, 479] width 356 height 22
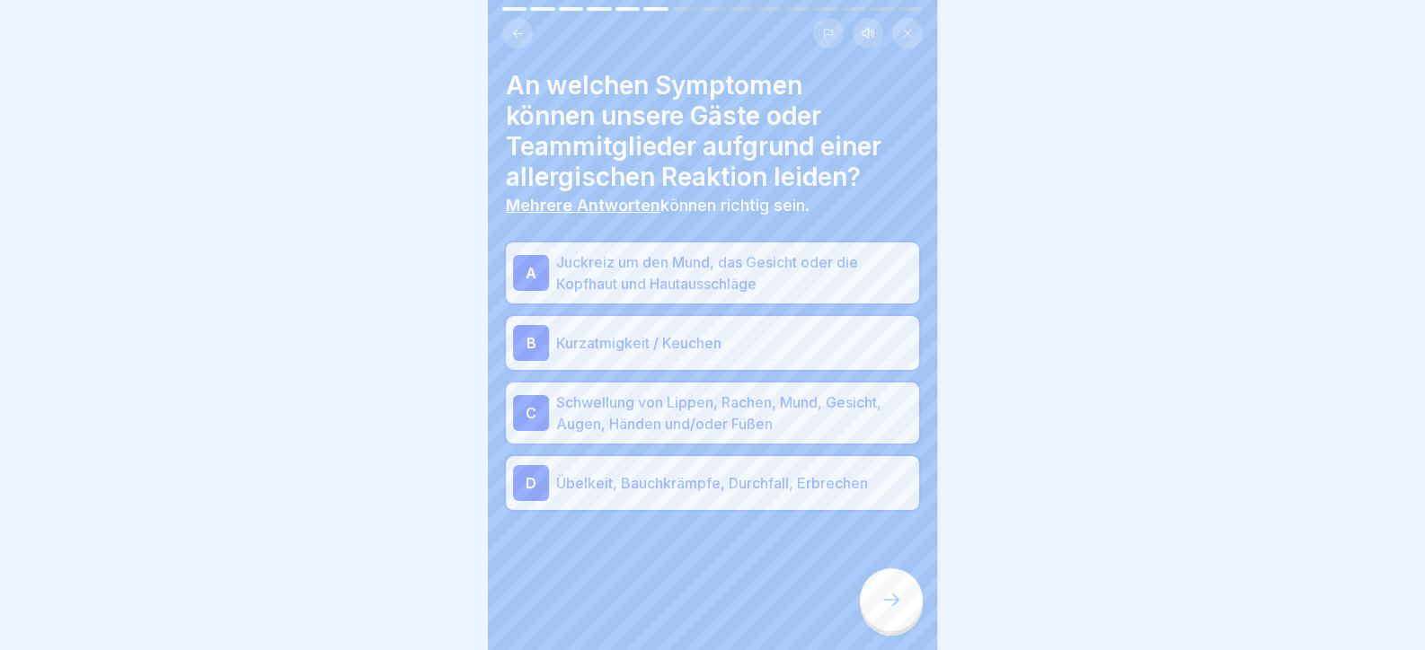
click at [885, 594] on div at bounding box center [891, 600] width 63 height 63
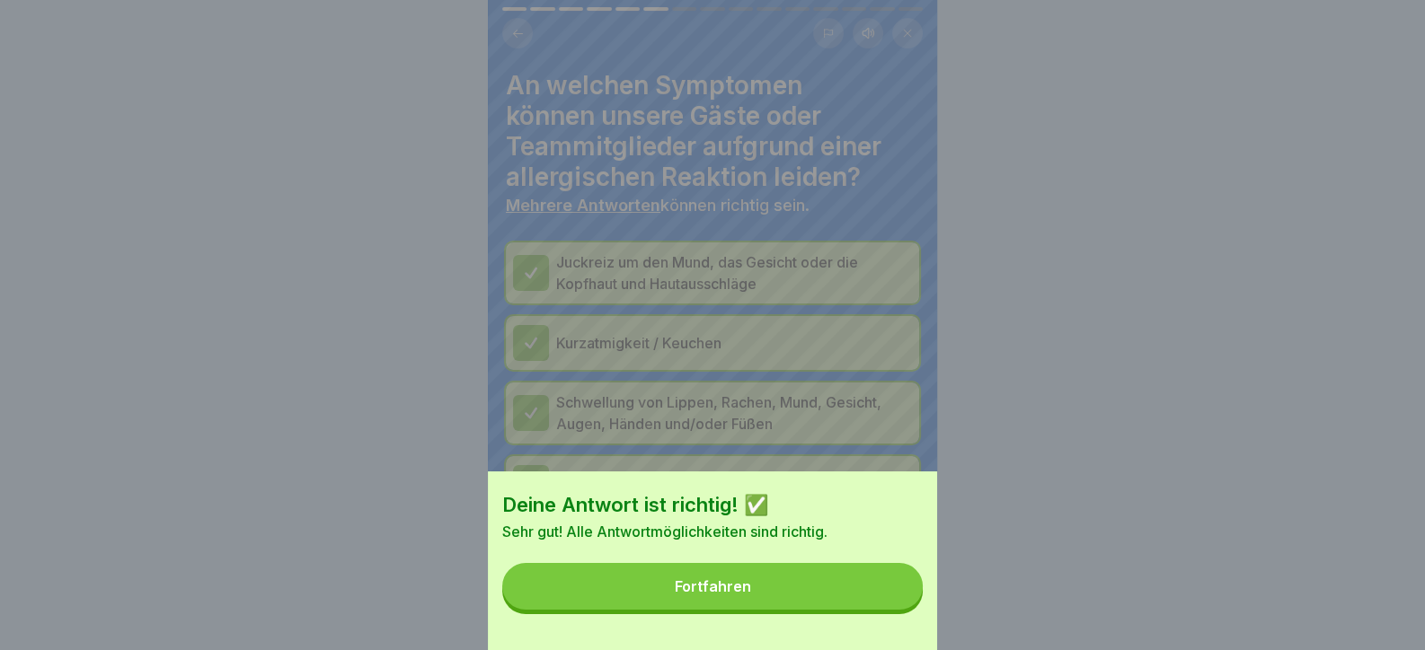
click at [883, 598] on button "Fortfahren" at bounding box center [712, 586] width 420 height 47
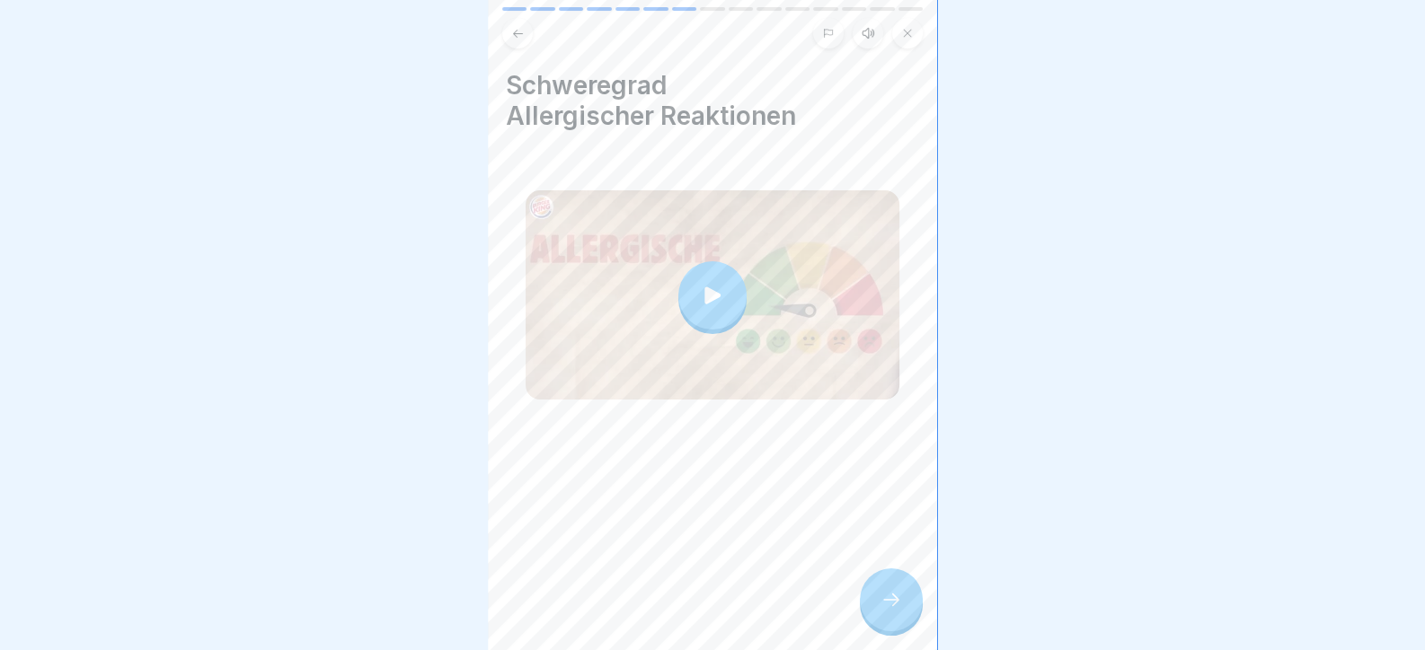
click at [884, 599] on div at bounding box center [891, 600] width 63 height 63
click at [951, 596] on div at bounding box center [712, 325] width 1425 height 650
click at [905, 620] on div at bounding box center [891, 600] width 63 height 63
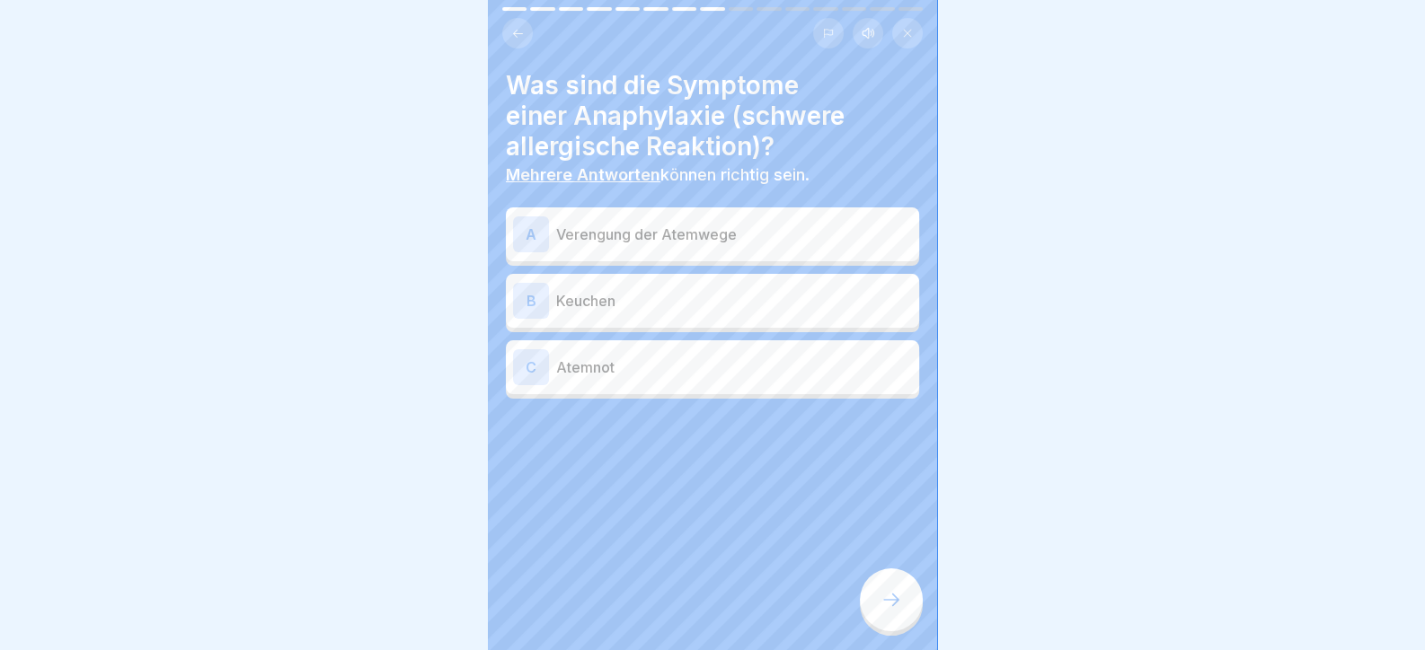
click at [655, 365] on p "Atemnot" at bounding box center [734, 368] width 356 height 22
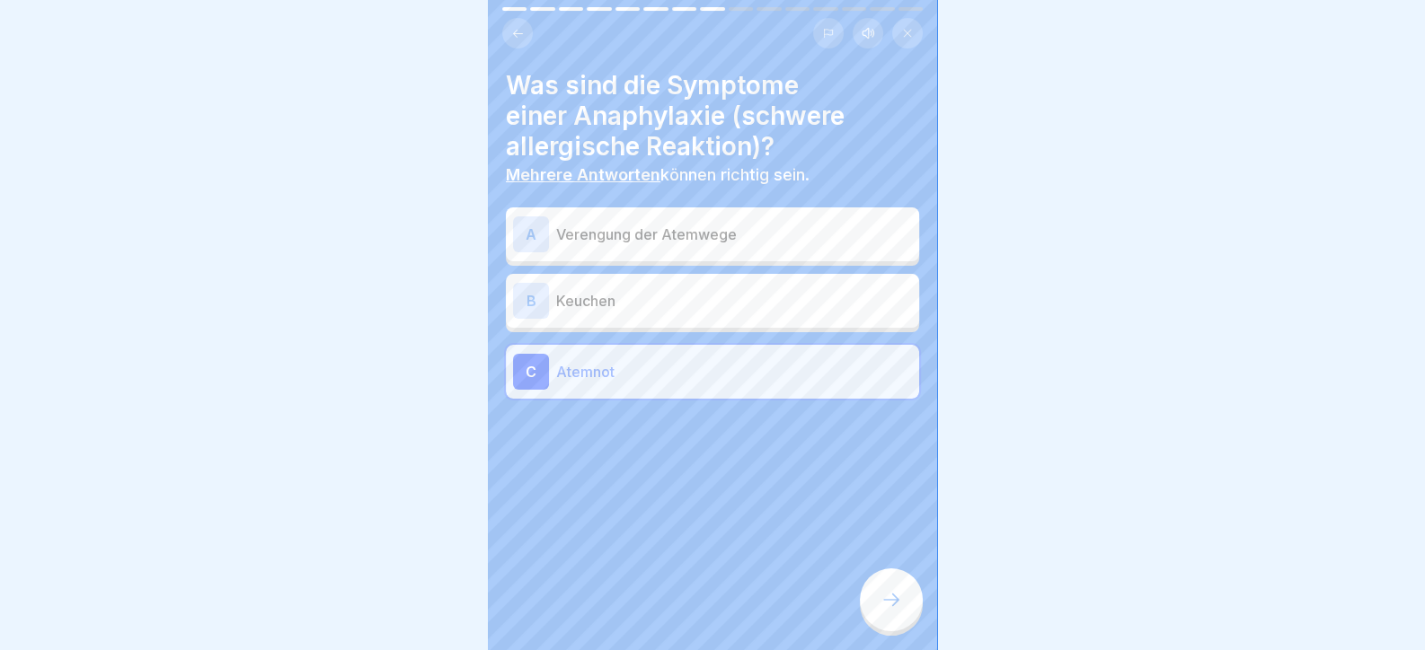
click at [684, 301] on p "Keuchen" at bounding box center [734, 301] width 356 height 22
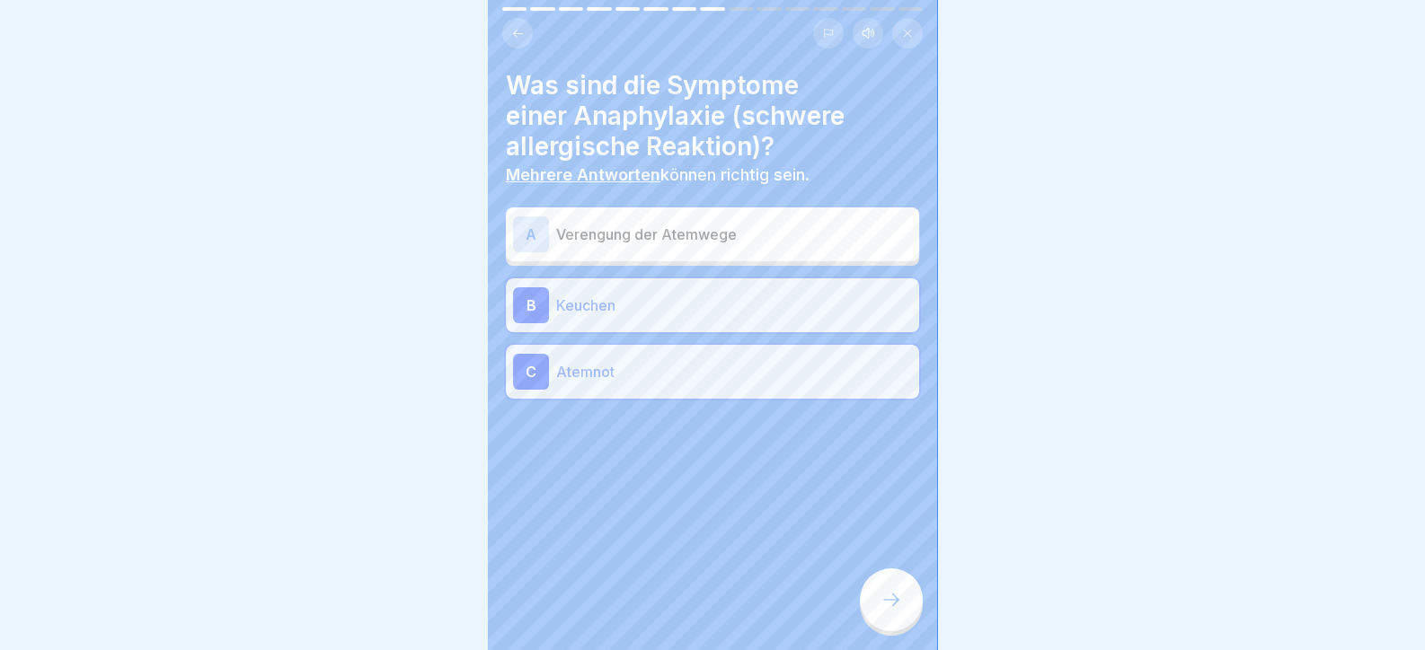
click at [729, 208] on div "A Verengung der Atemwege" at bounding box center [712, 235] width 413 height 54
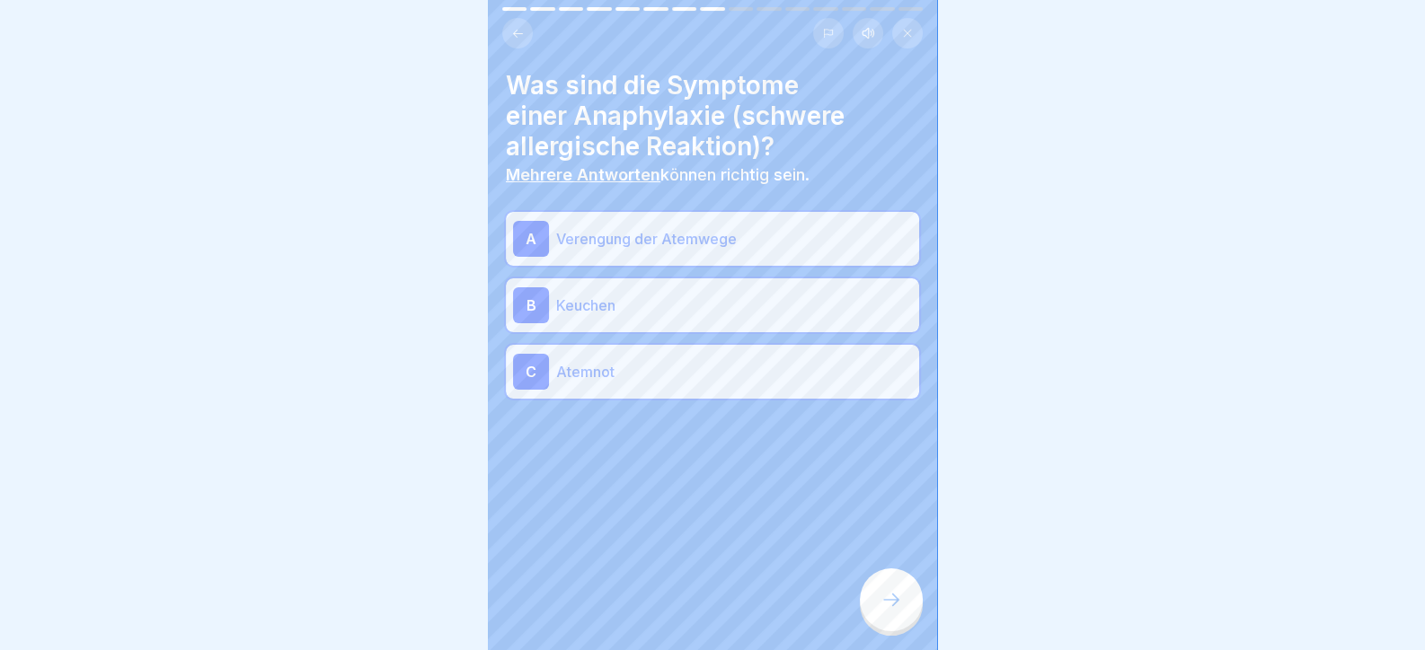
click at [907, 610] on div at bounding box center [891, 600] width 63 height 63
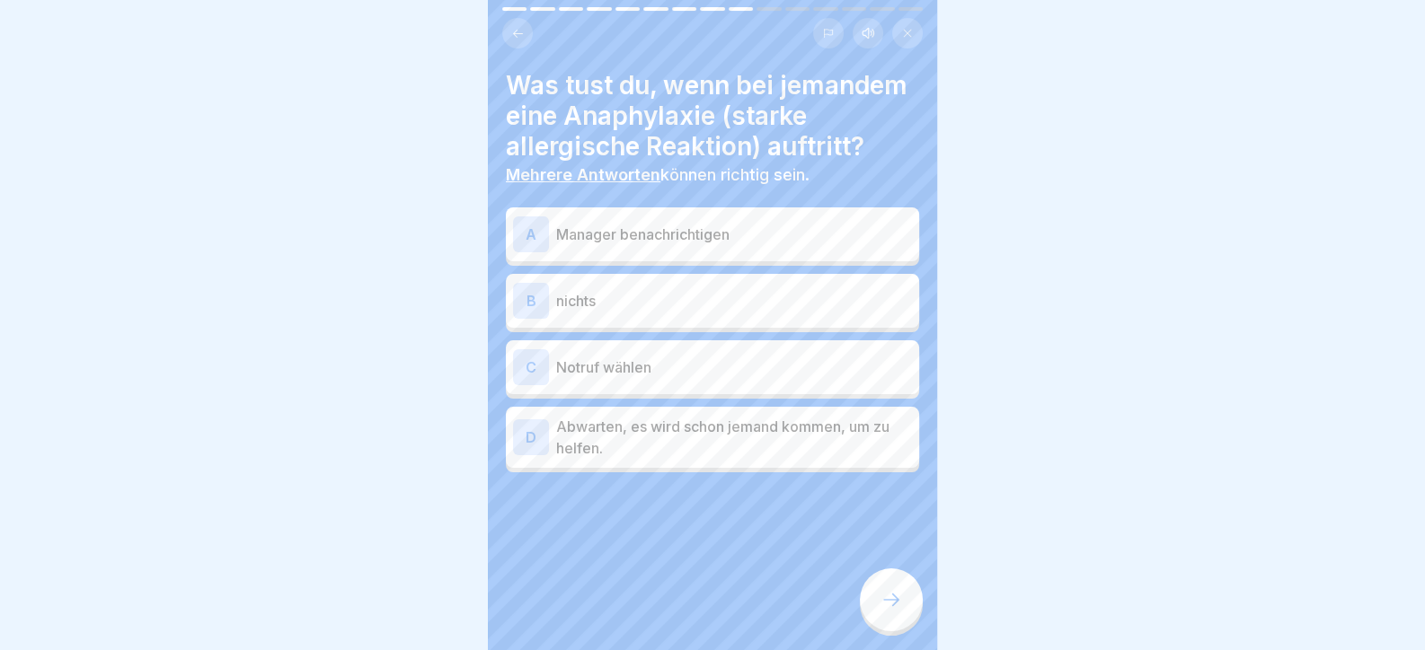
click at [719, 378] on p "Notruf wählen" at bounding box center [734, 368] width 356 height 22
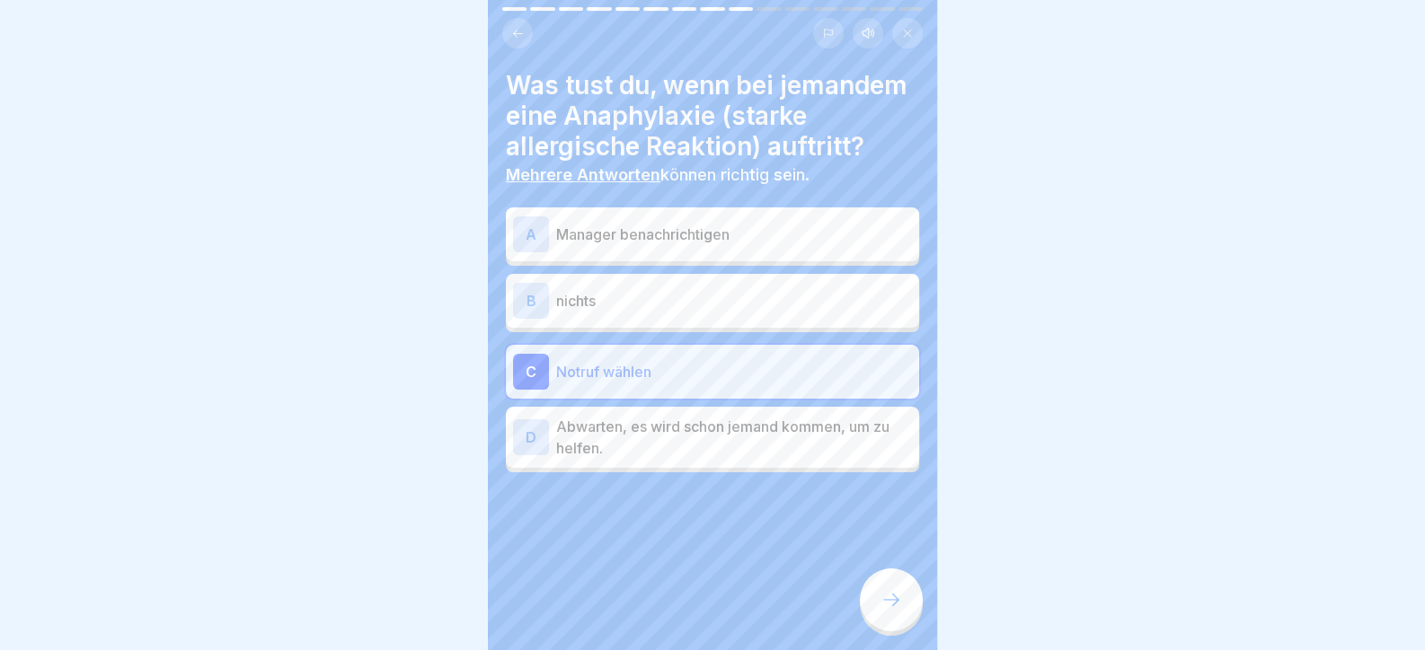
click at [748, 261] on div "A Manager benachrichtigen" at bounding box center [712, 235] width 413 height 54
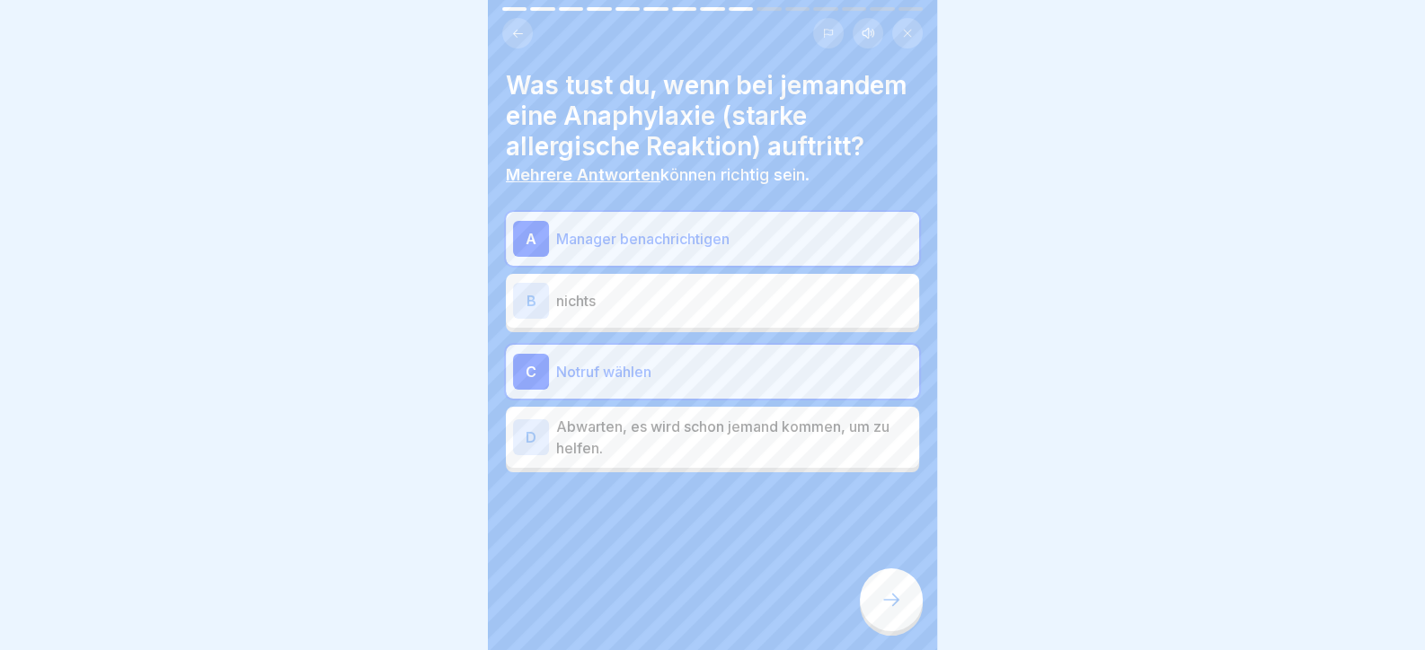
click at [882, 605] on div "Tag 5 15 Schritte Deutsch Hörmodus Allergene Hier lernst du, was Allergene sind…" at bounding box center [712, 325] width 449 height 650
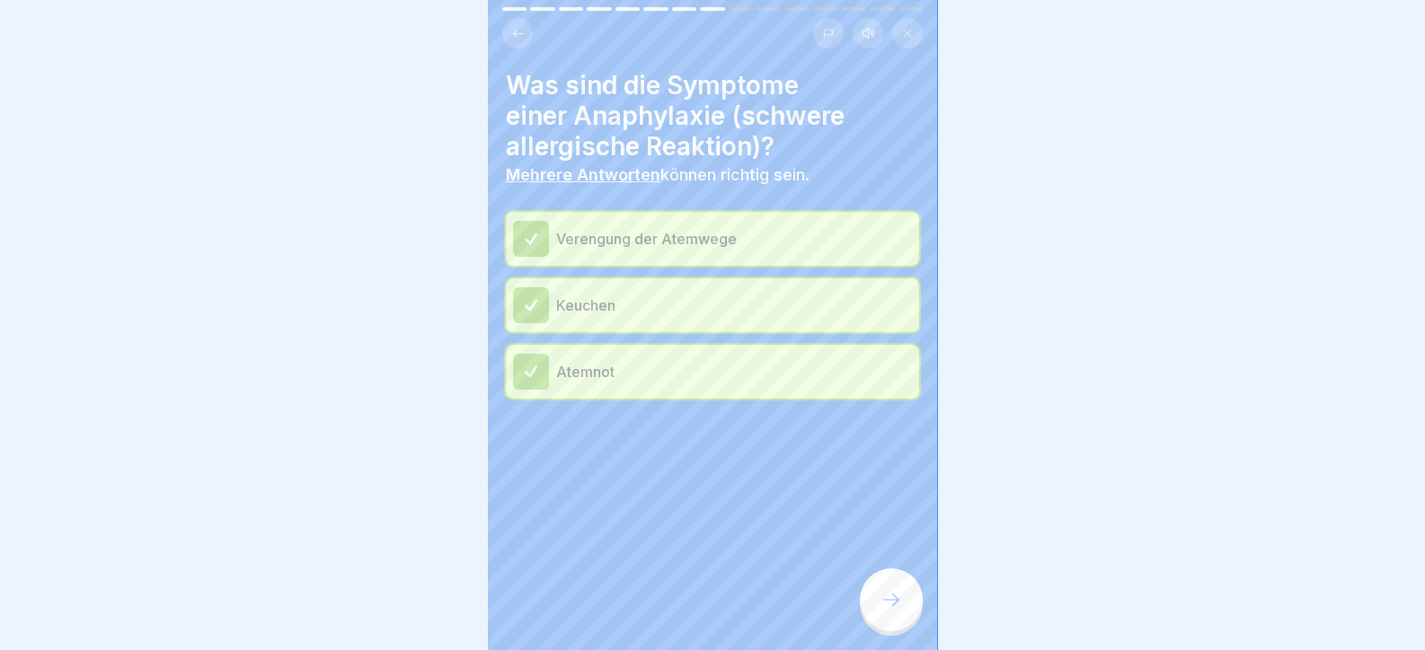
click at [926, 611] on body "Tag 5 15 Schritte Deutsch Hörmodus Allergene Hier lernst du, was Allergene sind…" at bounding box center [712, 325] width 1425 height 650
click at [903, 612] on div at bounding box center [891, 600] width 63 height 63
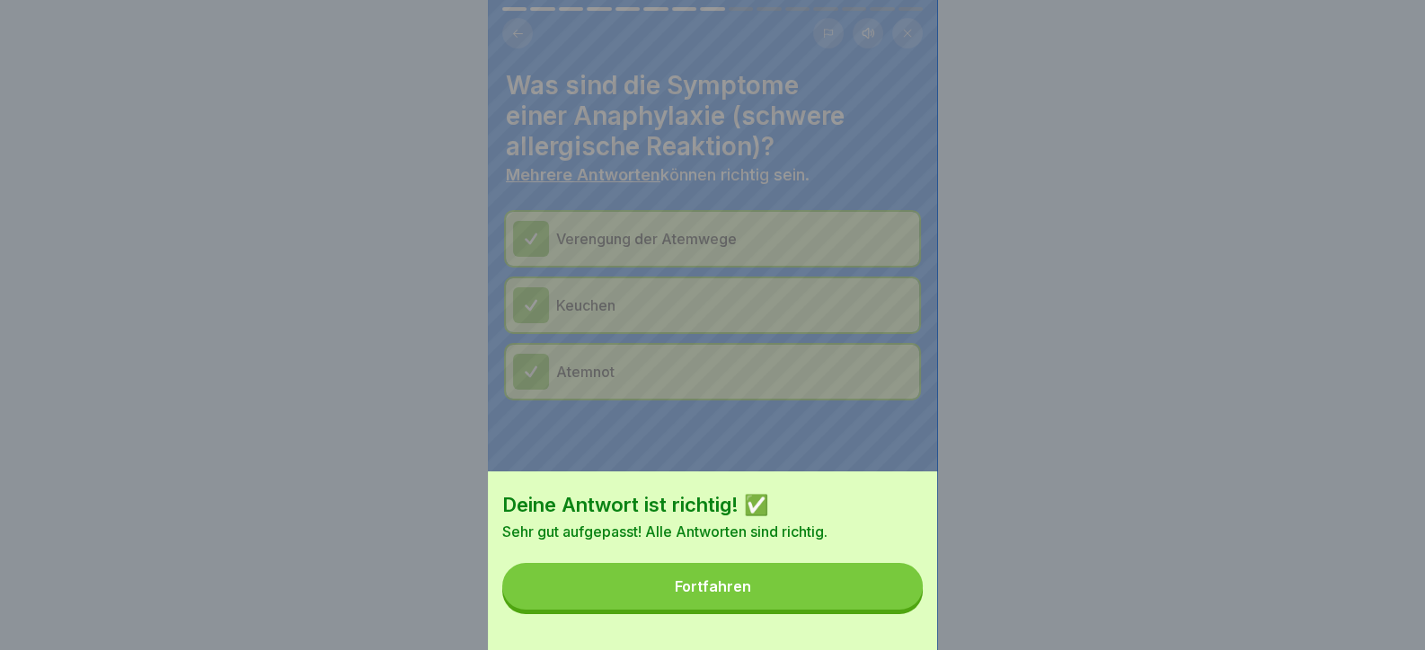
click at [901, 610] on button "Fortfahren" at bounding box center [712, 586] width 420 height 47
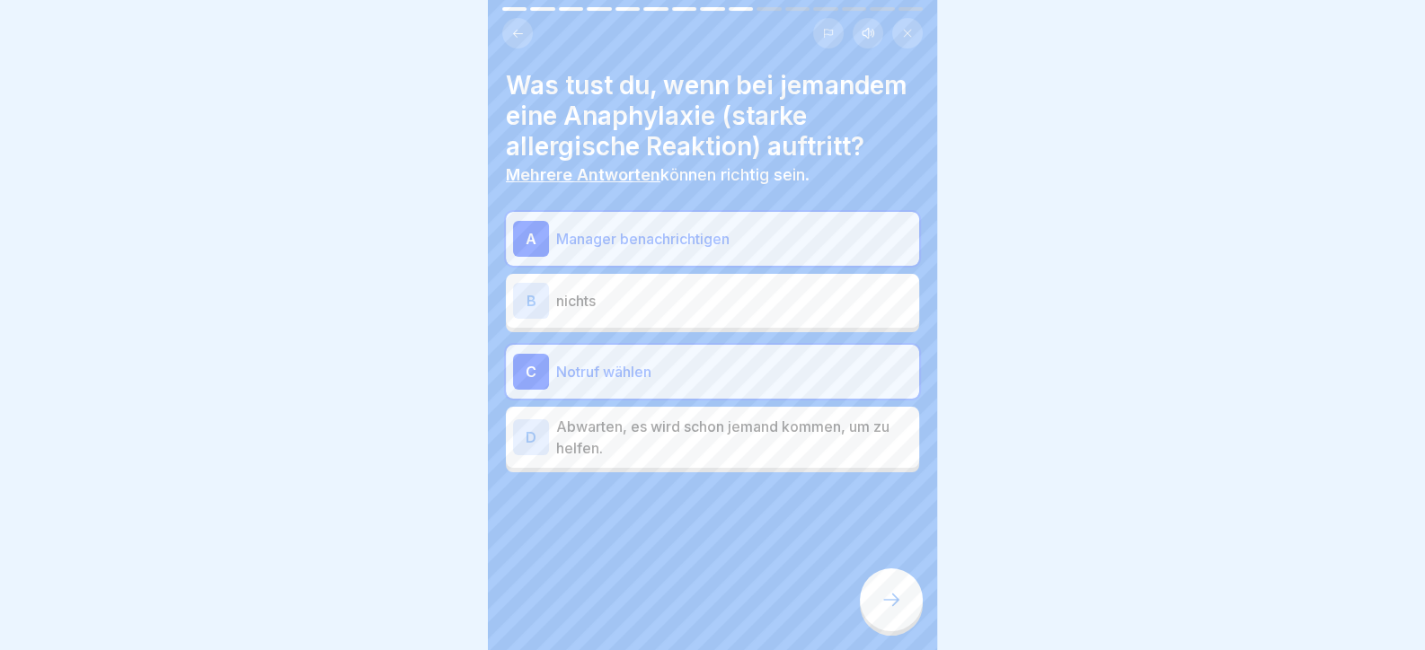
click at [896, 611] on icon at bounding box center [891, 600] width 22 height 22
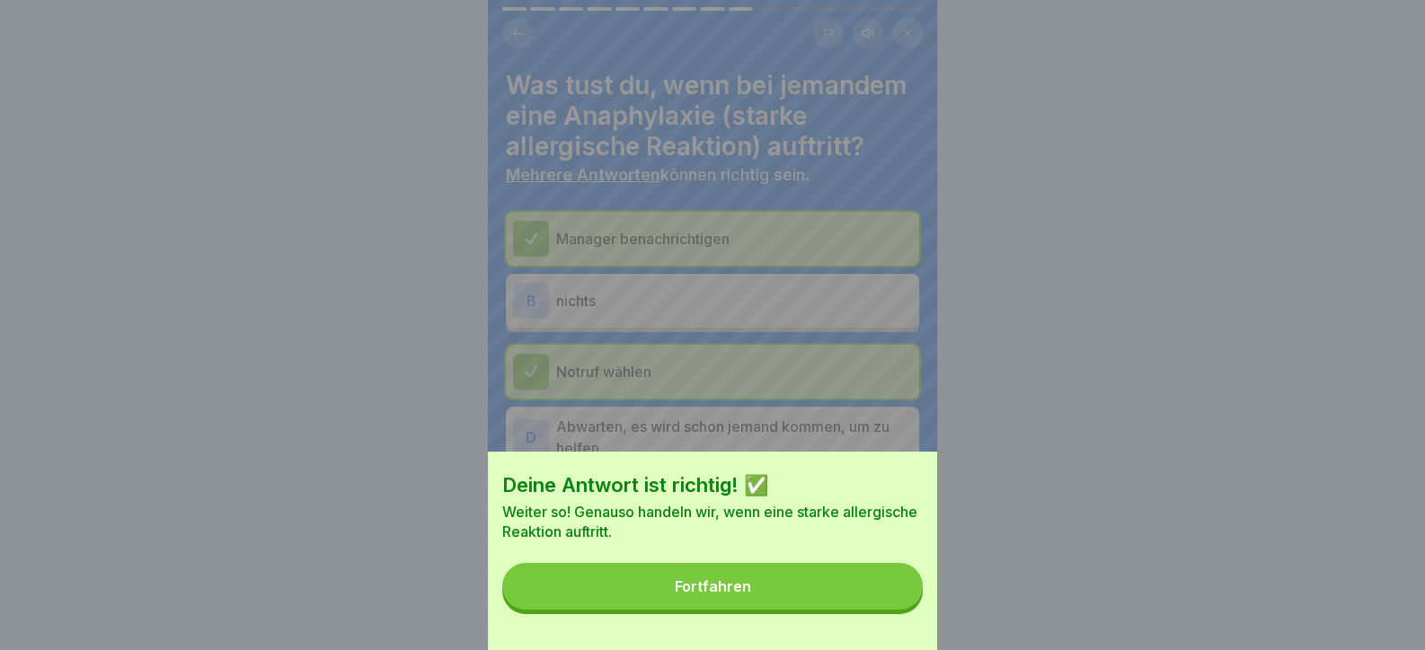
click at [889, 608] on button "Fortfahren" at bounding box center [712, 586] width 420 height 47
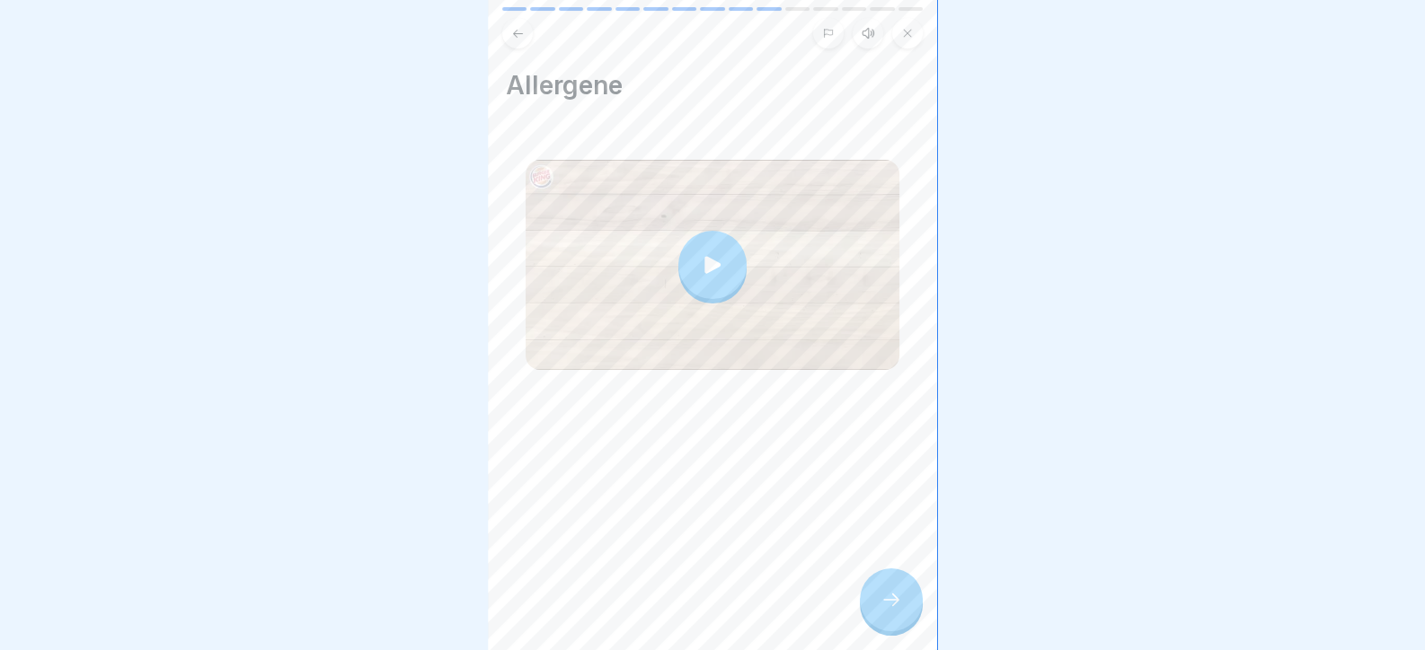
click at [889, 608] on icon at bounding box center [891, 600] width 22 height 22
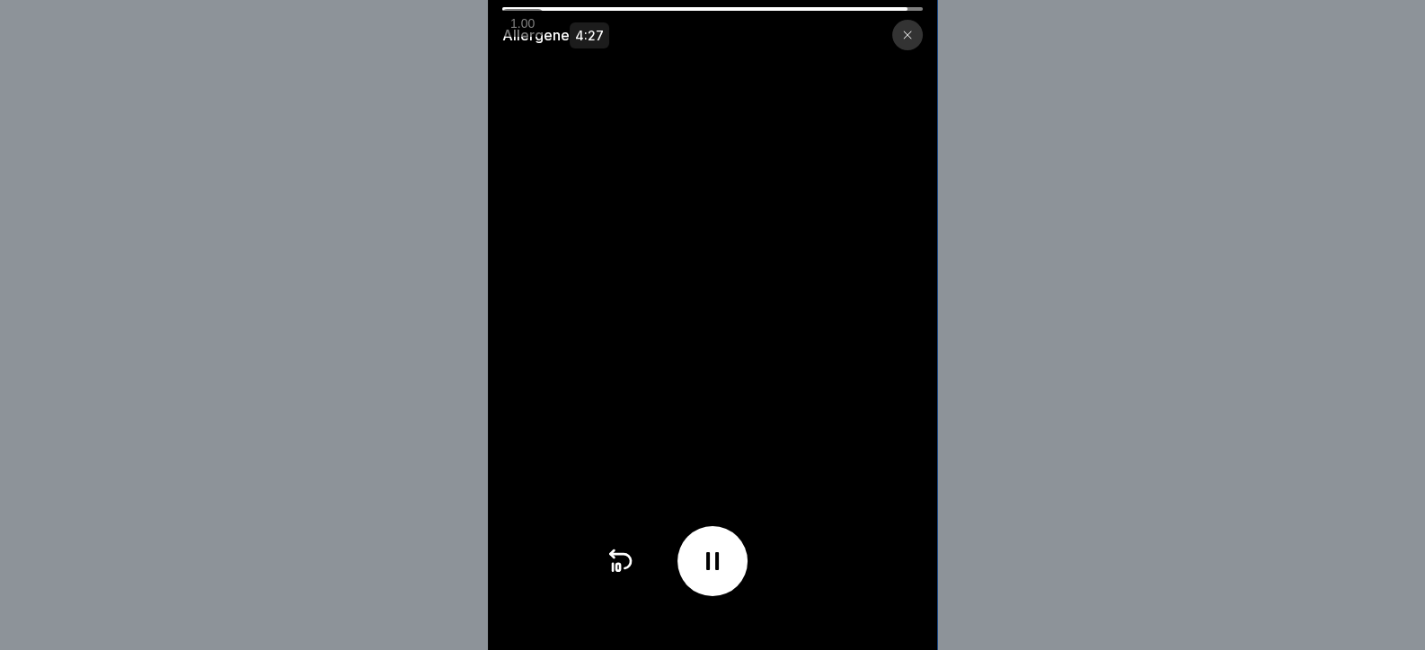
click at [1069, 423] on div "Allergene 4:27" at bounding box center [712, 325] width 1425 height 650
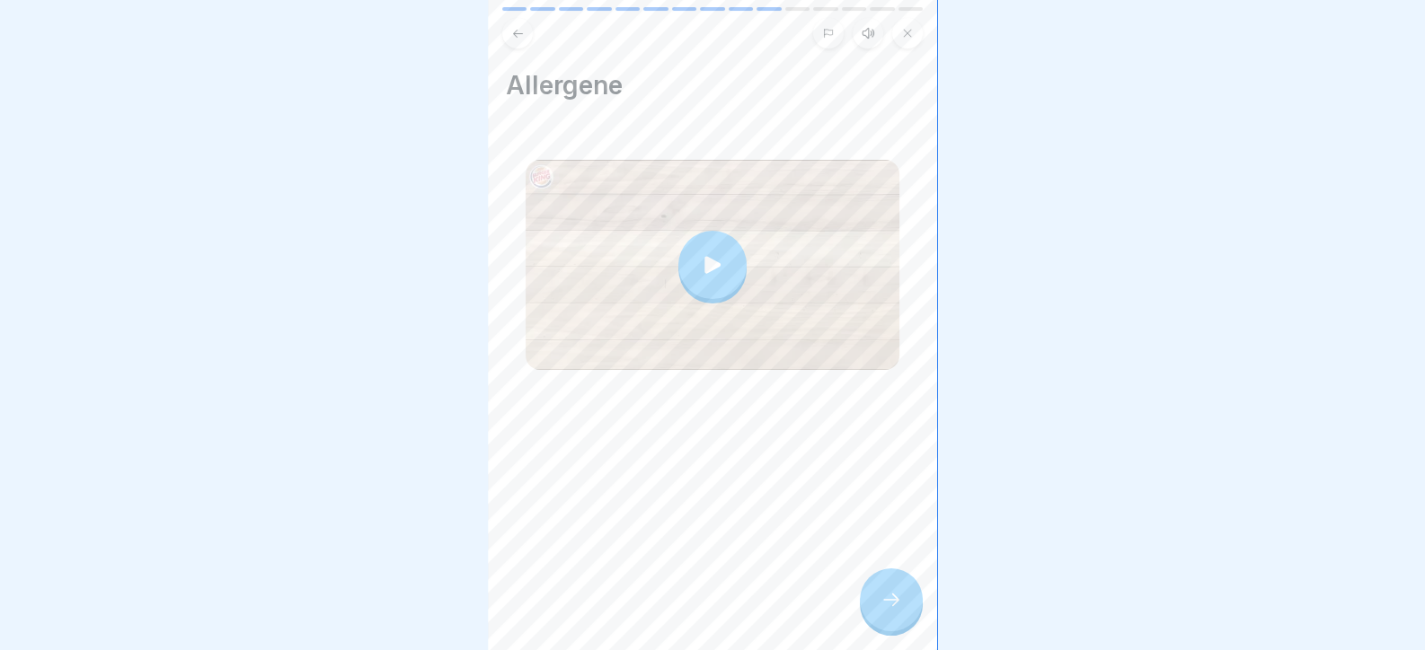
click at [894, 592] on div at bounding box center [891, 600] width 63 height 63
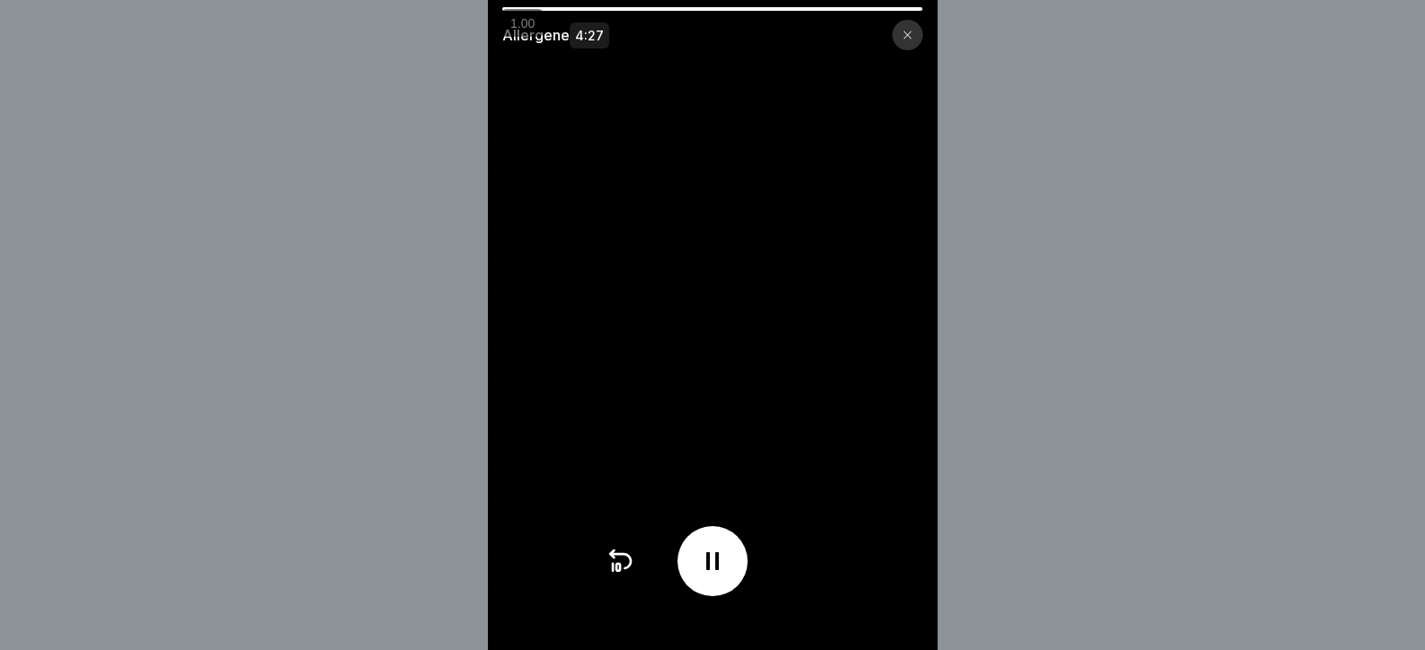
click at [1011, 331] on div "Allergene 4:27" at bounding box center [712, 325] width 1425 height 650
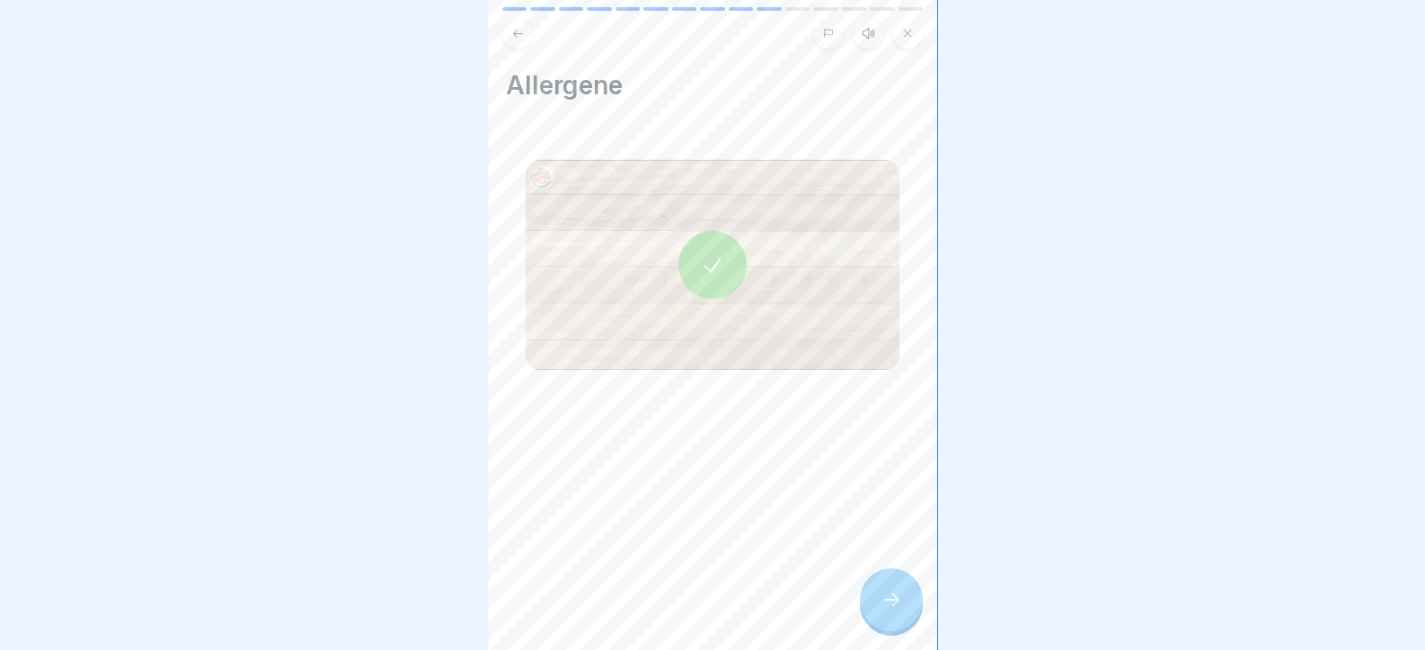
click at [899, 611] on icon at bounding box center [891, 600] width 22 height 22
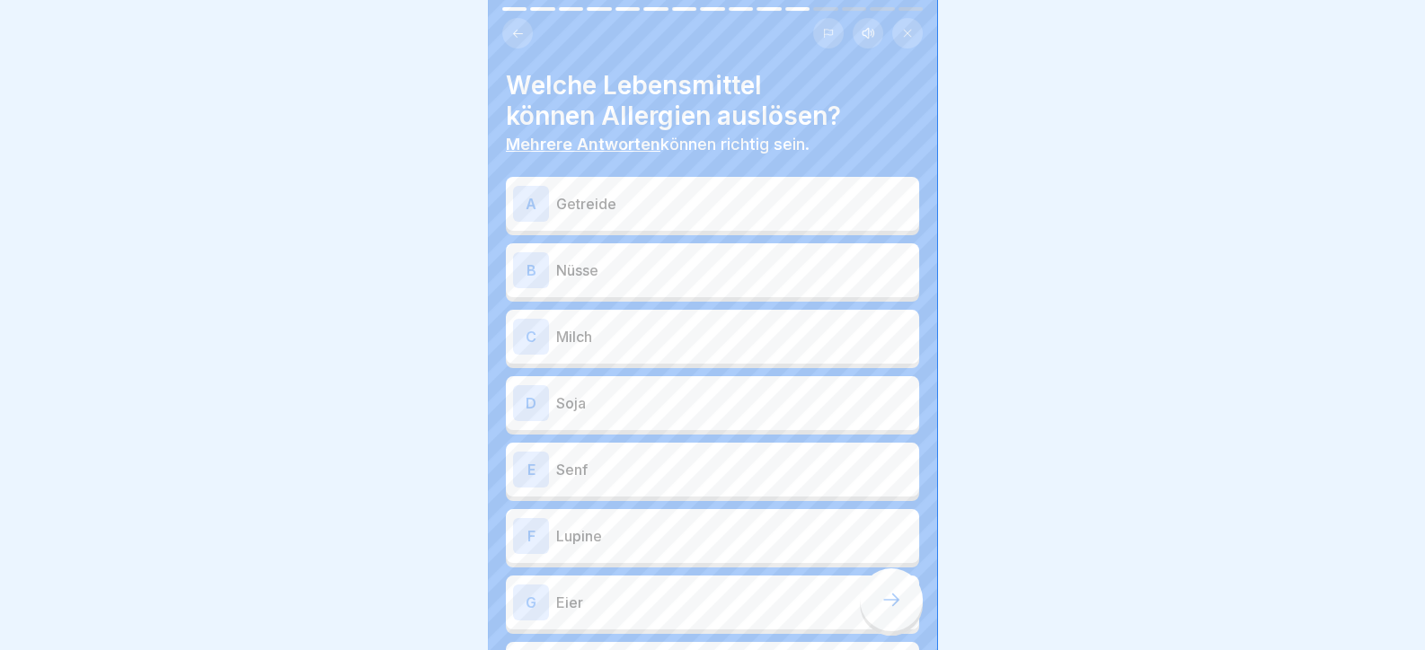
click at [693, 210] on p "Getreide" at bounding box center [734, 204] width 356 height 22
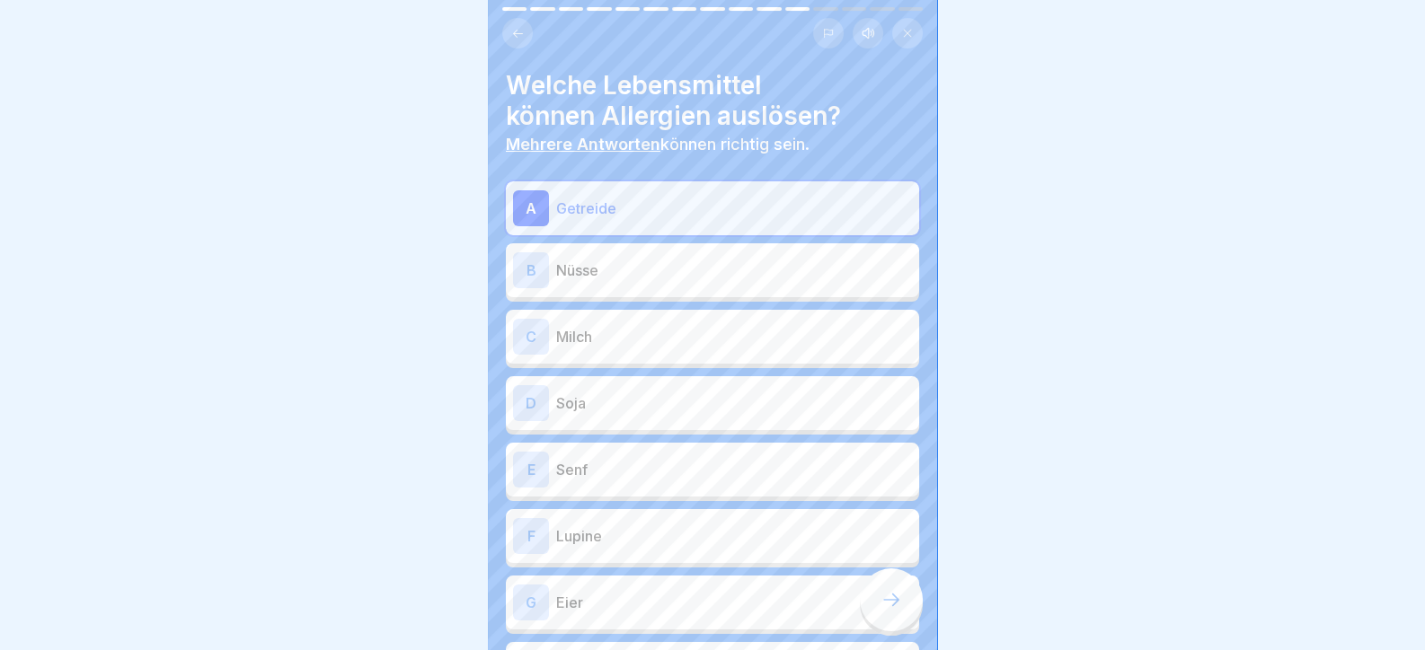
click at [688, 252] on div "B Nüsse" at bounding box center [712, 270] width 399 height 36
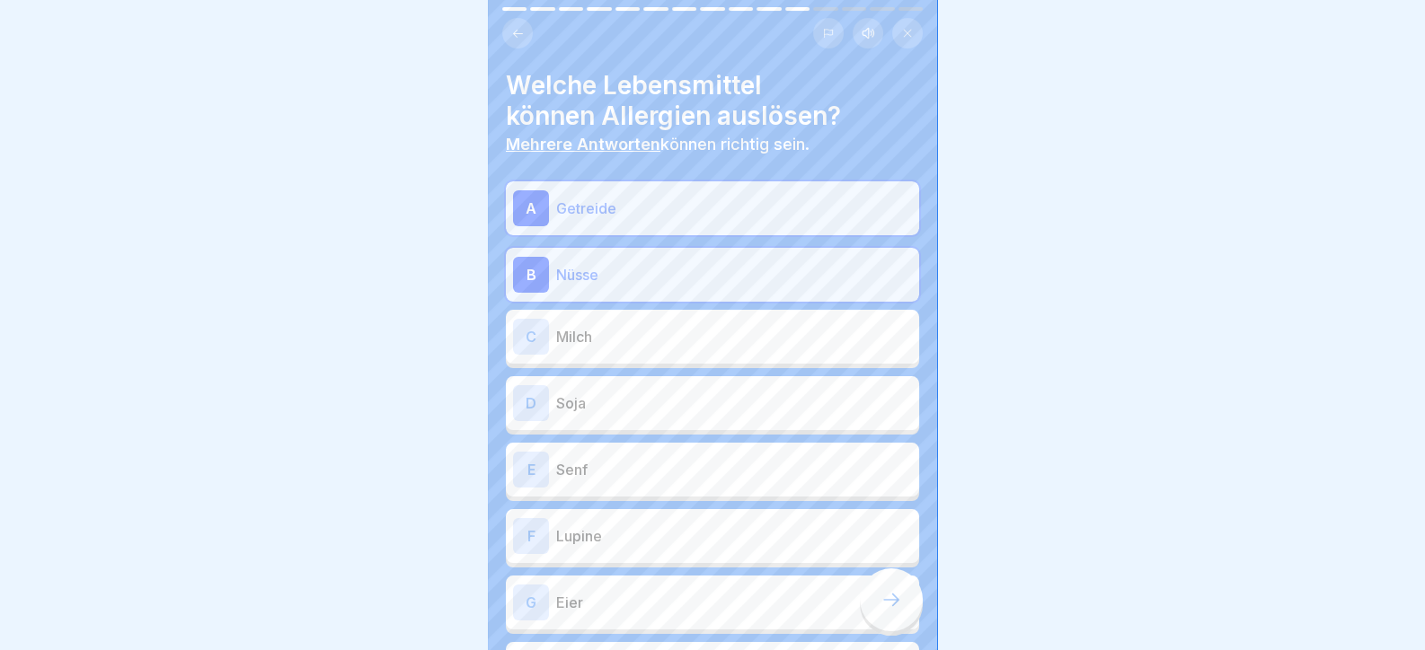
click at [693, 343] on p "Milch" at bounding box center [734, 337] width 356 height 22
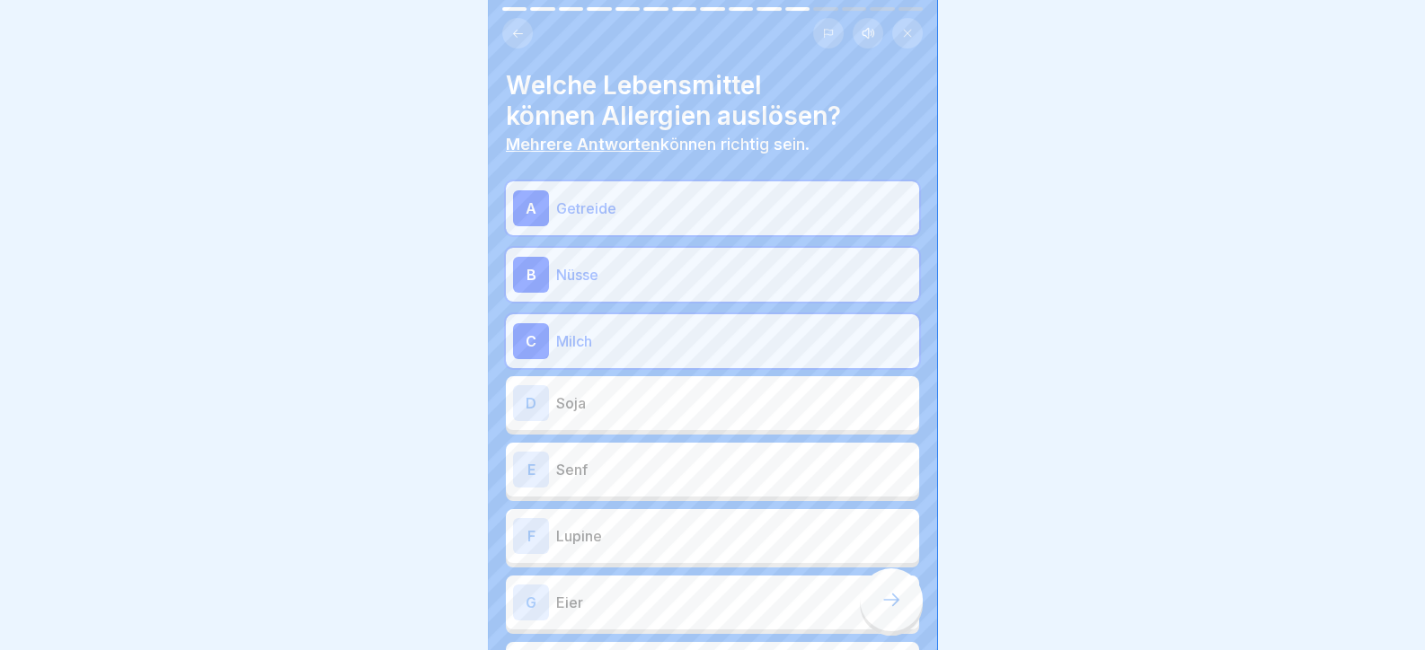
click at [706, 428] on div "D Soja" at bounding box center [712, 403] width 413 height 54
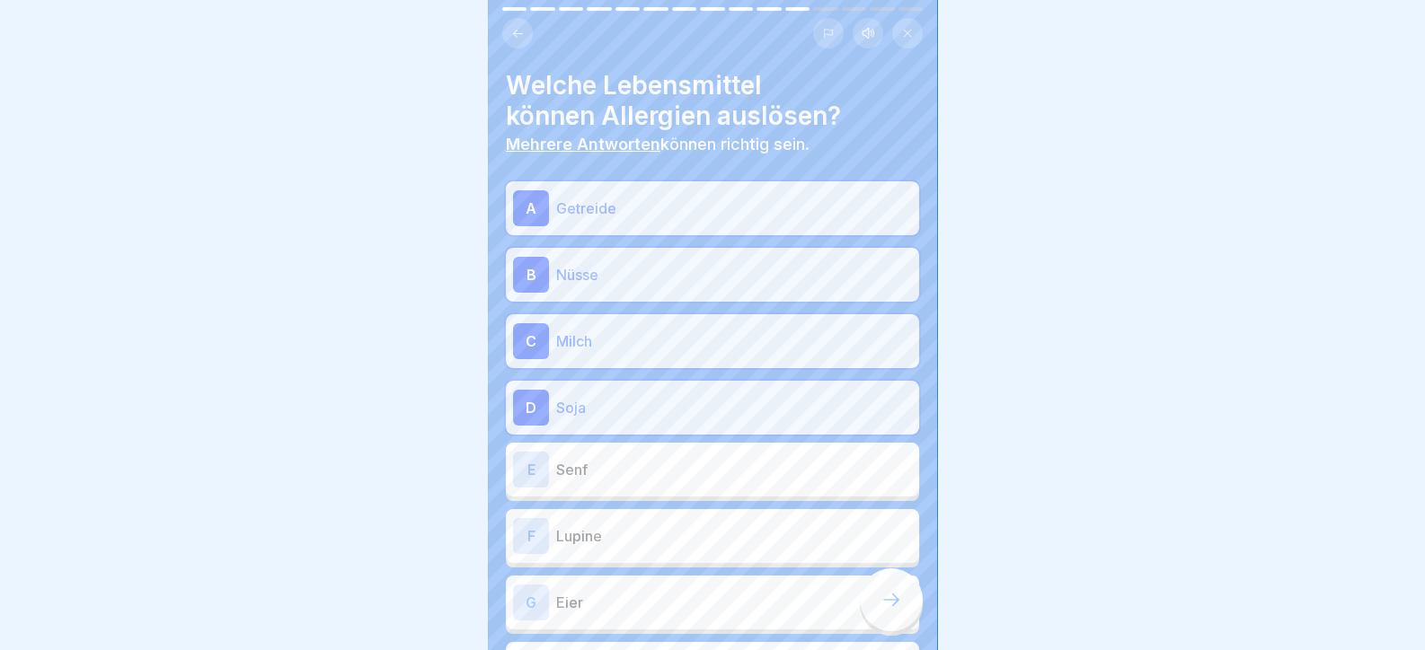
click at [708, 469] on p "Senf" at bounding box center [734, 470] width 356 height 22
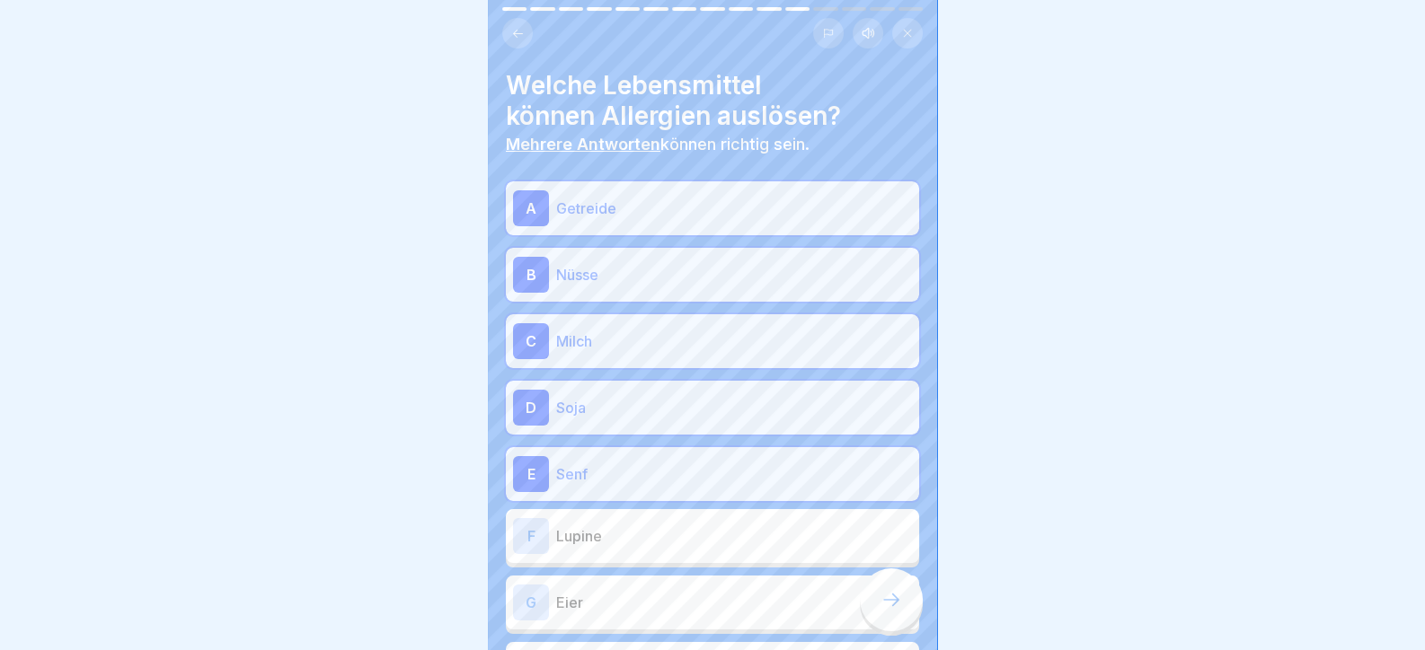
click at [715, 532] on p "Lupine" at bounding box center [734, 537] width 356 height 22
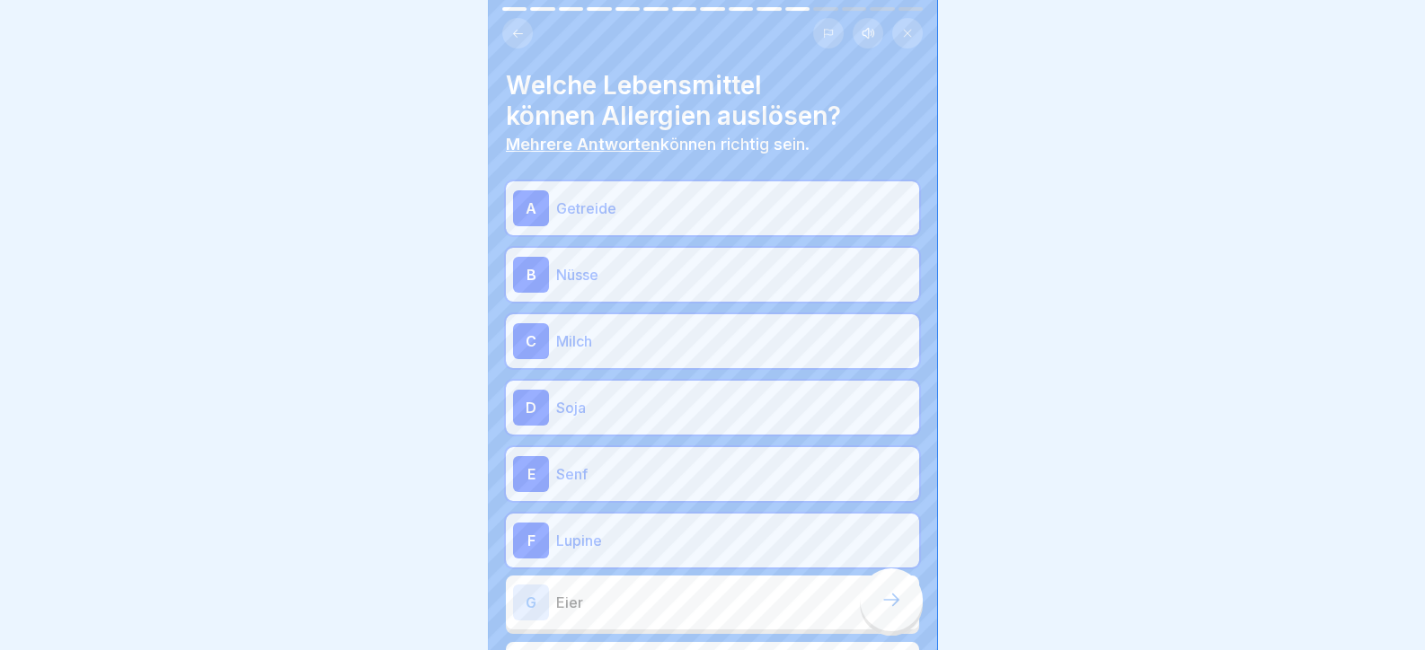
click at [723, 597] on p "Eier" at bounding box center [734, 603] width 356 height 22
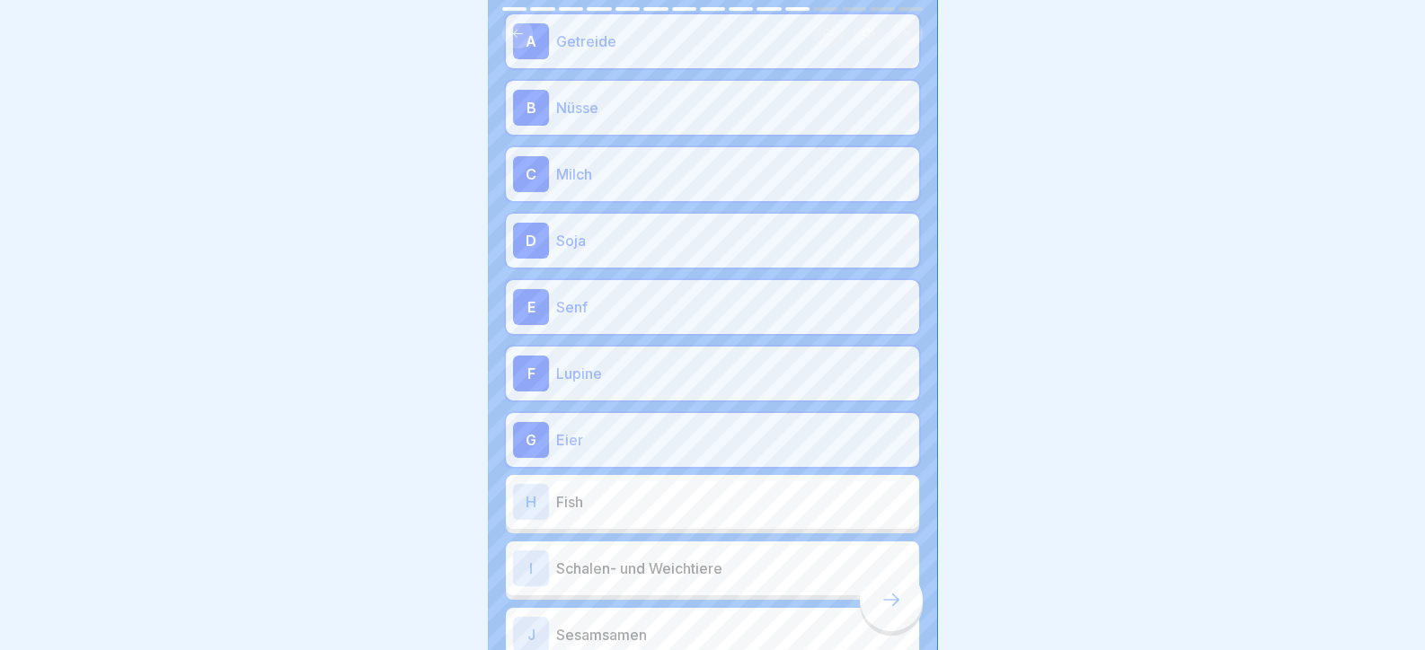
scroll to position [423, 0]
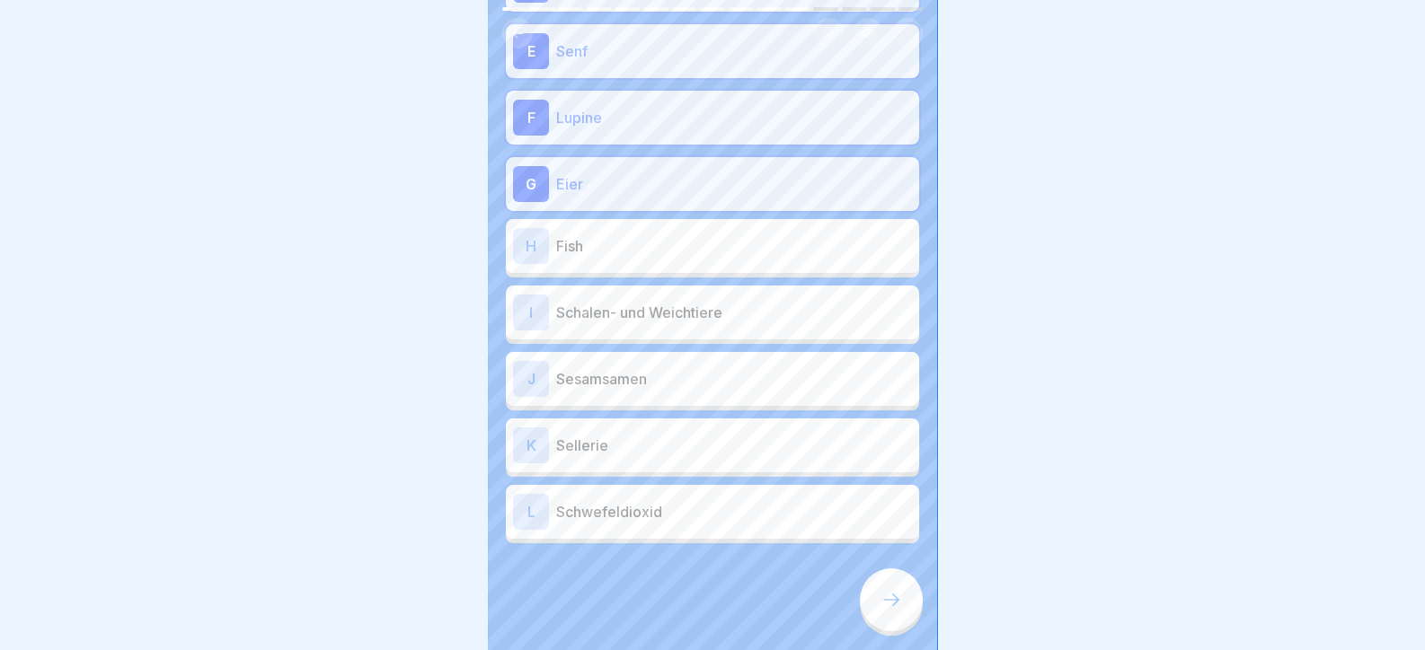
click at [720, 278] on div "A Getreide B Nüsse C Milch D Soja [PERSON_NAME] F Lupine G Eier H Fish I Schale…" at bounding box center [712, 150] width 413 height 785
click at [720, 308] on p "Schalen- und Weichtiere" at bounding box center [734, 313] width 356 height 22
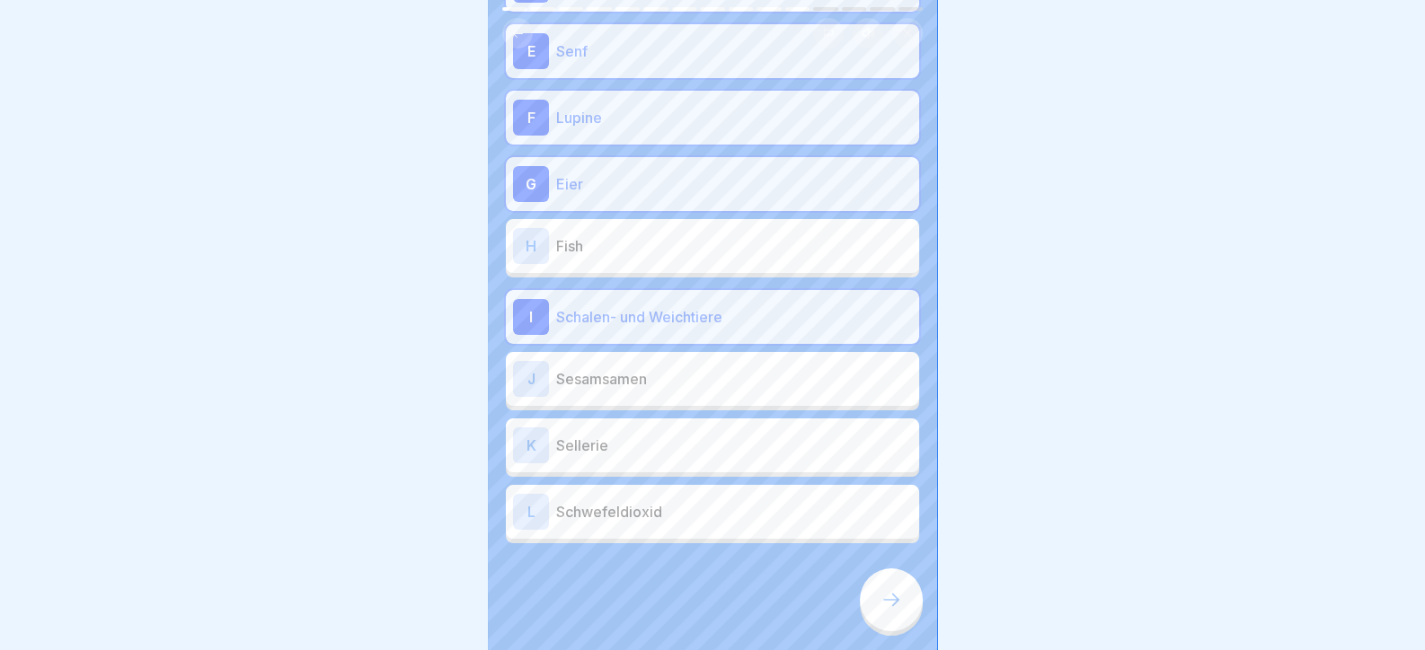
click at [731, 375] on p "Sesamsamen" at bounding box center [734, 379] width 356 height 22
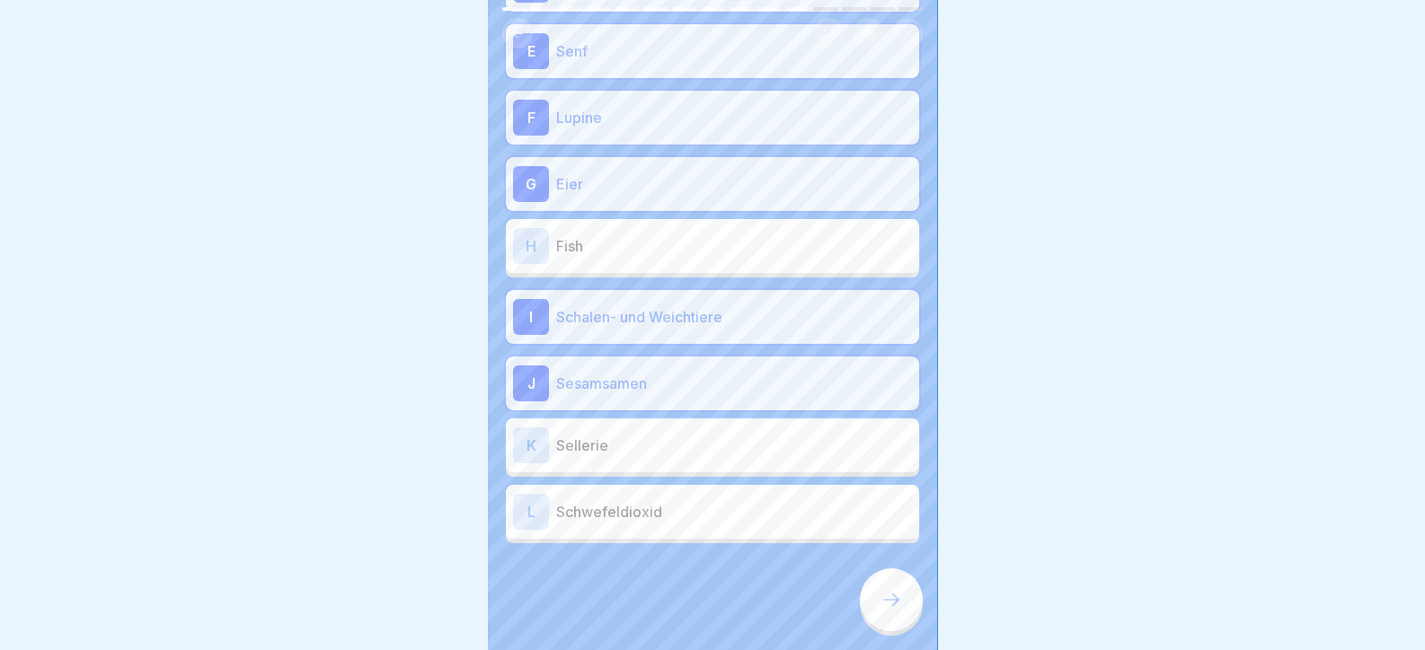
click at [741, 443] on p "Sellerie" at bounding box center [734, 446] width 356 height 22
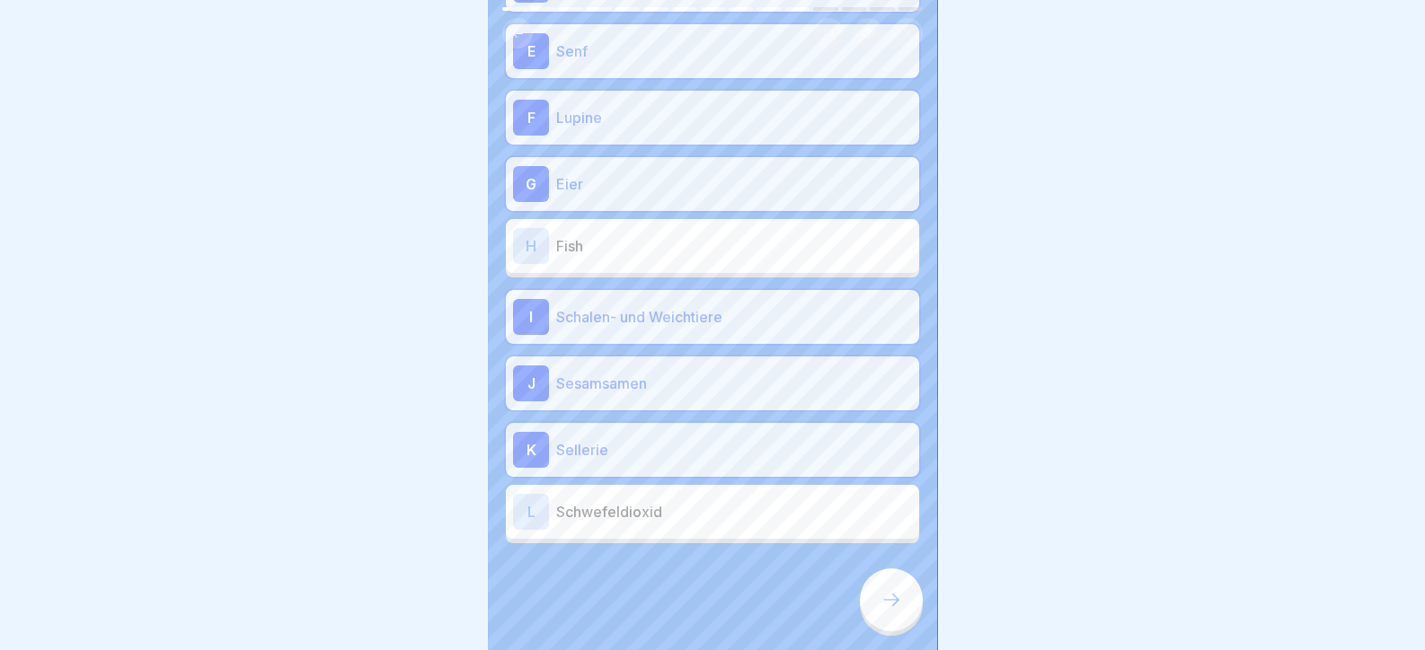
click at [795, 520] on p "Schwefeldioxid" at bounding box center [734, 512] width 356 height 22
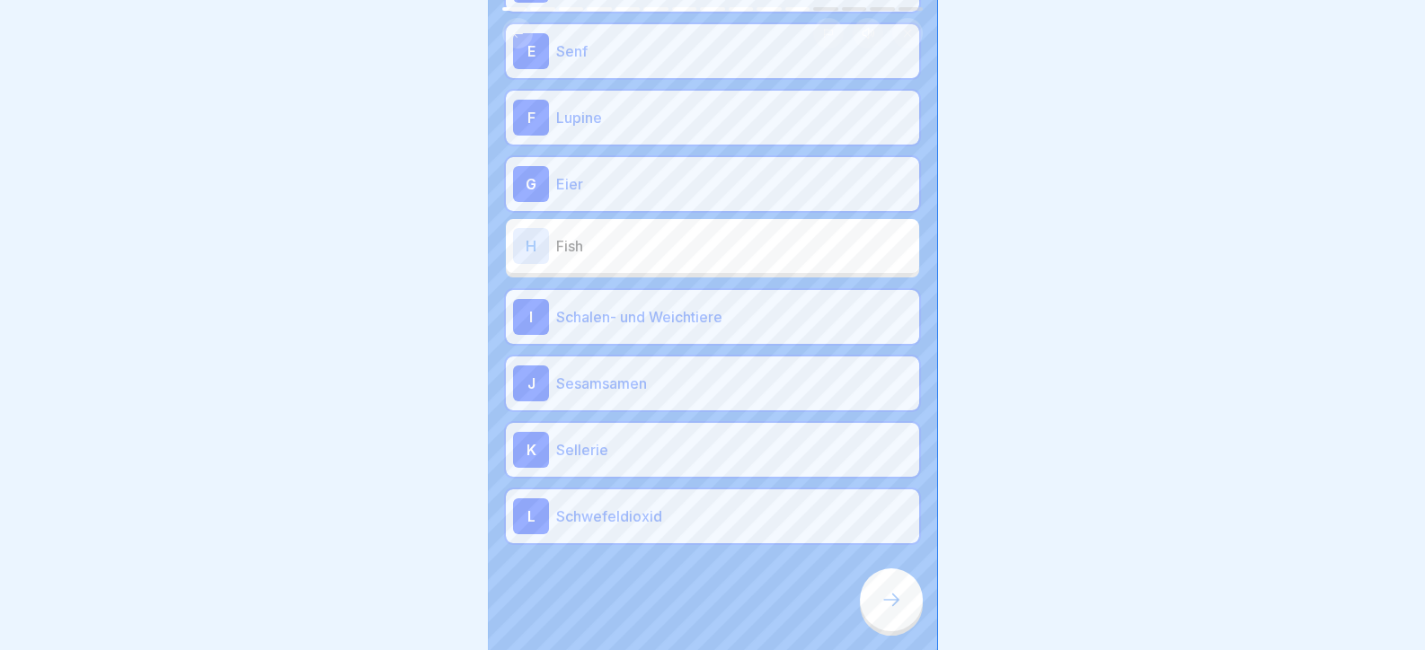
click at [893, 611] on icon at bounding box center [891, 600] width 22 height 22
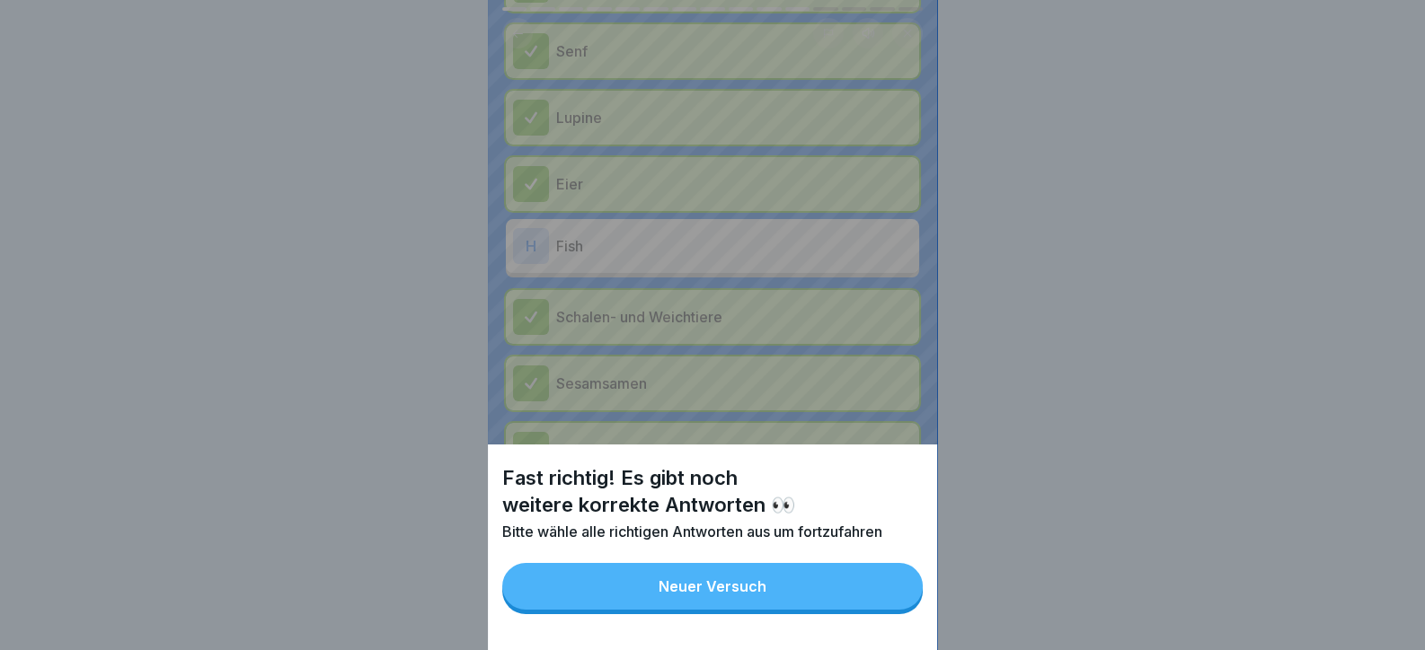
click at [872, 610] on button "Neuer Versuch" at bounding box center [712, 586] width 420 height 47
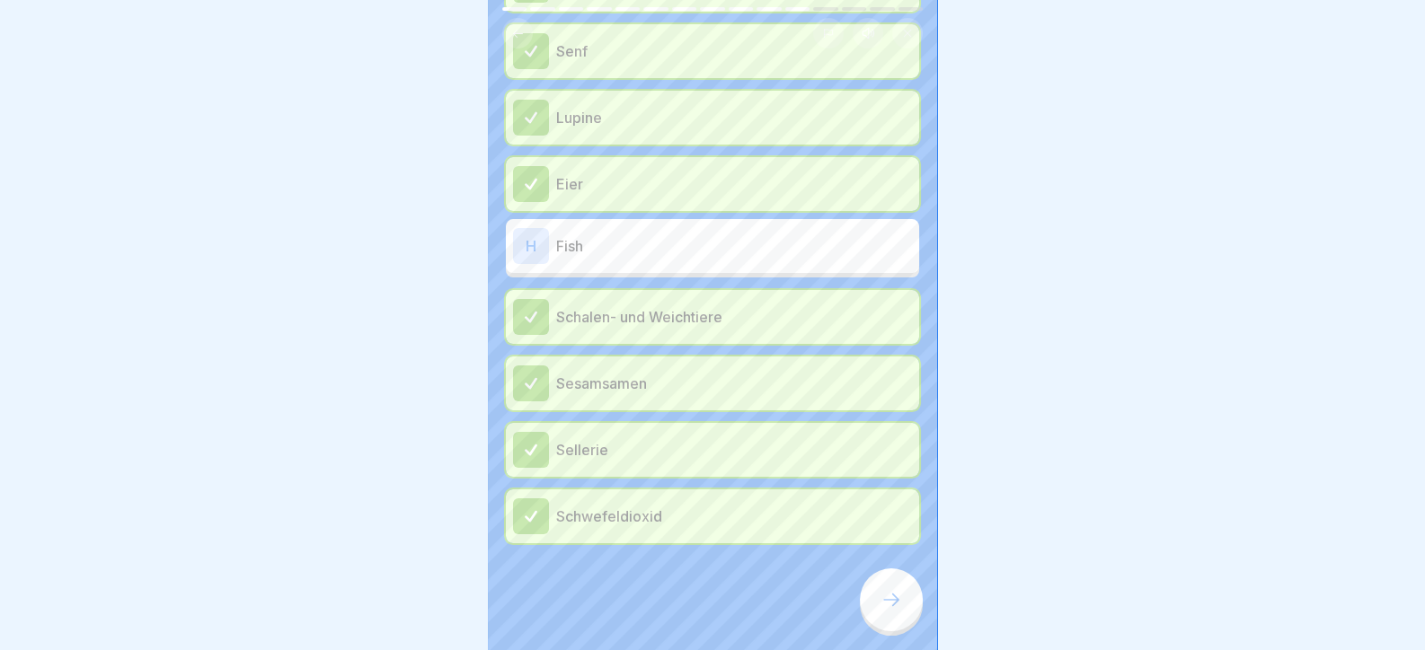
click at [676, 228] on div "Getreide Nüsse Milch Soja Senf Lupine Eier H Fish Schalen- und Weichtiere Sesam…" at bounding box center [712, 150] width 413 height 785
click at [730, 277] on div "Getreide Nüsse Milch Soja Senf Lupine Eier H Fish Schalen- und Weichtiere Sesam…" at bounding box center [712, 150] width 413 height 785
click at [748, 255] on p "Fish" at bounding box center [734, 246] width 356 height 22
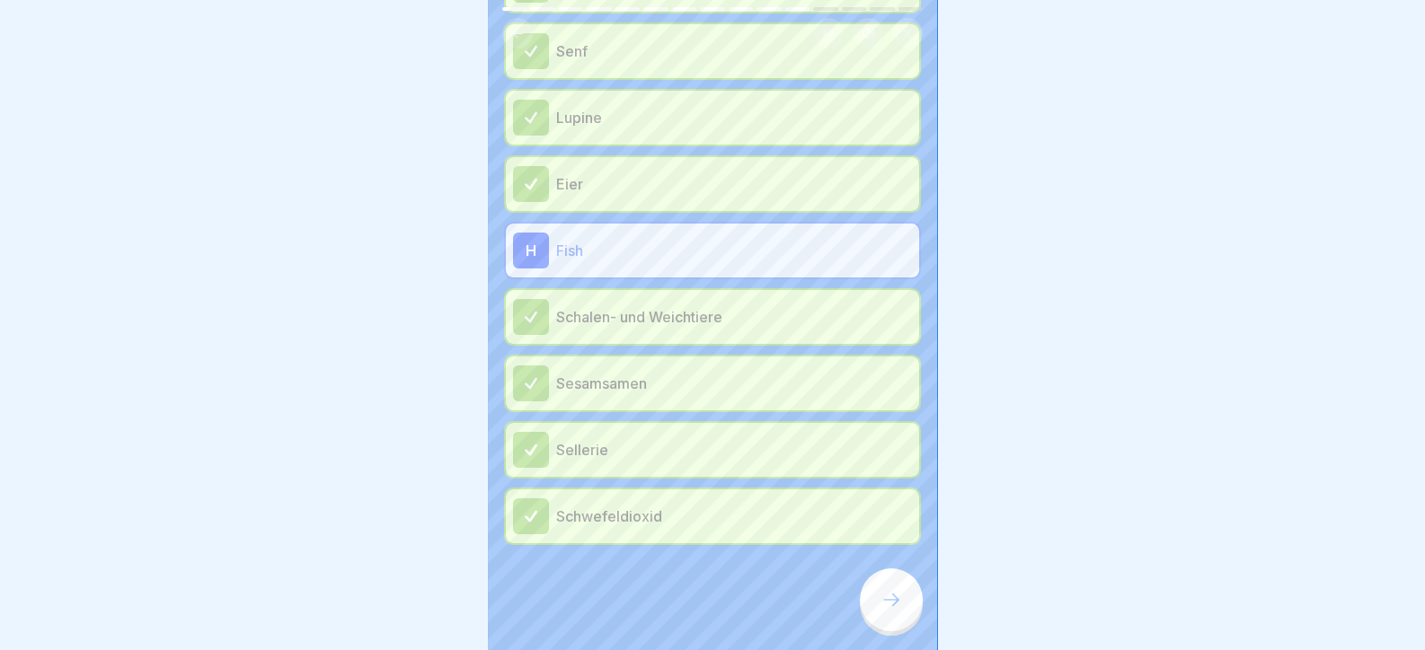
click at [880, 611] on icon at bounding box center [891, 600] width 22 height 22
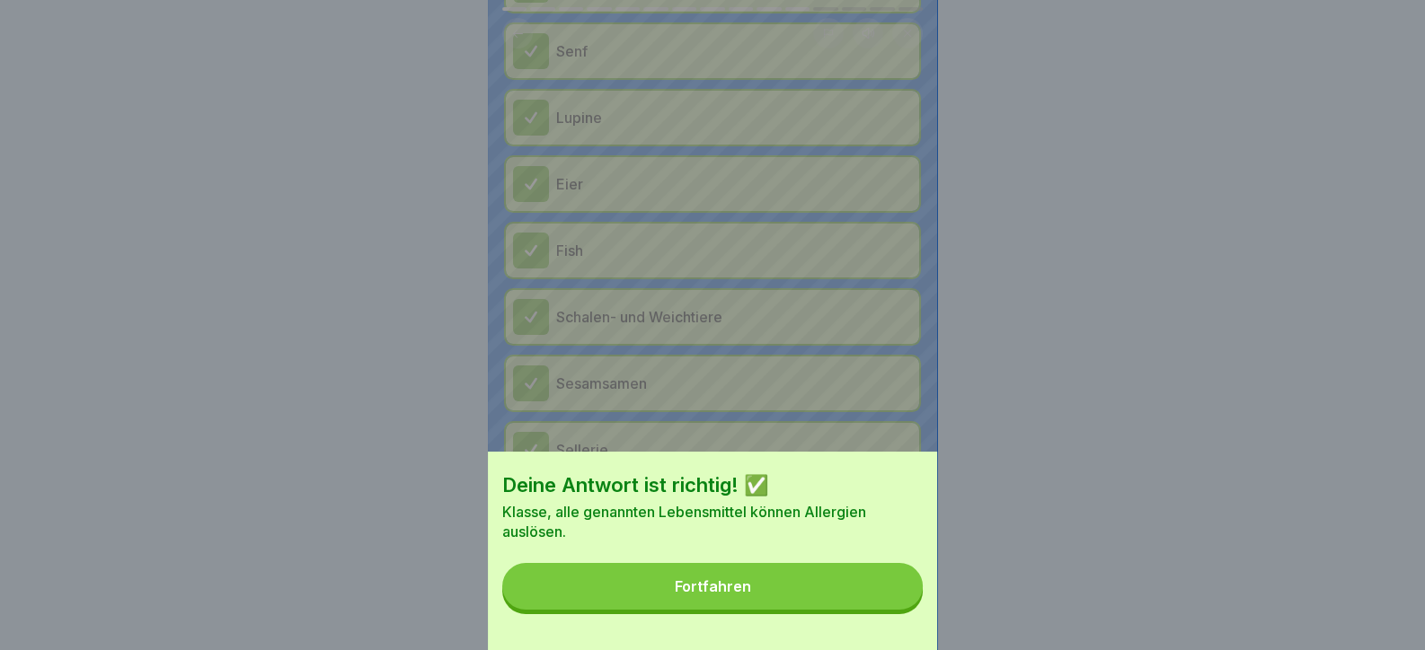
click at [879, 610] on button "Fortfahren" at bounding box center [712, 586] width 420 height 47
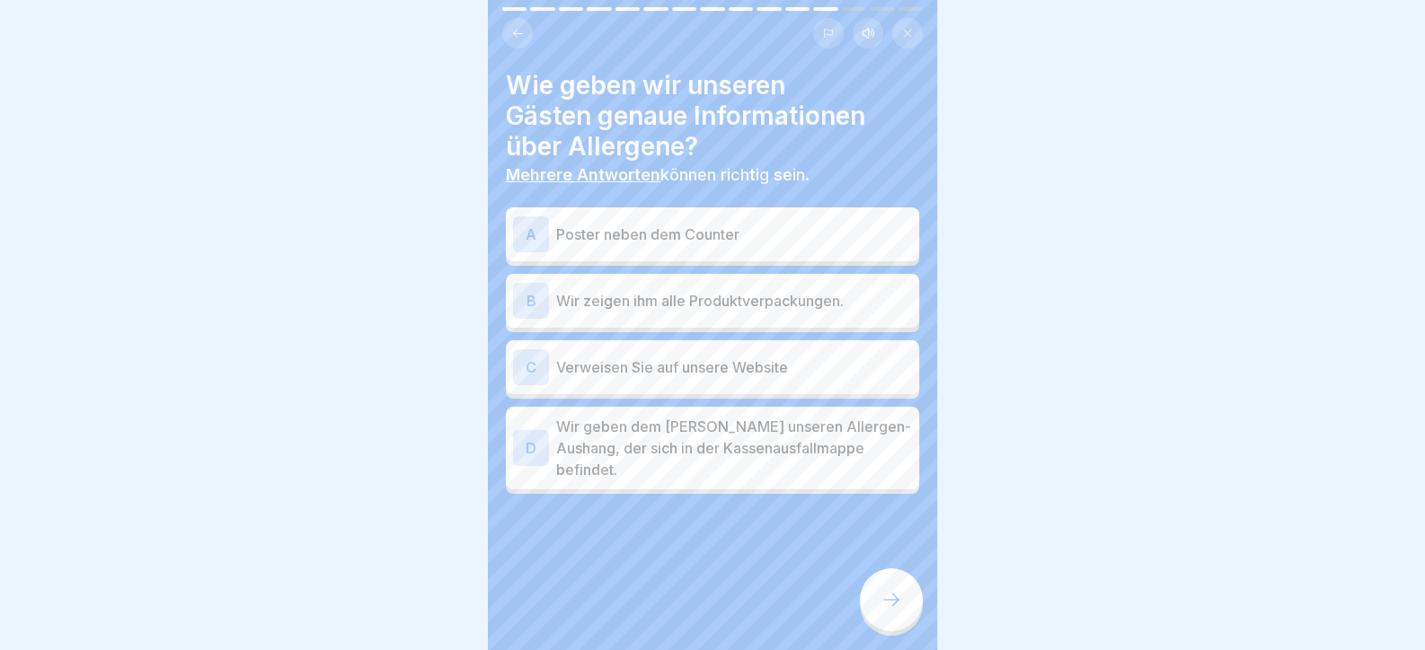
click at [777, 444] on p "Wir geben dem [PERSON_NAME] unseren Allergen-Aushang, der sich in der Kassenaus…" at bounding box center [734, 448] width 356 height 65
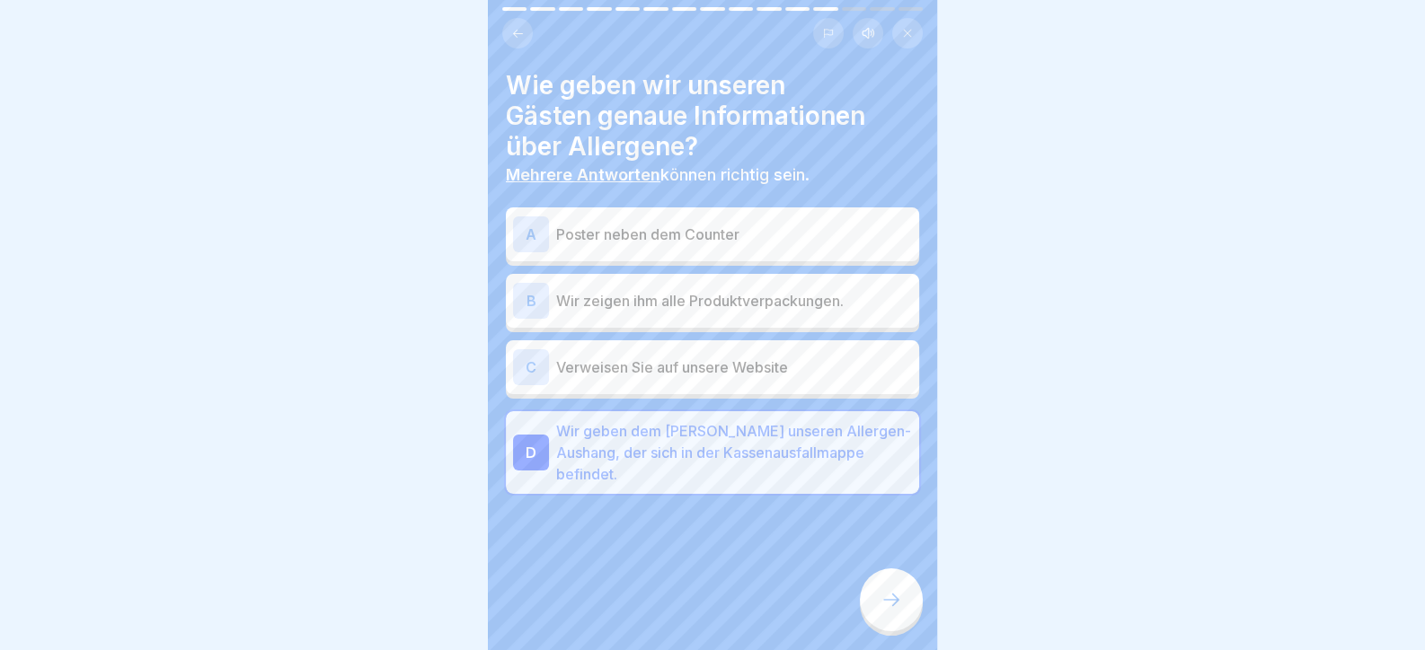
click at [881, 632] on div at bounding box center [891, 600] width 63 height 63
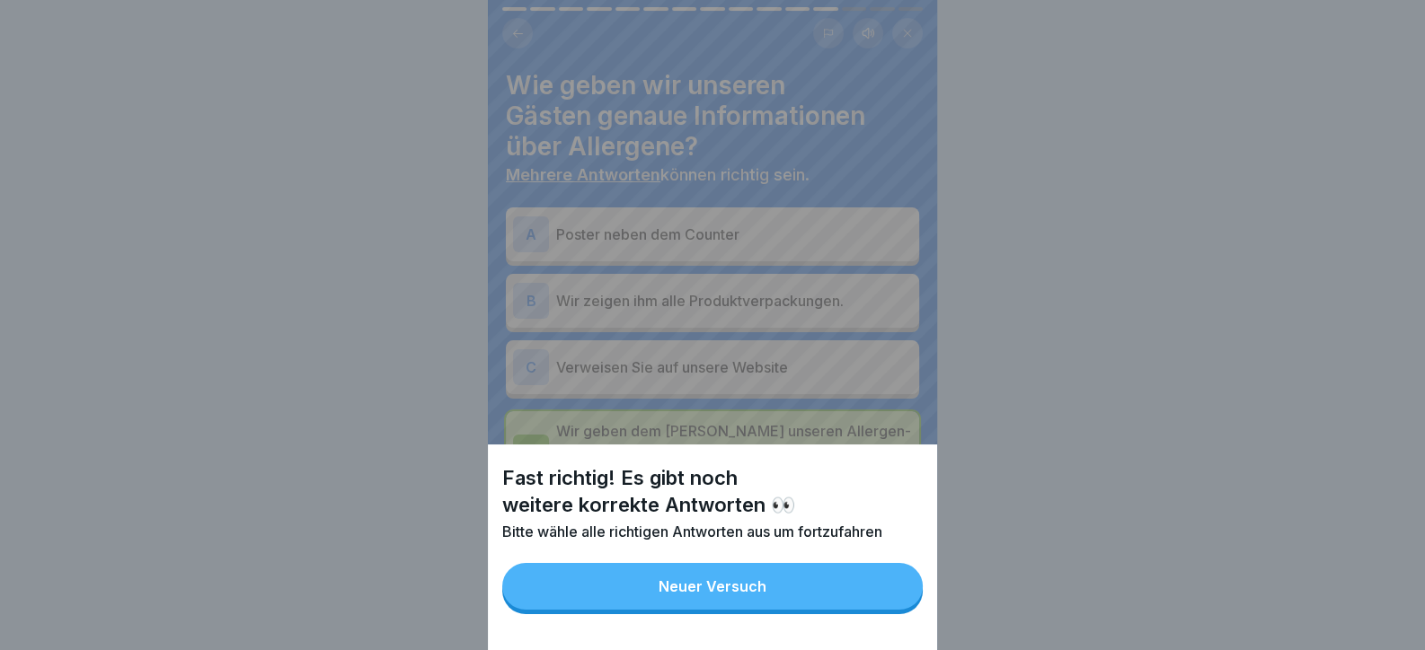
click at [795, 586] on button "Neuer Versuch" at bounding box center [712, 586] width 420 height 47
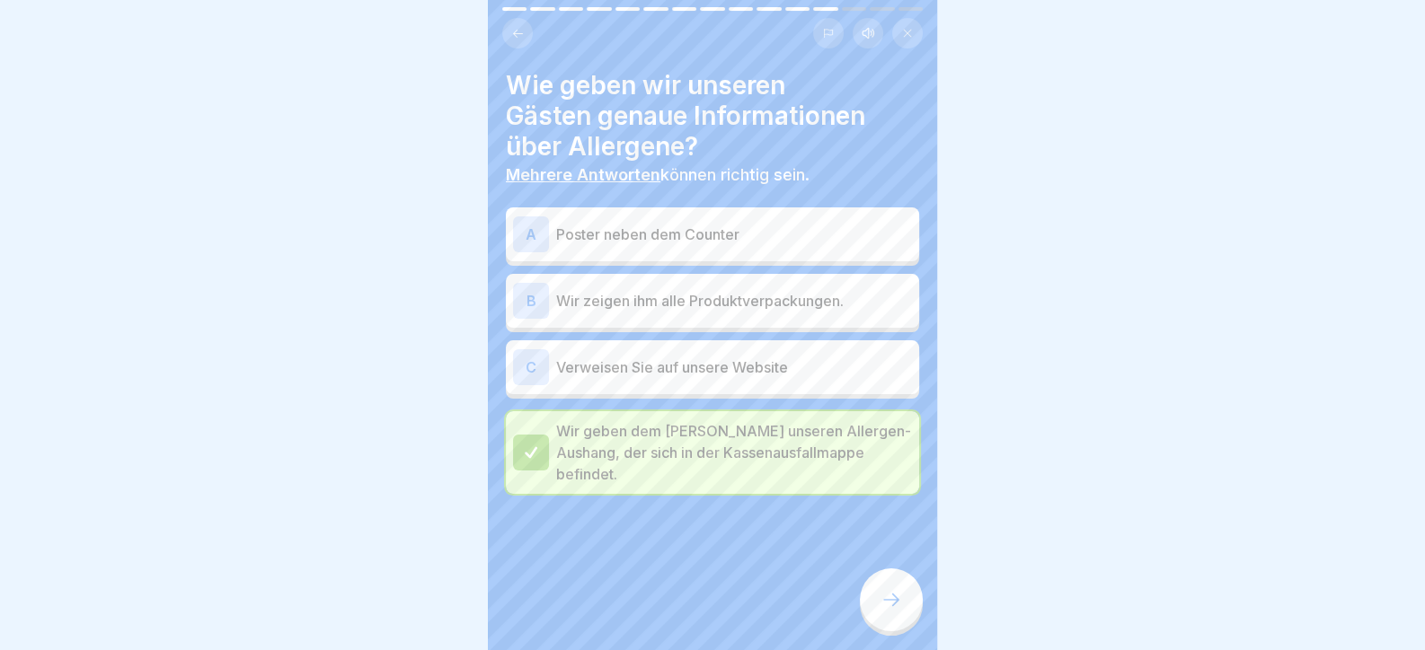
click at [712, 246] on div "A Poster neben dem Counter" at bounding box center [712, 234] width 399 height 36
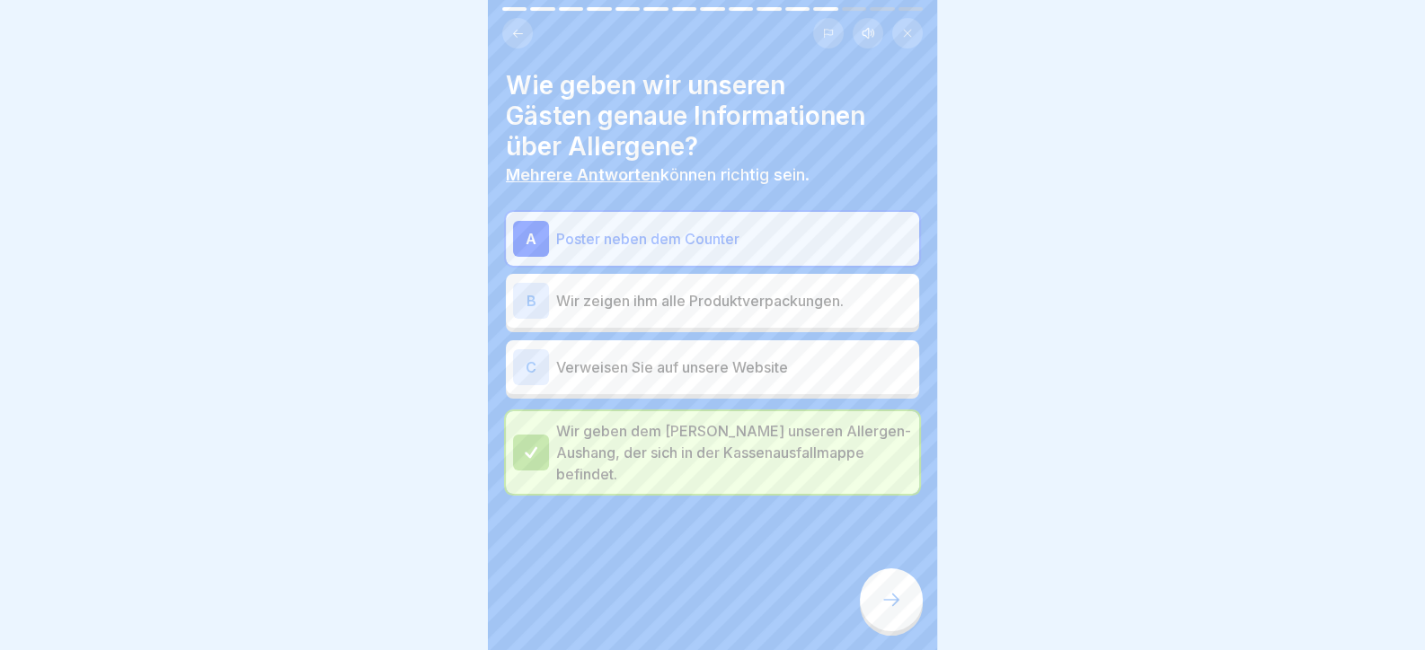
click at [723, 328] on div "A Poster neben dem Counter B Wir zeigen ihm alle Produktverpackungen. C Verweis…" at bounding box center [712, 353] width 413 height 282
click at [715, 363] on p "Verweisen Sie auf unsere Website" at bounding box center [734, 368] width 356 height 22
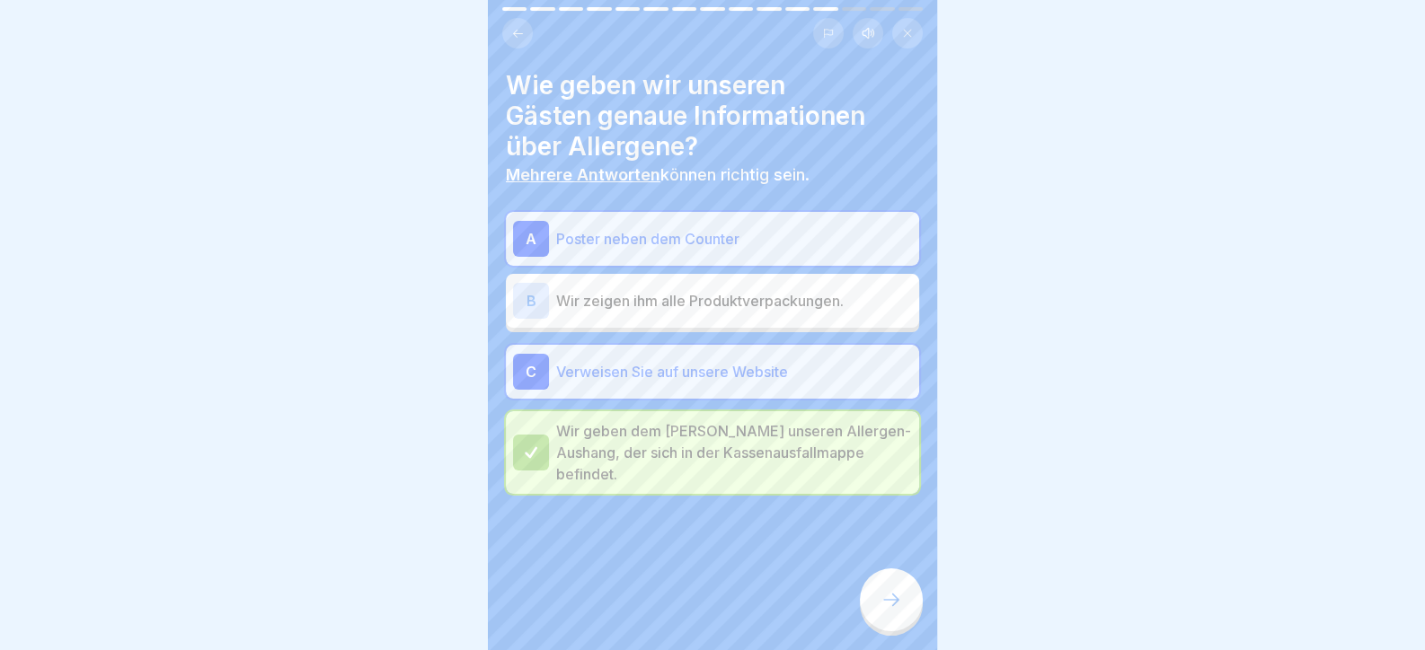
click at [877, 619] on div at bounding box center [891, 600] width 63 height 63
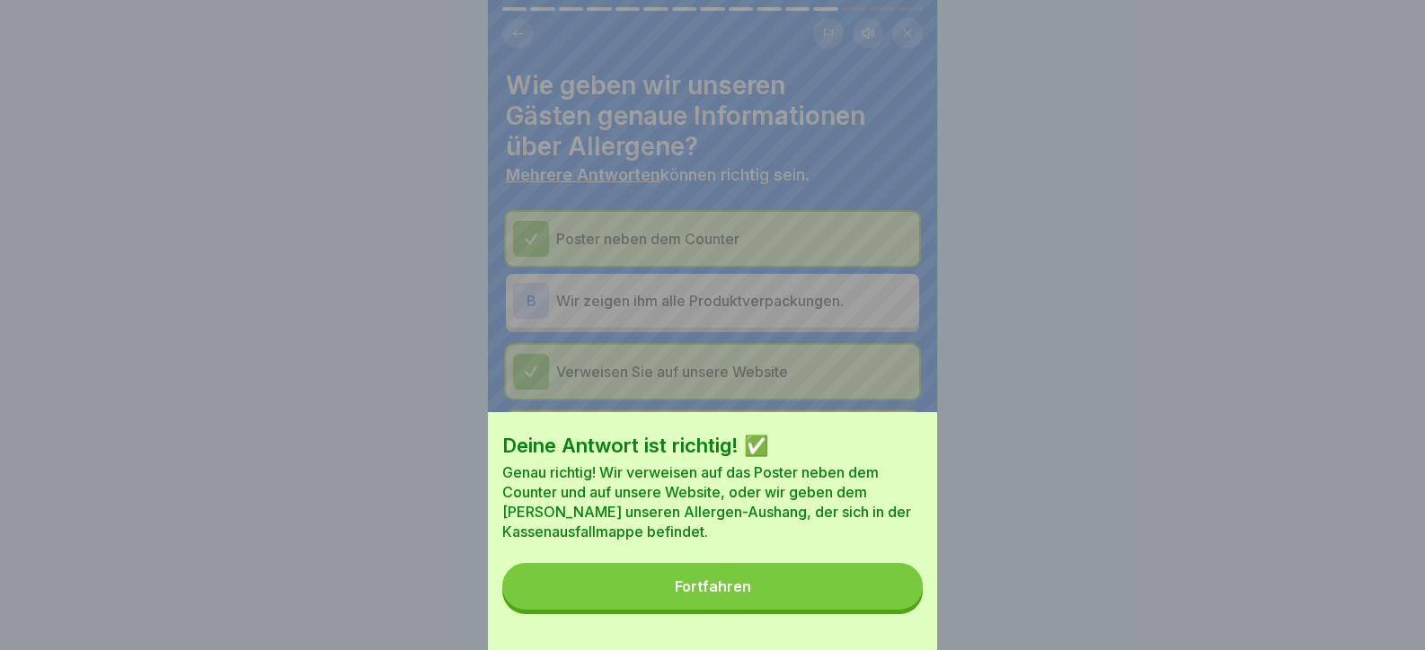
click at [867, 610] on button "Fortfahren" at bounding box center [712, 586] width 420 height 47
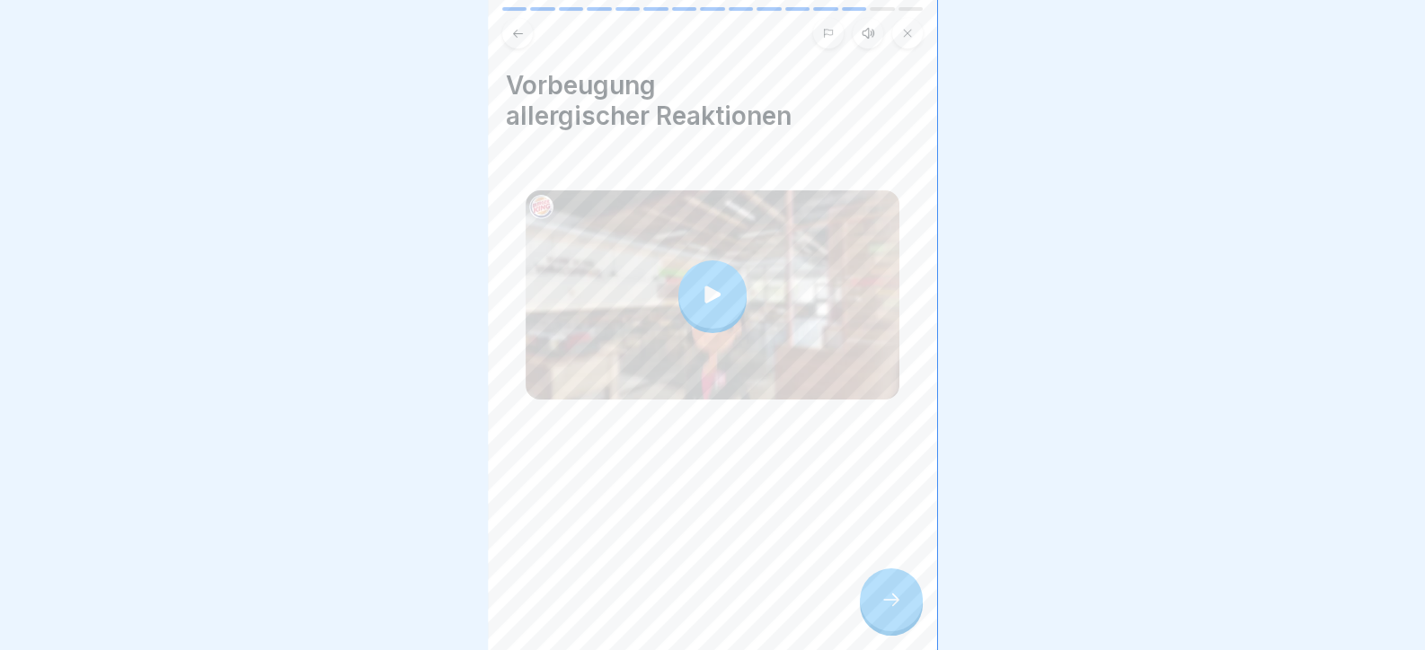
click at [876, 614] on div at bounding box center [891, 600] width 63 height 63
drag, startPoint x: 67, startPoint y: 529, endPoint x: 75, endPoint y: 520, distance: 11.5
click at [74, 521] on div at bounding box center [712, 325] width 1425 height 650
